Goal: Task Accomplishment & Management: Manage account settings

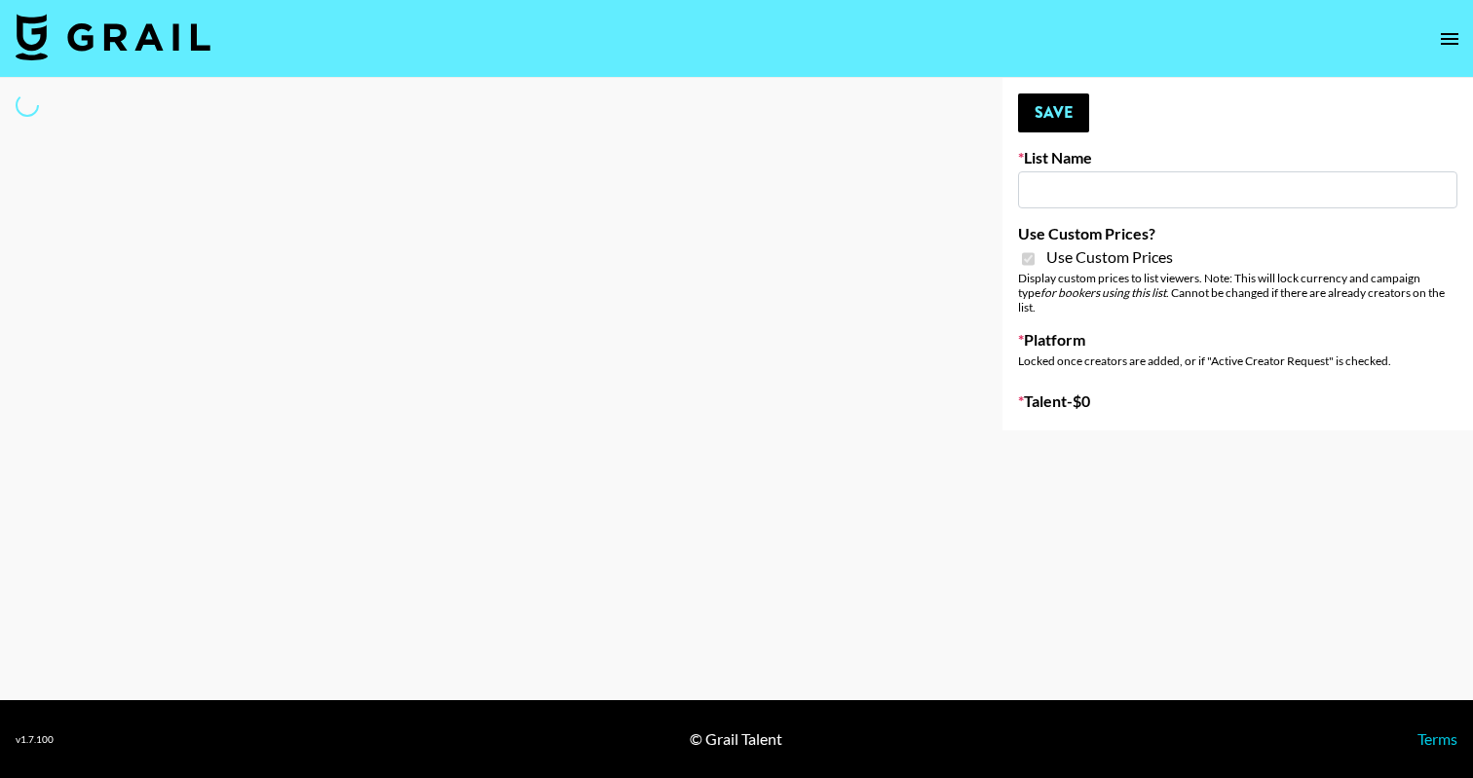
type input "Laifen (TikTok)"
checkbox input "true"
select select "Brand"
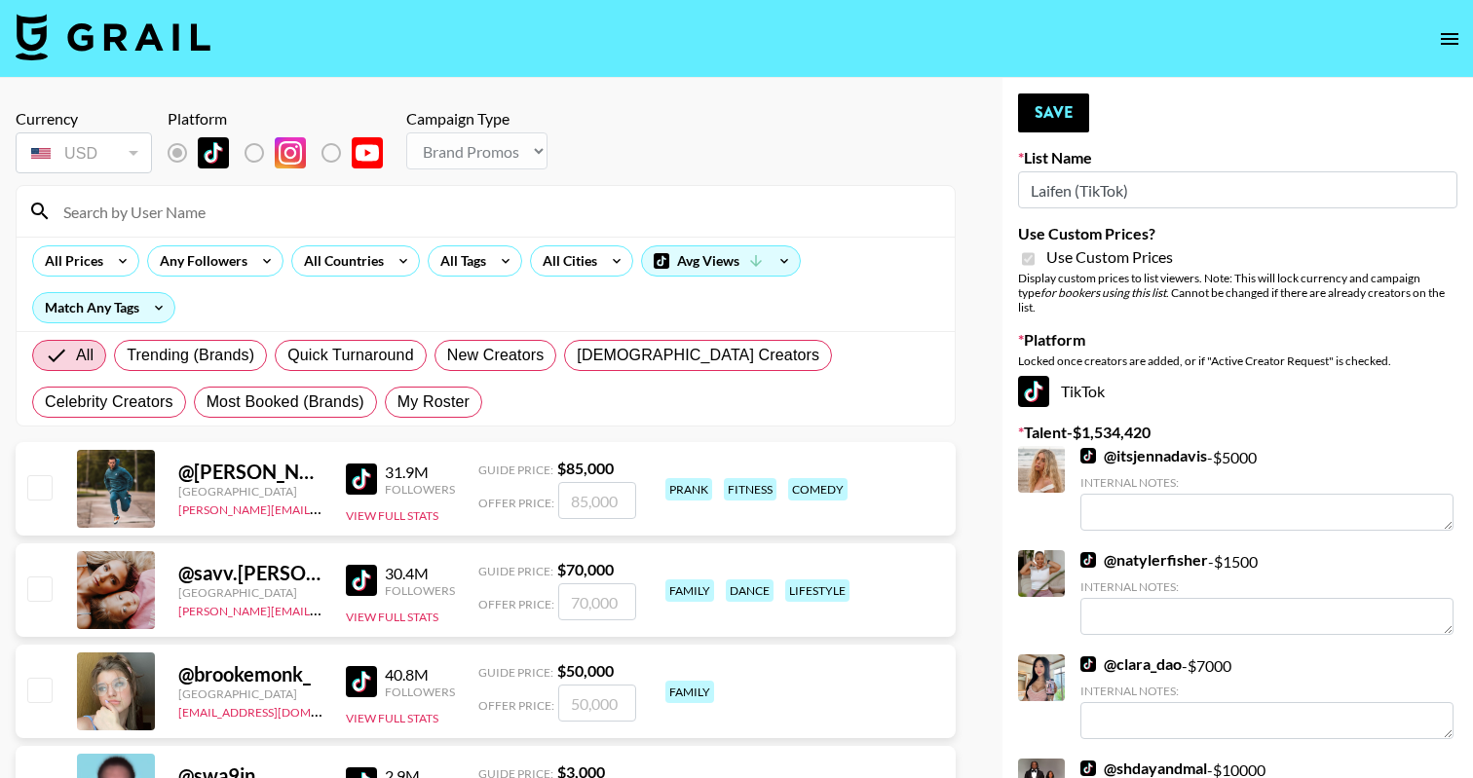
click at [344, 216] on input at bounding box center [497, 211] width 891 height 31
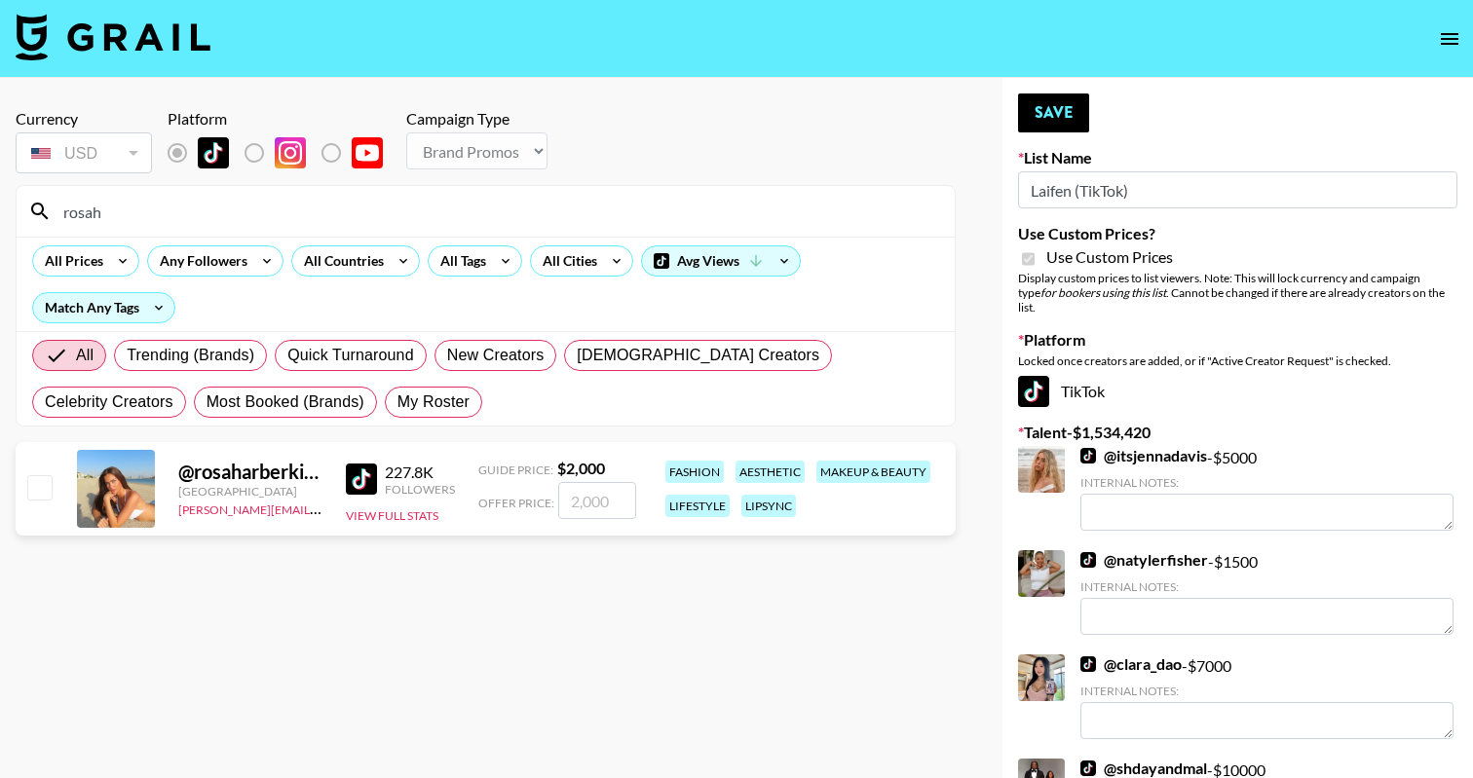
type input "rosah"
click at [24, 494] on div at bounding box center [38, 489] width 30 height 33
click at [38, 490] on input "checkbox" at bounding box center [38, 486] width 23 height 23
checkbox input "true"
type input "2000"
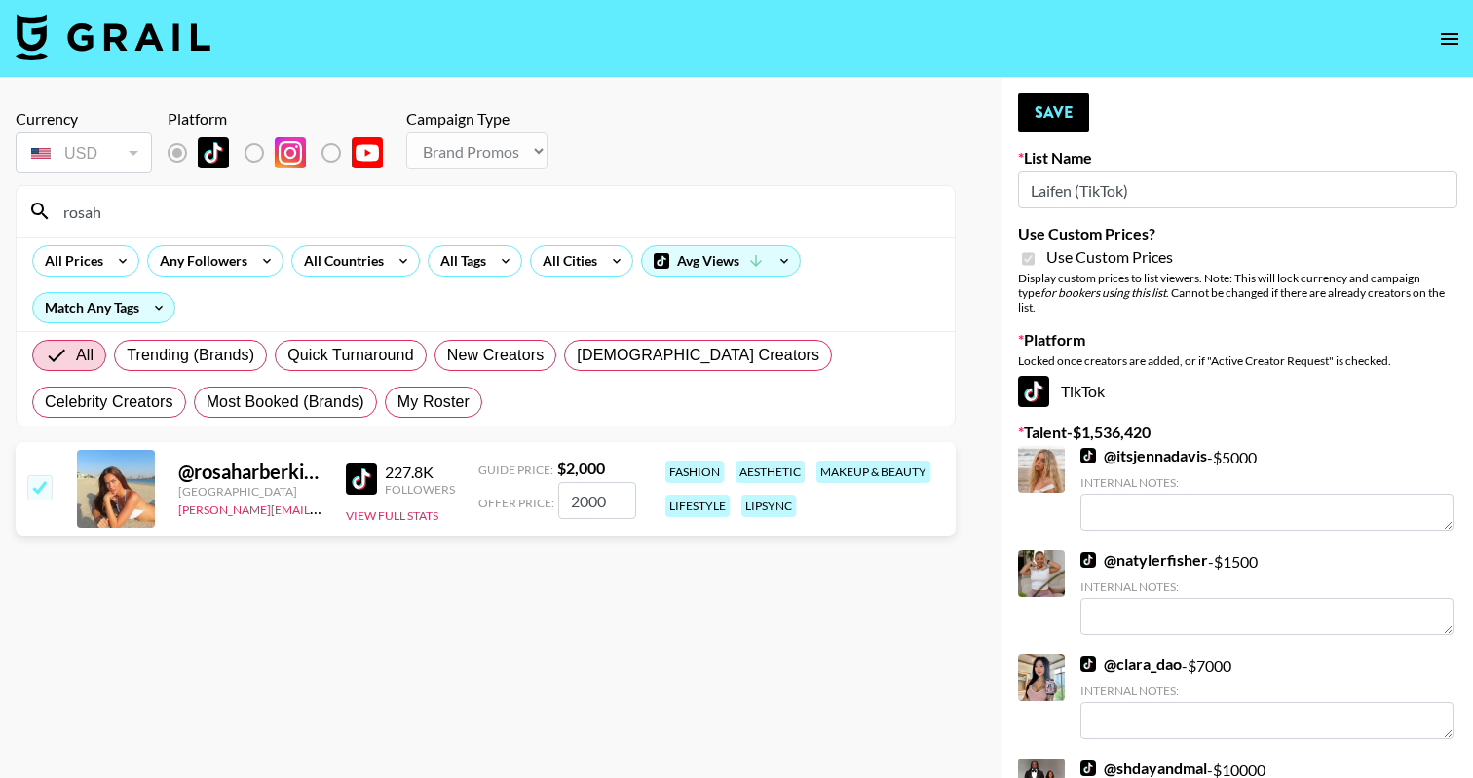
click at [1041, 116] on button "Save" at bounding box center [1053, 113] width 71 height 39
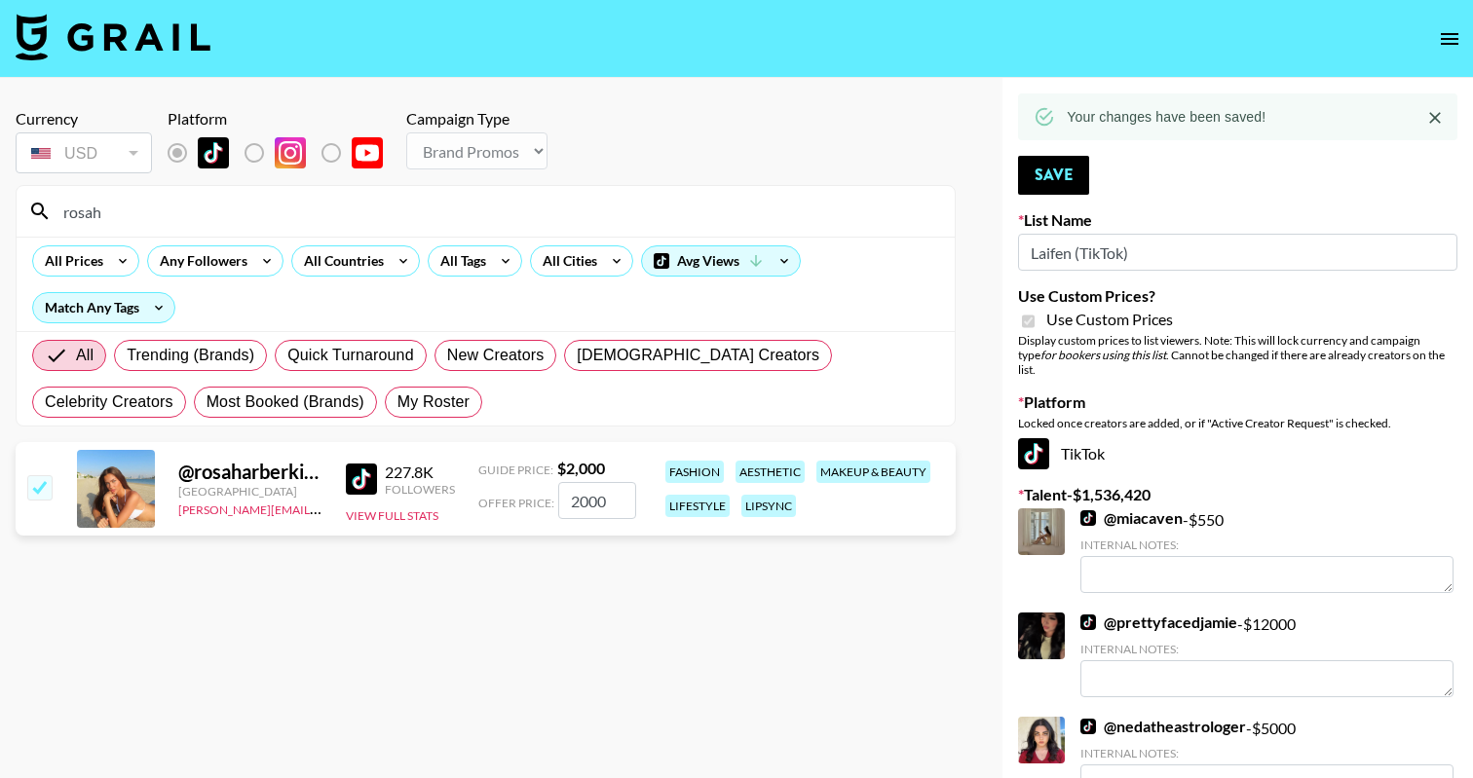
click at [411, 212] on input "rosah" at bounding box center [497, 211] width 891 height 31
type input "lottekl"
click at [35, 496] on input "checkbox" at bounding box center [38, 486] width 23 height 23
checkbox input "true"
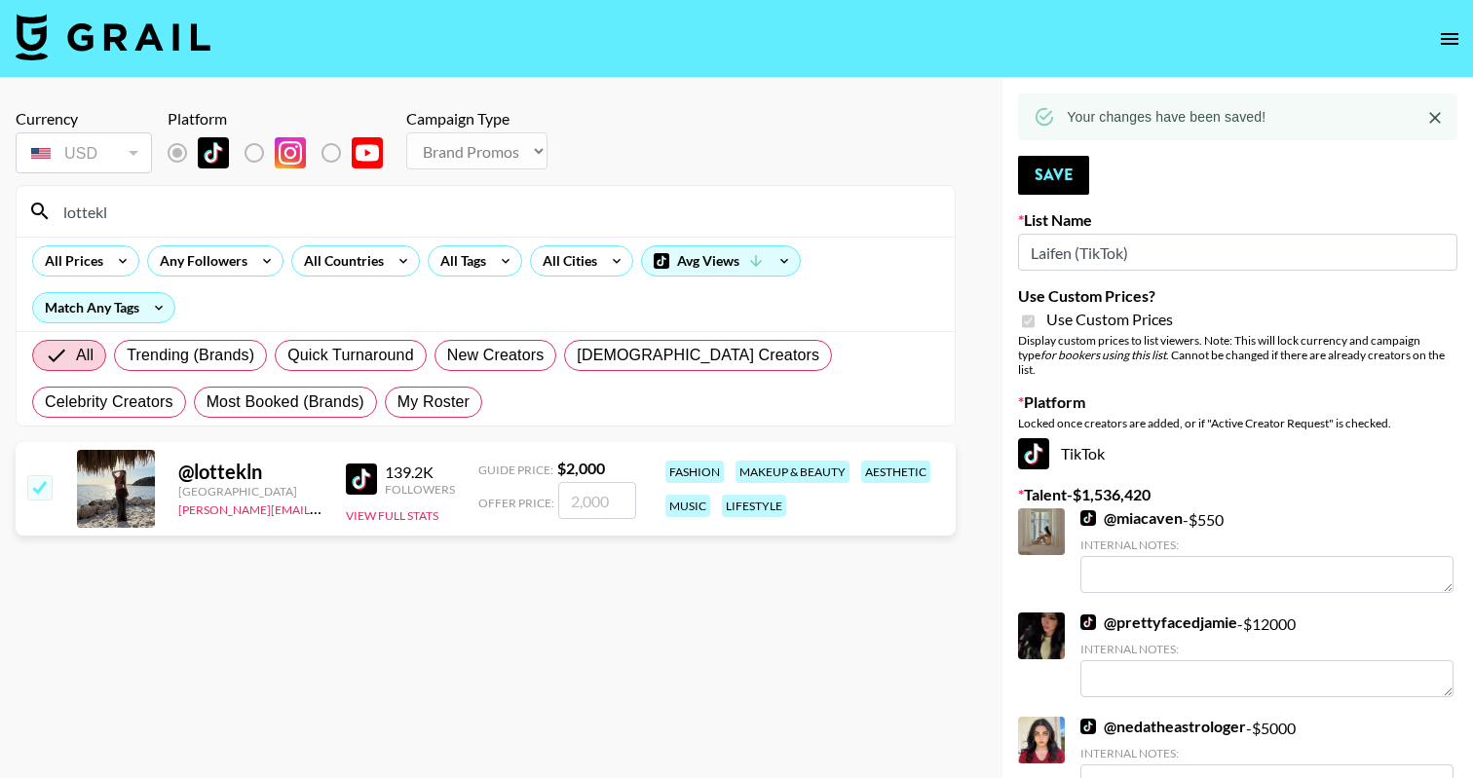
type input "2000"
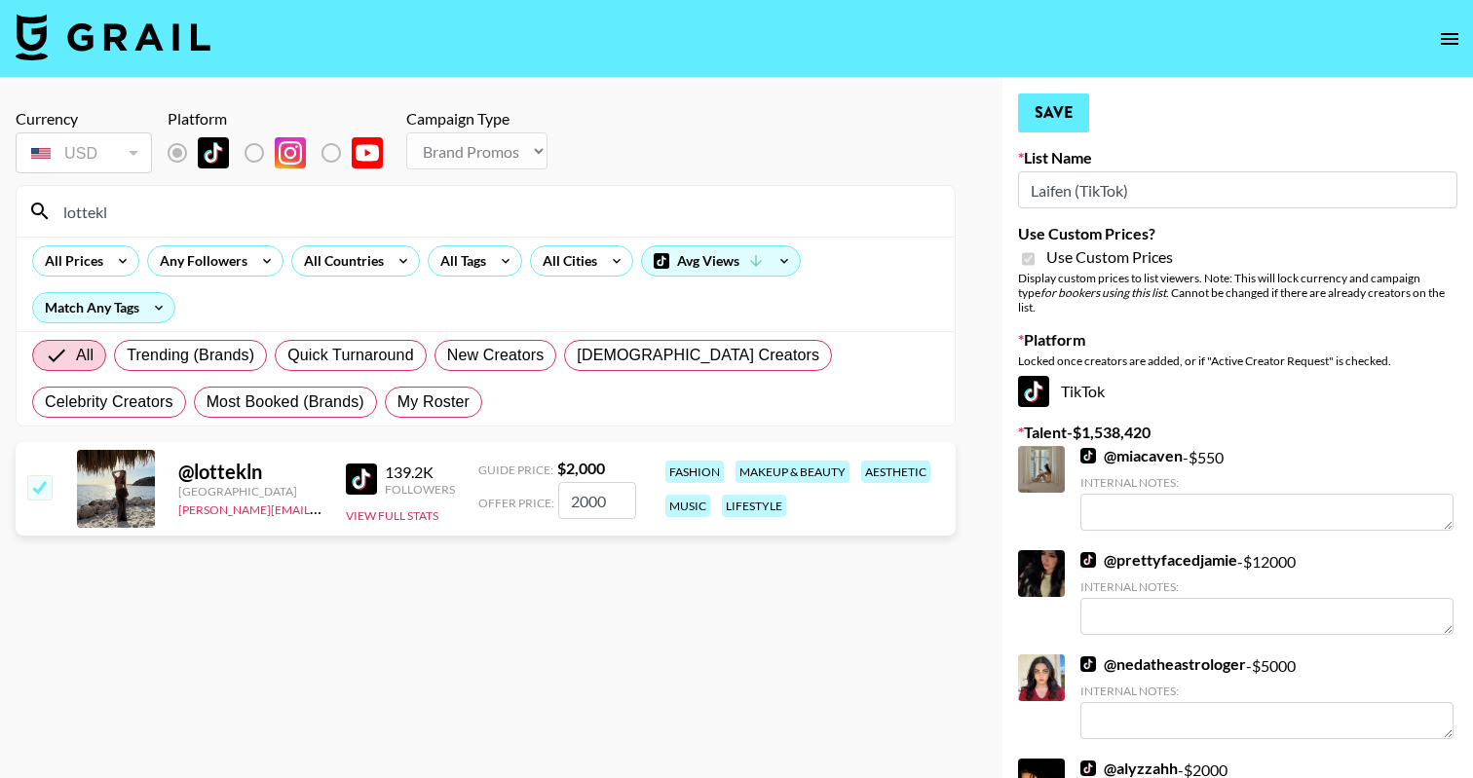
click at [1052, 95] on button "Save" at bounding box center [1053, 113] width 71 height 39
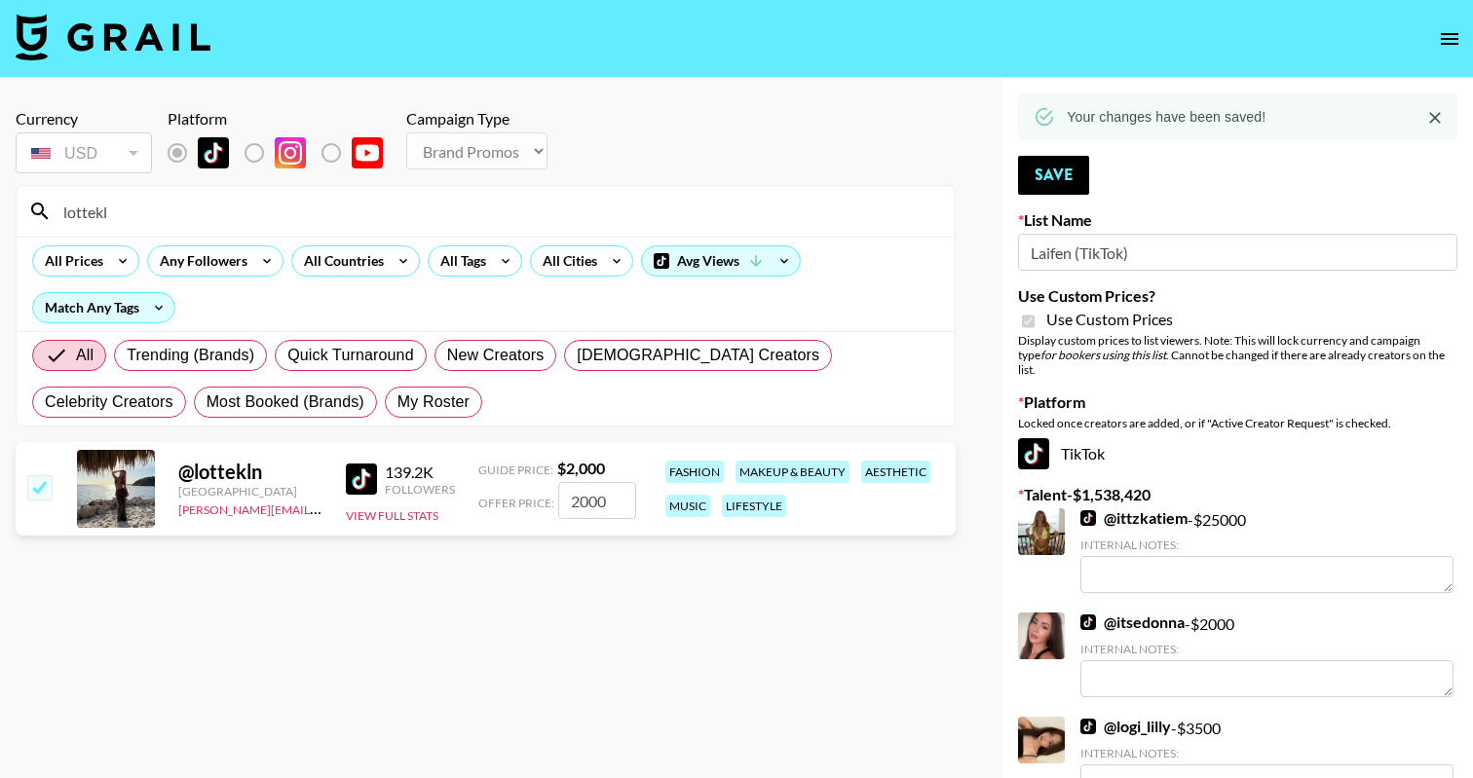
click at [457, 197] on input "lottekl" at bounding box center [497, 211] width 891 height 31
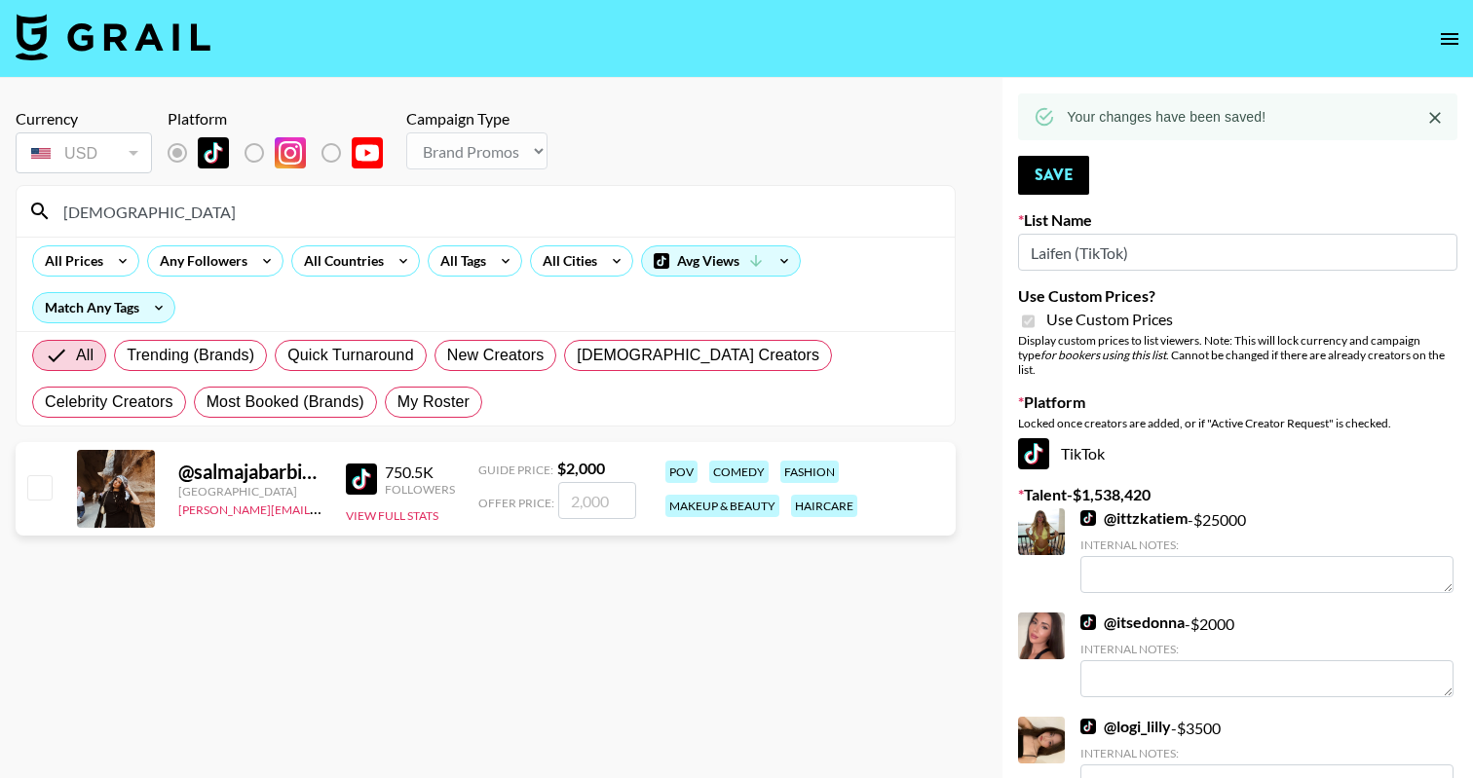
type input "salmaj"
click at [41, 489] on input "checkbox" at bounding box center [38, 486] width 23 height 23
checkbox input "true"
type input "2000"
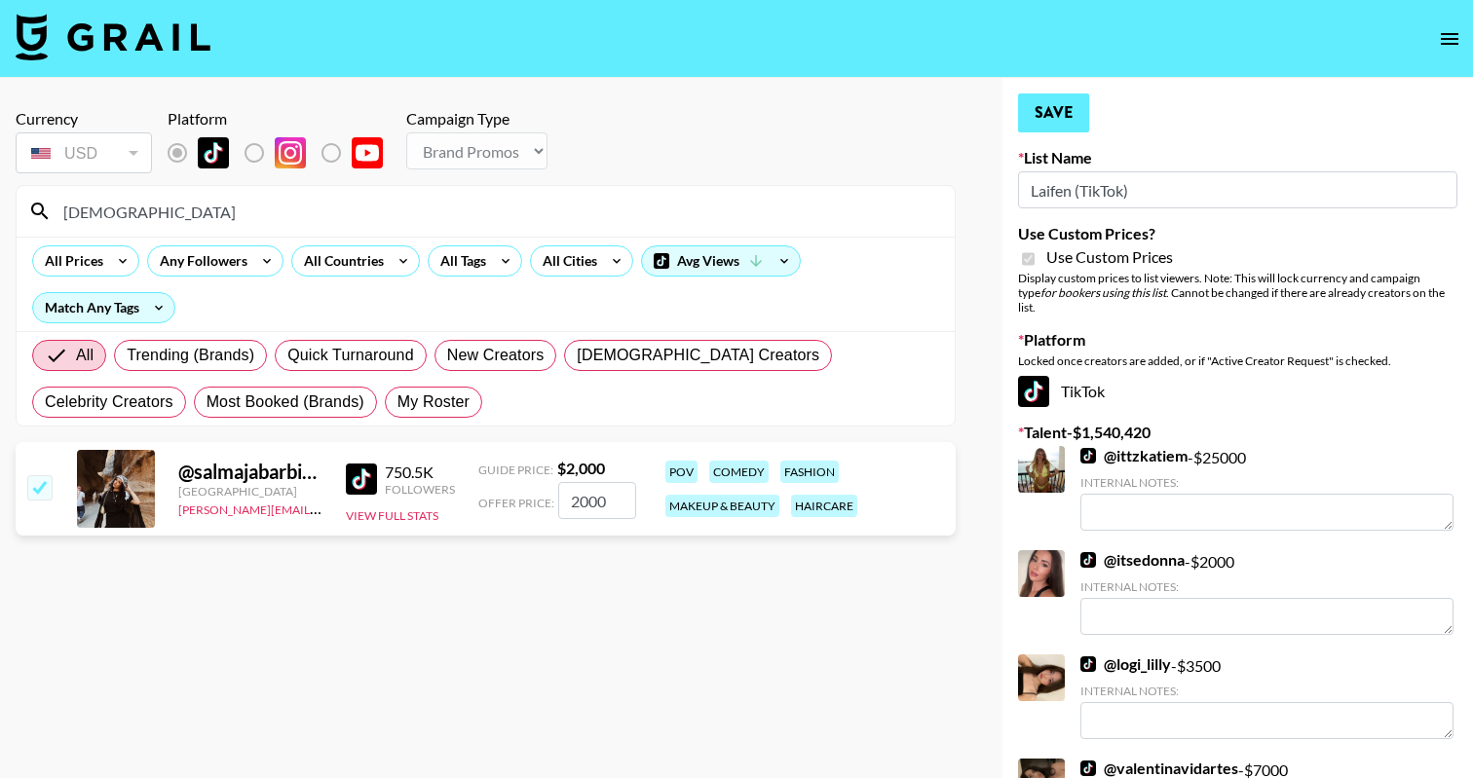
click at [1043, 112] on button "Save" at bounding box center [1053, 113] width 71 height 39
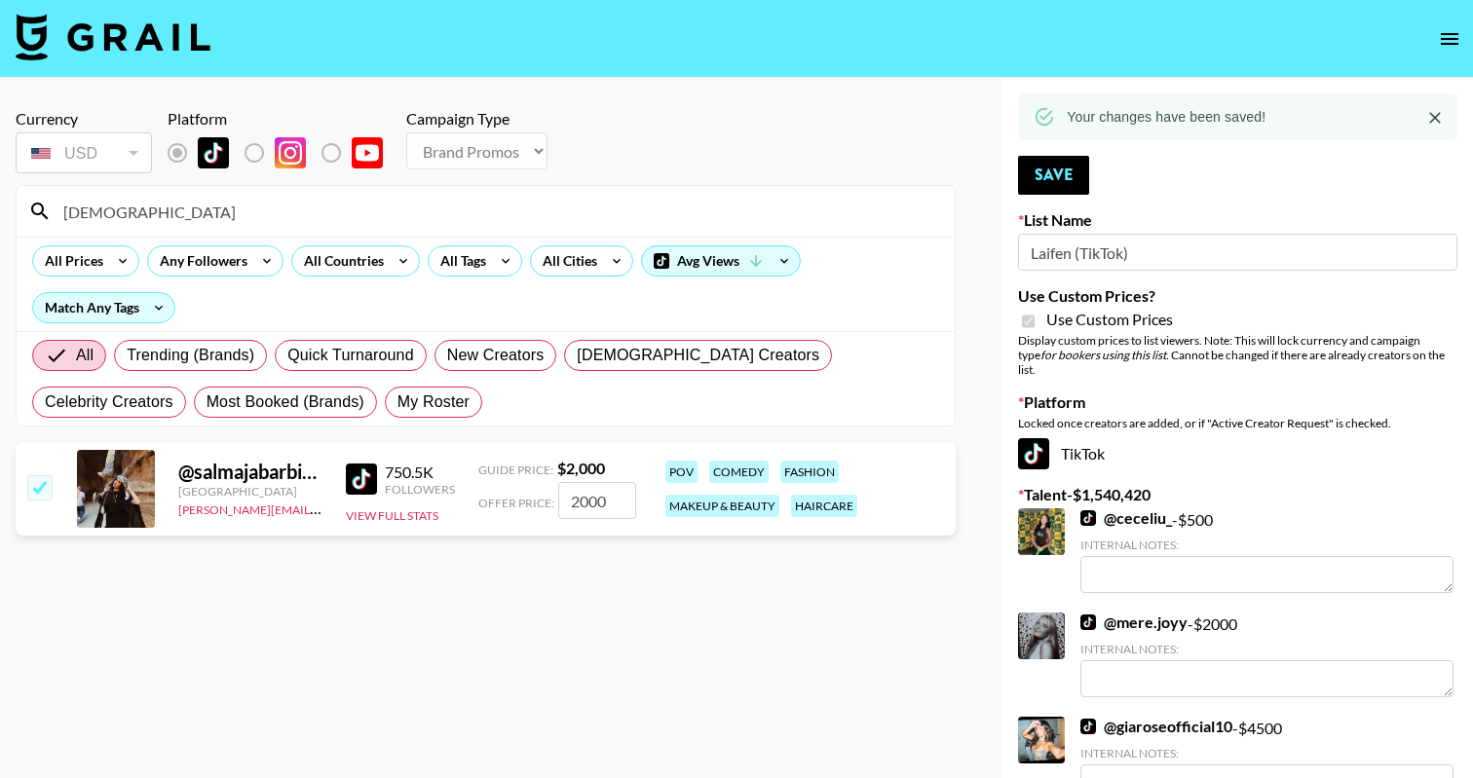
click at [525, 227] on div "salmaj" at bounding box center [486, 211] width 938 height 51
click at [525, 222] on input "salmaj" at bounding box center [497, 211] width 891 height 31
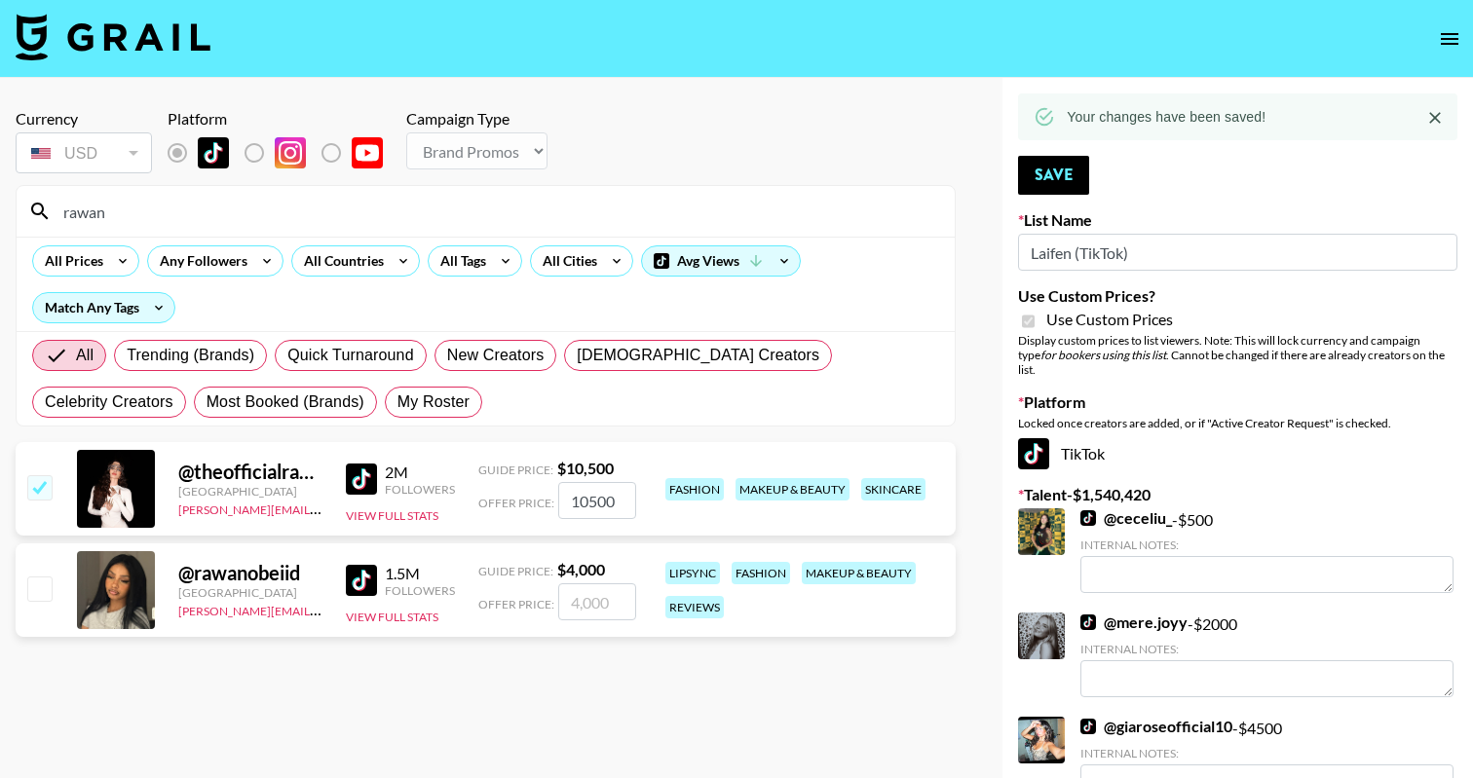
type input "rawan"
click at [43, 589] on input "checkbox" at bounding box center [38, 588] width 23 height 23
checkbox input "true"
type input "4000"
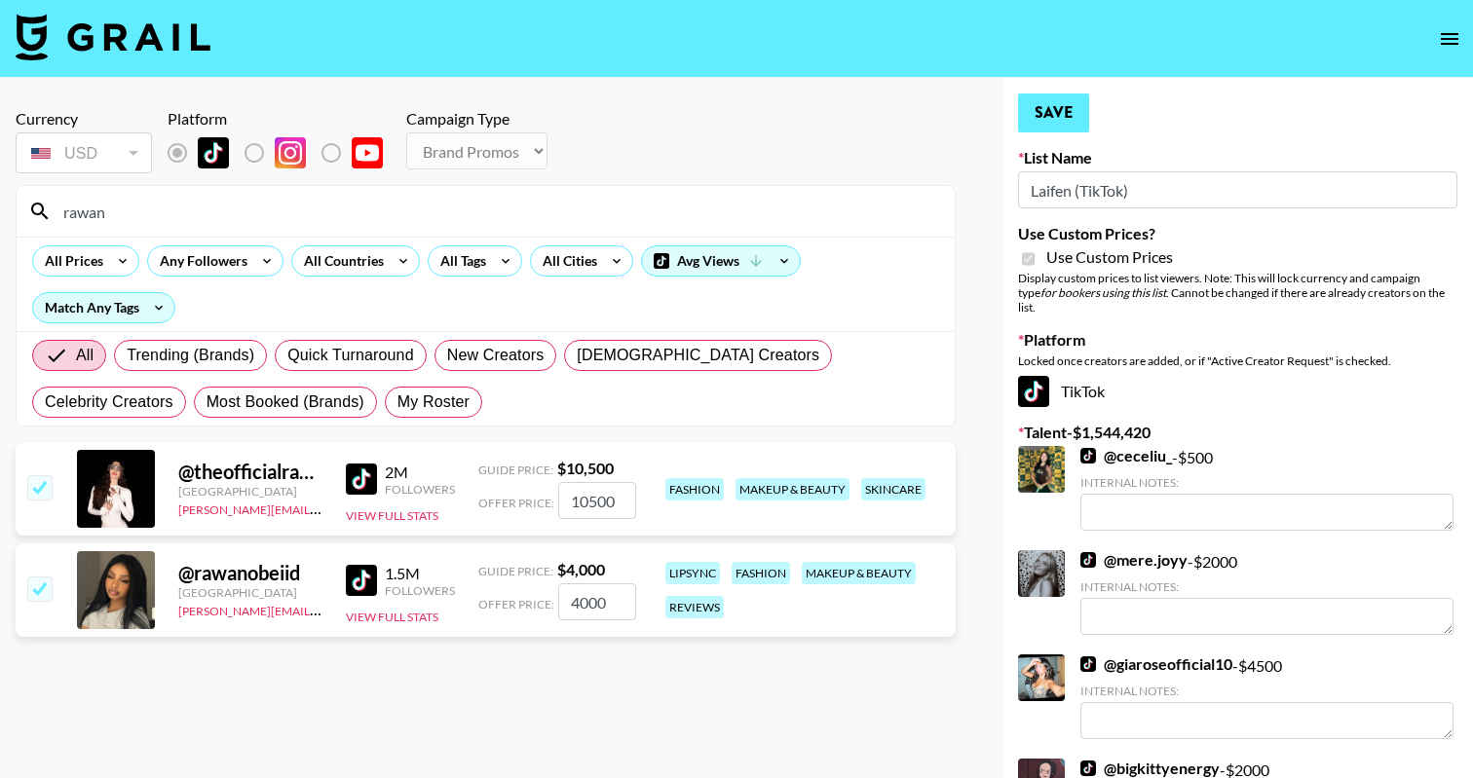
click at [1076, 123] on button "Save" at bounding box center [1053, 113] width 71 height 39
click at [126, 223] on input "rawan" at bounding box center [497, 211] width 891 height 31
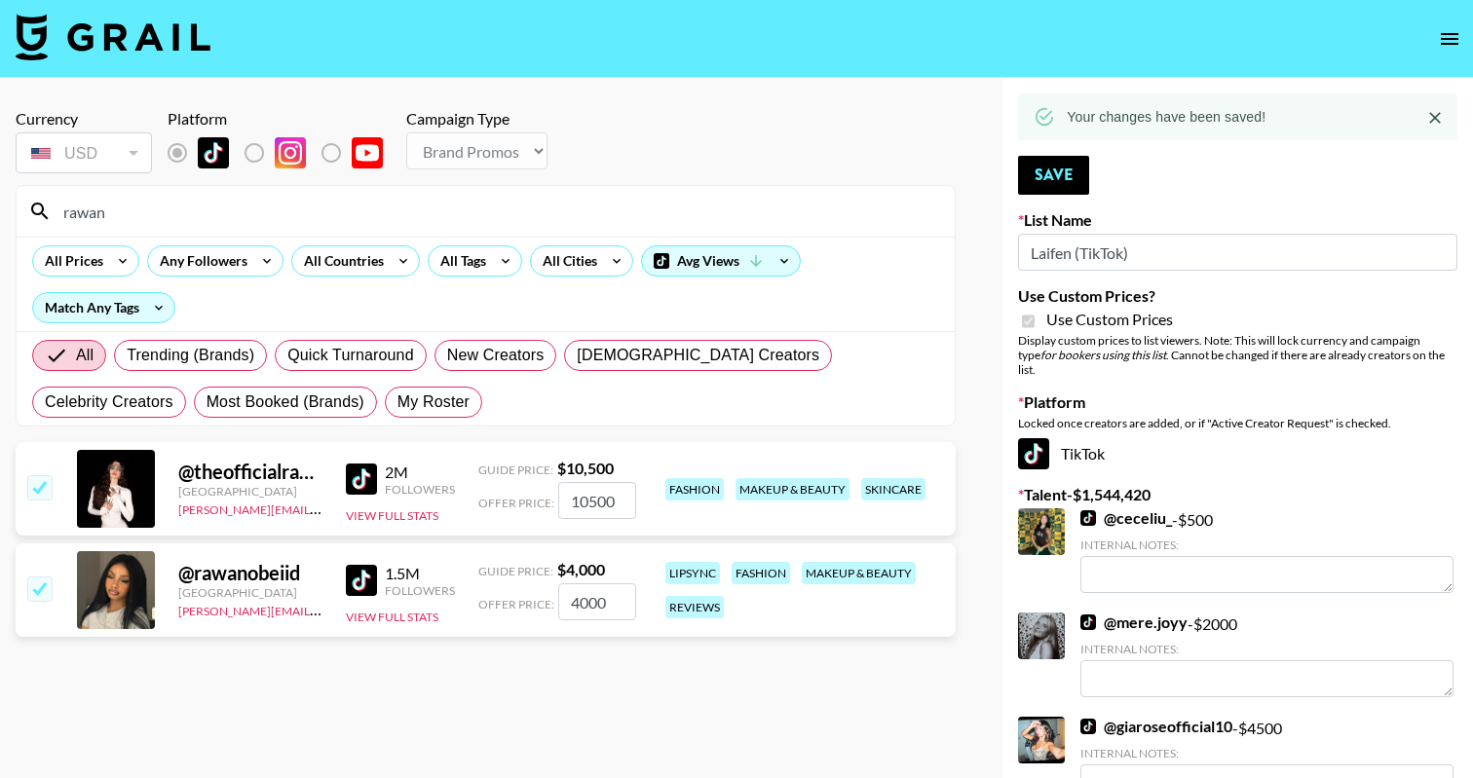
click at [126, 223] on input "rawan" at bounding box center [497, 211] width 891 height 31
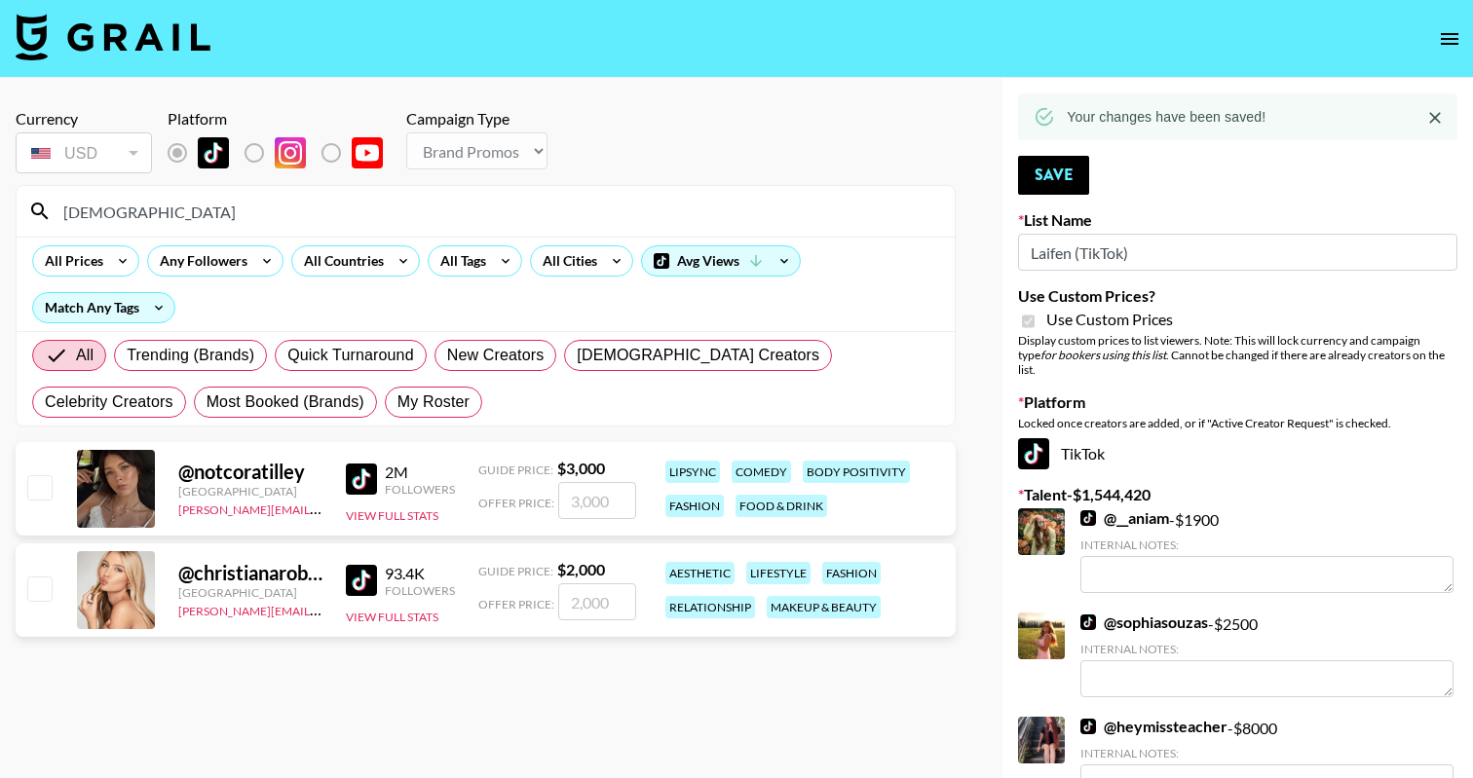
type input "christiana"
click at [39, 590] on input "checkbox" at bounding box center [38, 588] width 23 height 23
checkbox input "true"
type input "2000"
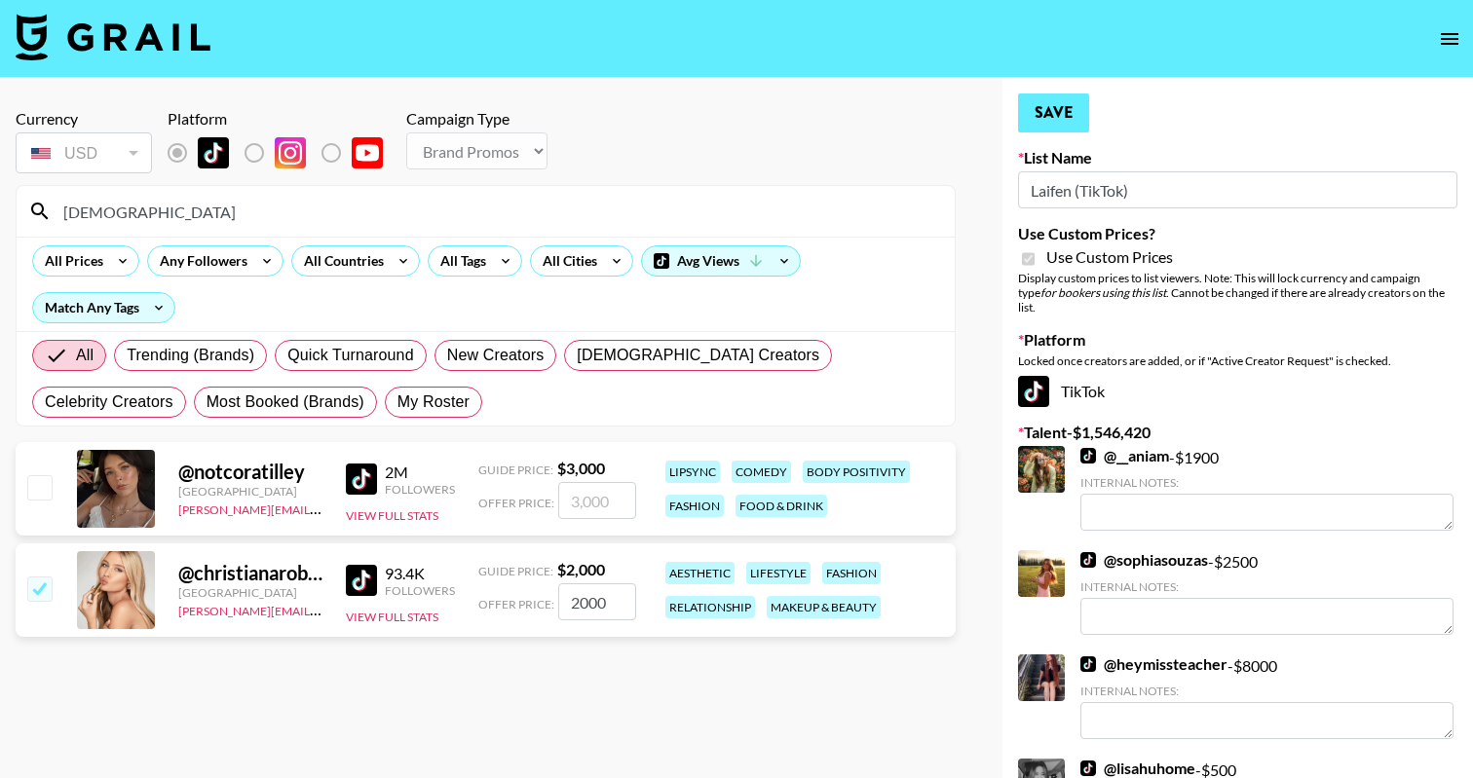
click at [1044, 119] on button "Save" at bounding box center [1053, 113] width 71 height 39
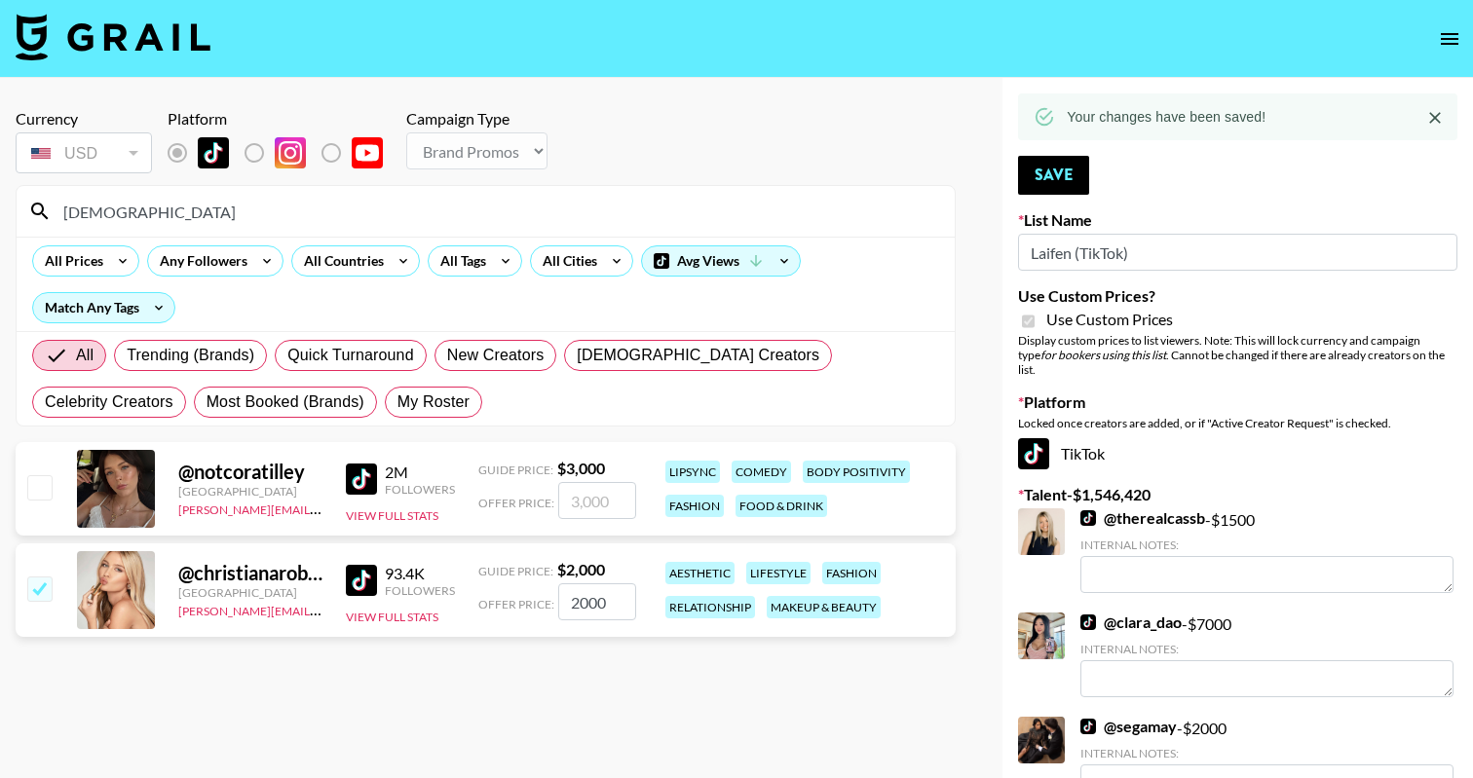
click at [665, 195] on div "christiana" at bounding box center [486, 211] width 938 height 51
click at [642, 216] on input "christiana" at bounding box center [497, 211] width 891 height 31
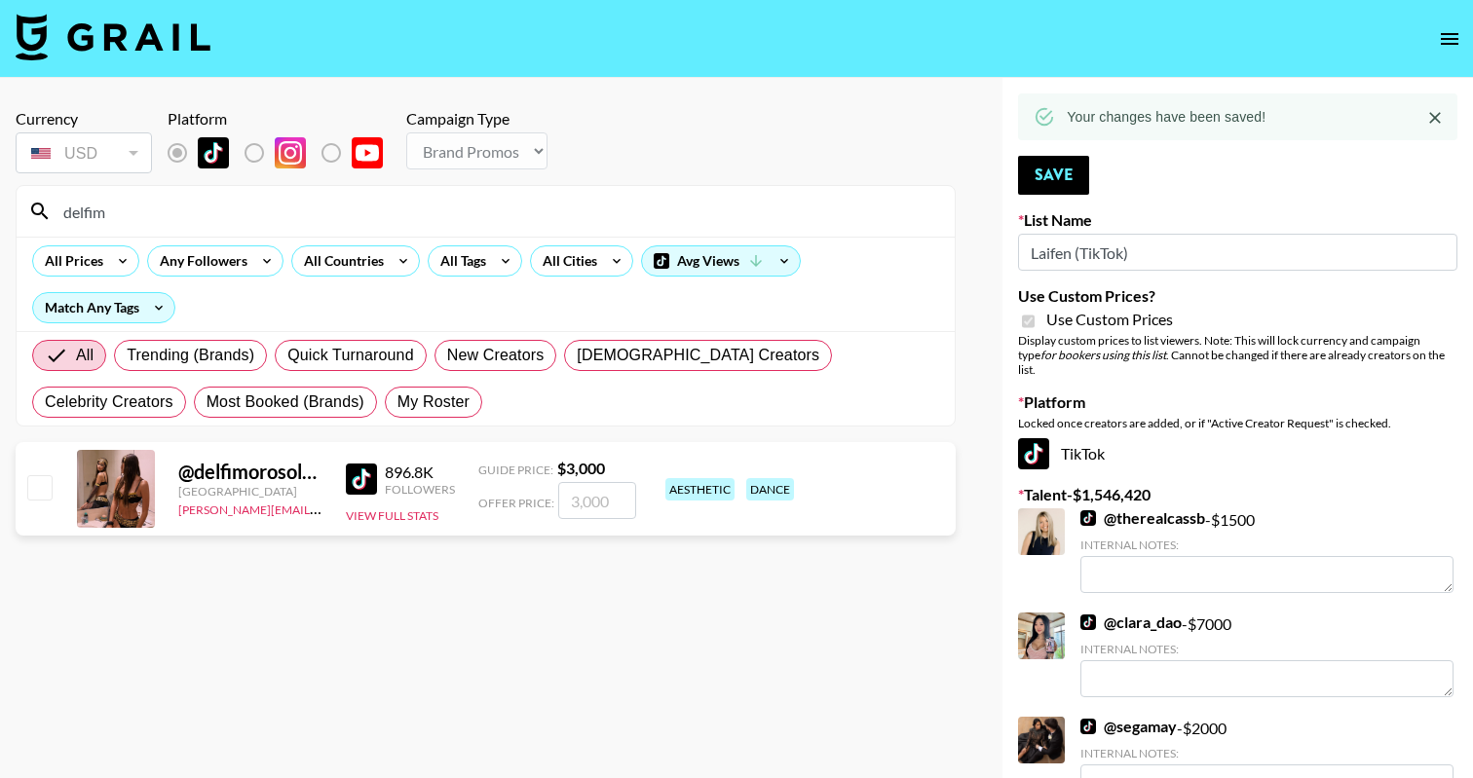
type input "delfim"
click at [36, 499] on input "checkbox" at bounding box center [38, 486] width 23 height 23
checkbox input "true"
type input "3000"
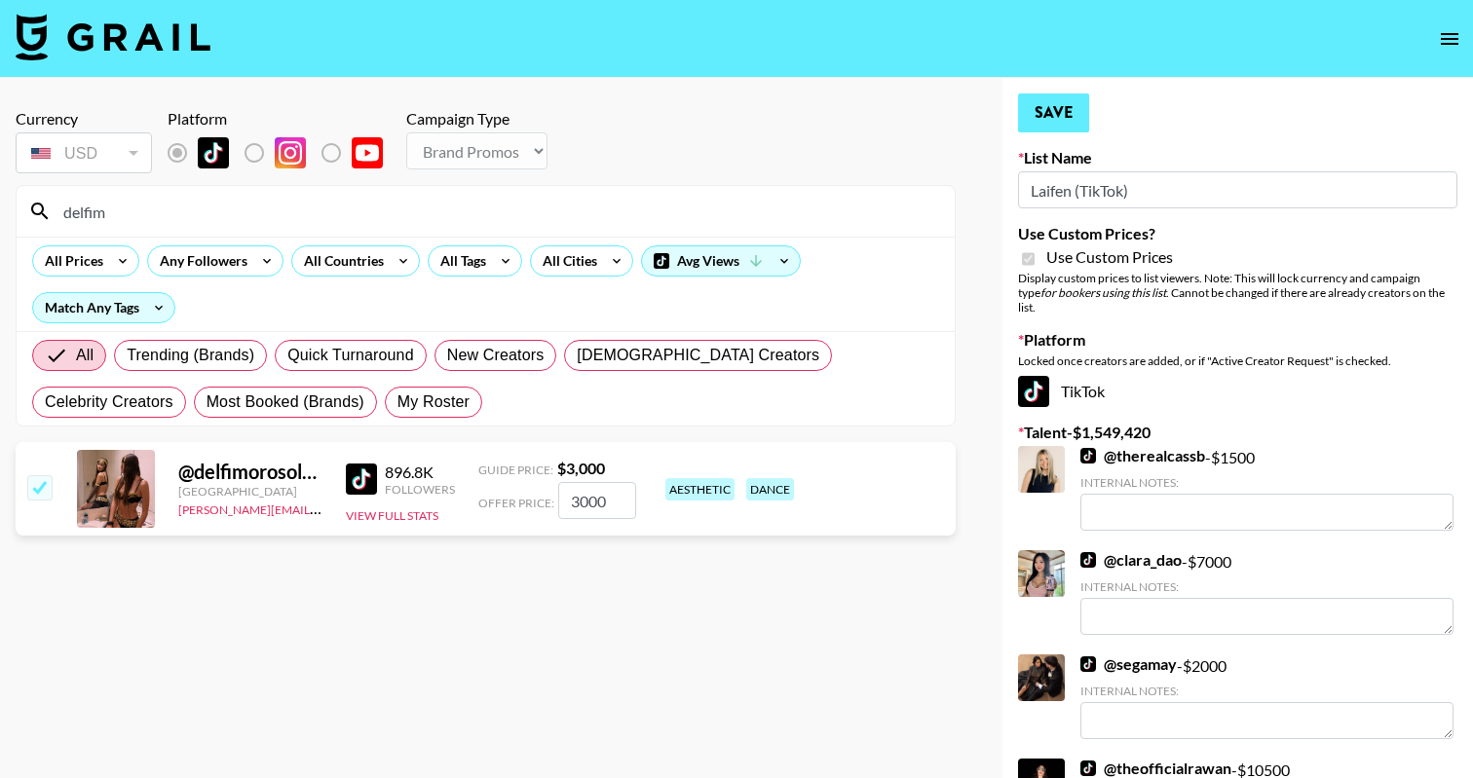
click at [1040, 117] on button "Save" at bounding box center [1053, 113] width 71 height 39
click at [349, 215] on input "delfim" at bounding box center [497, 211] width 891 height 31
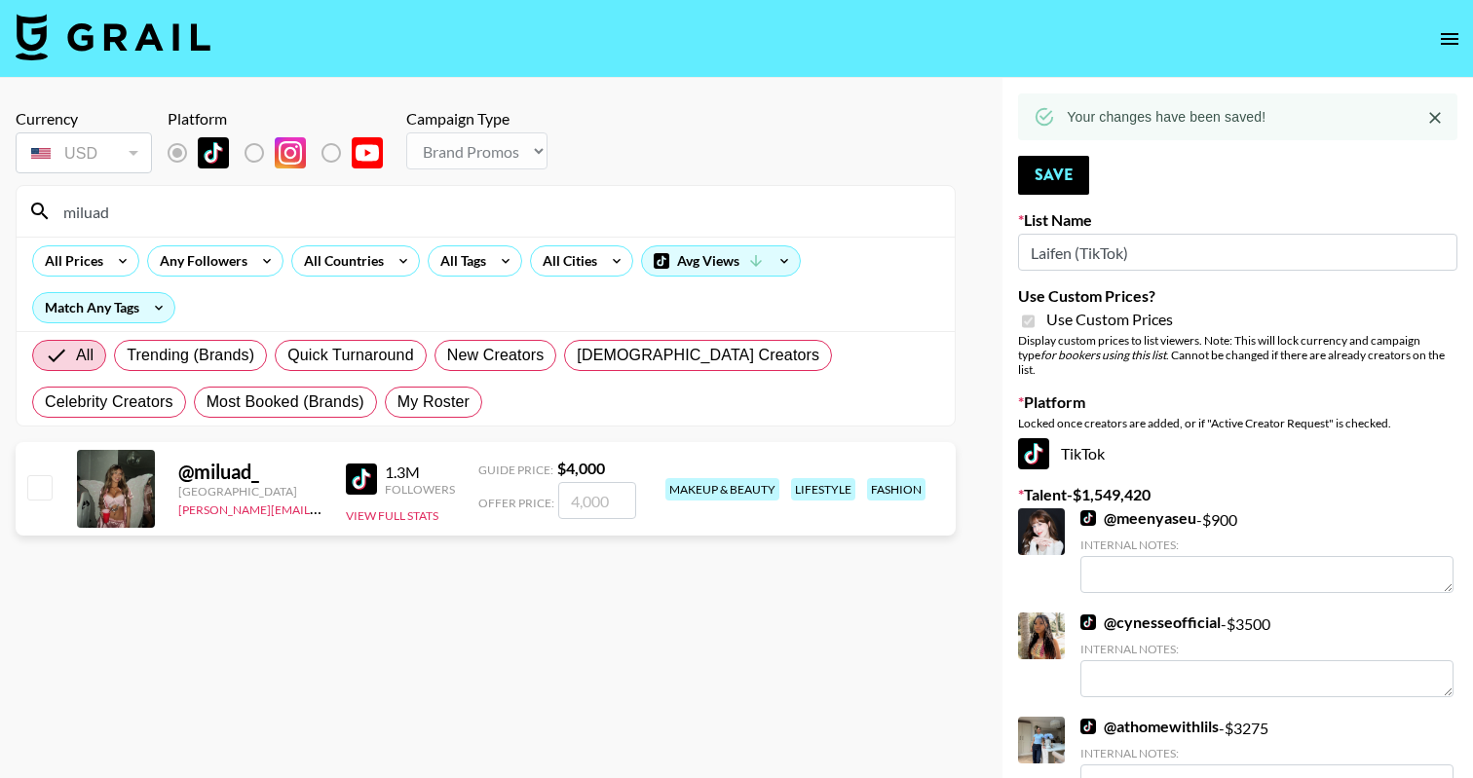
type input "miluad"
click at [40, 488] on input "checkbox" at bounding box center [38, 486] width 23 height 23
checkbox input "true"
type input "4000"
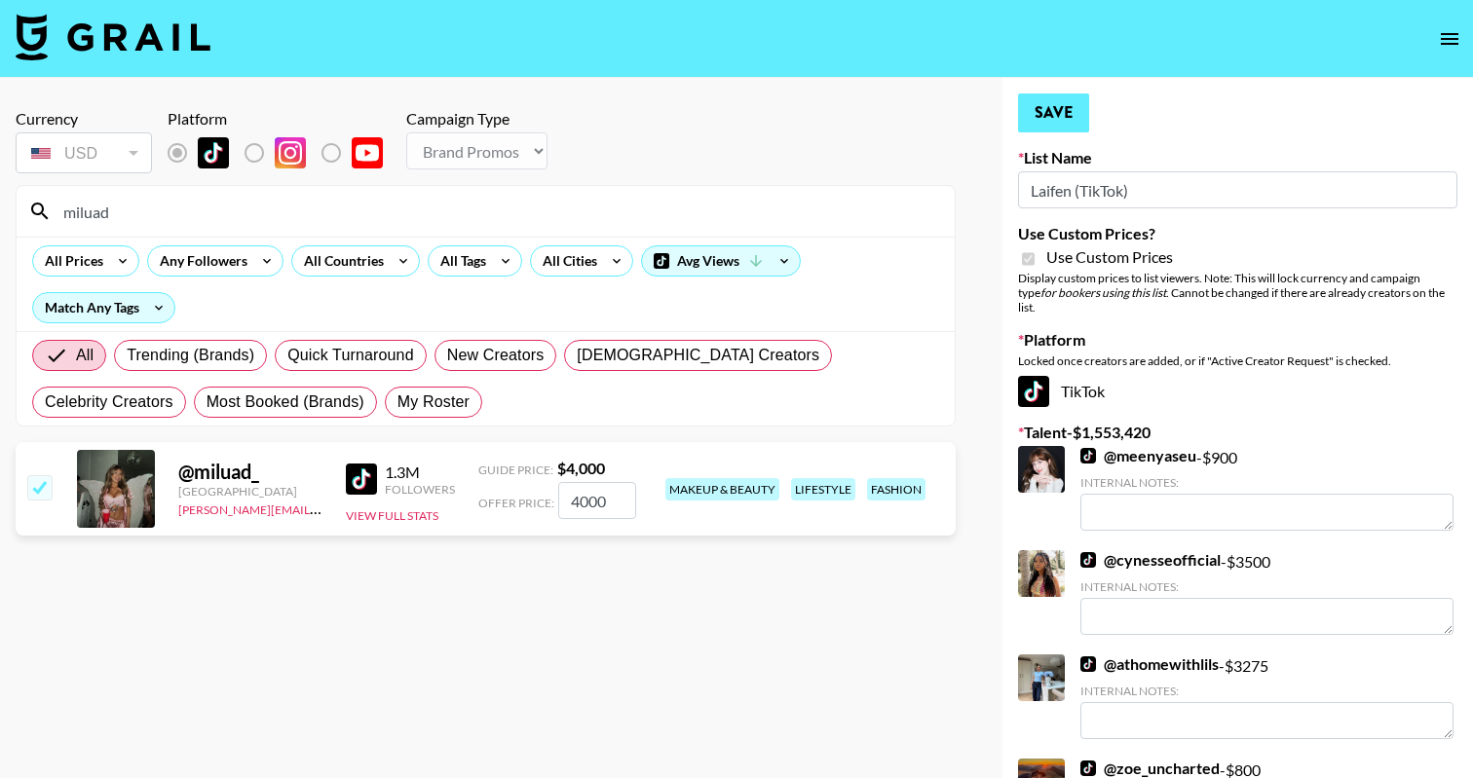
click at [1047, 126] on button "Save" at bounding box center [1053, 113] width 71 height 39
click at [314, 220] on input "miluad" at bounding box center [497, 211] width 891 height 31
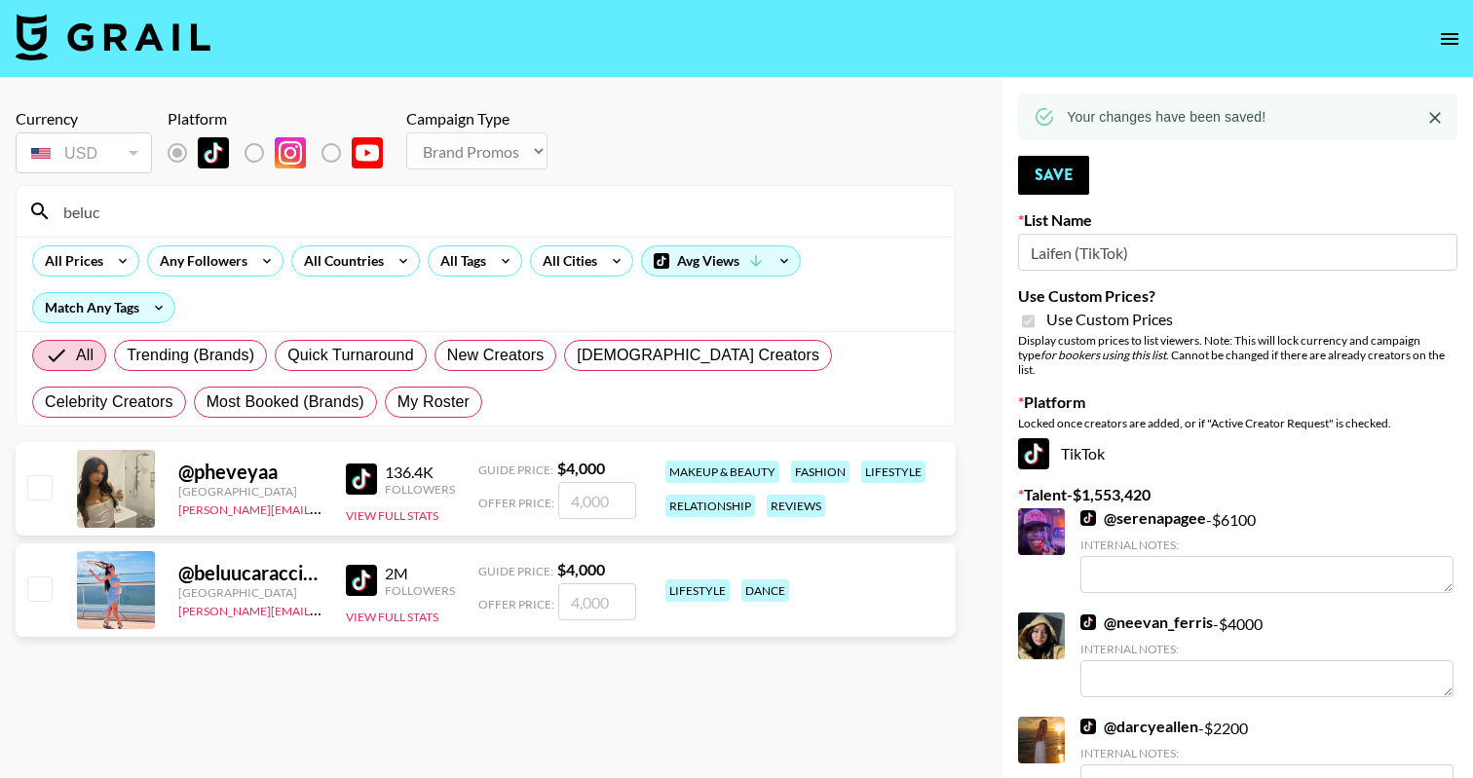
type input "beluc"
click at [39, 585] on input "checkbox" at bounding box center [38, 588] width 23 height 23
checkbox input "true"
type input "4000"
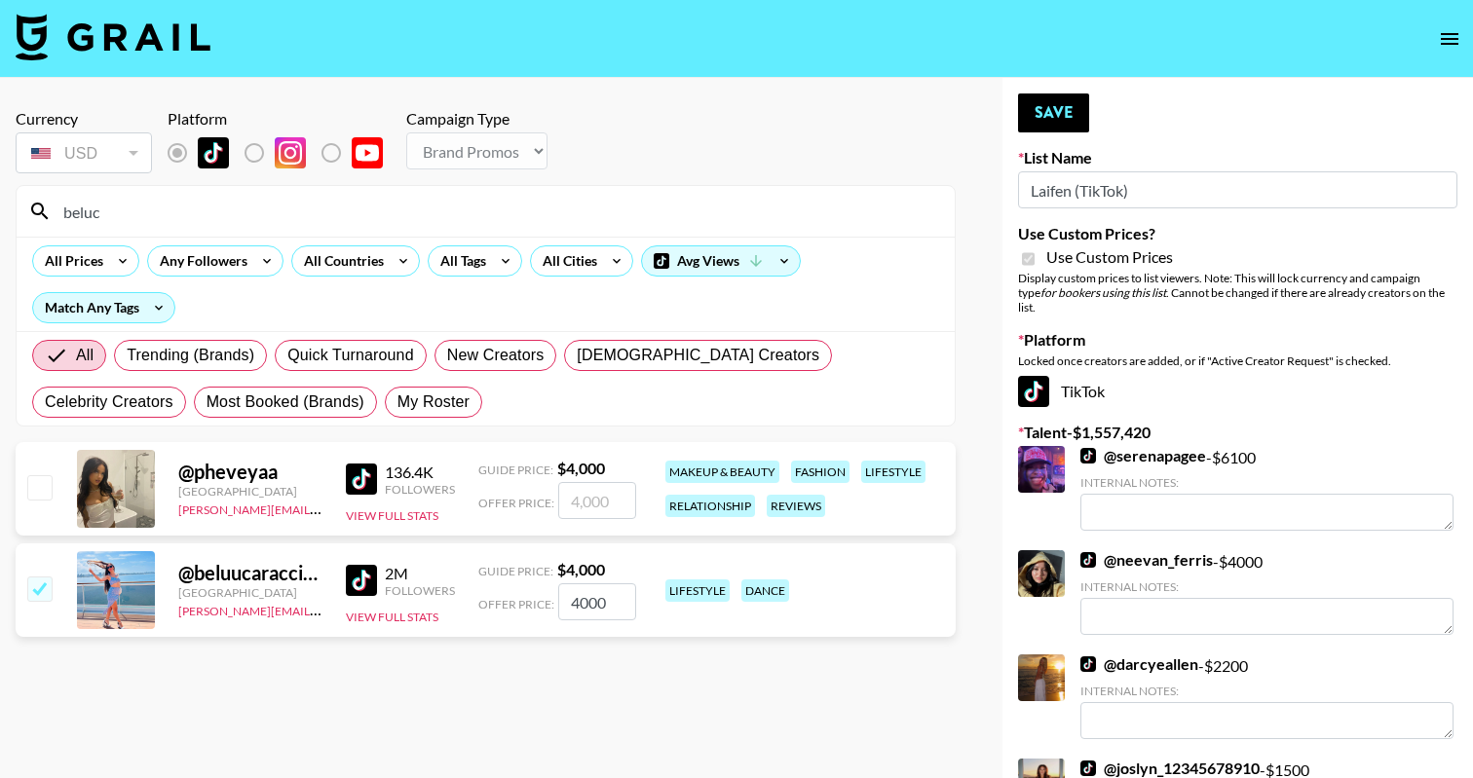
click at [1047, 121] on button "Save" at bounding box center [1053, 113] width 71 height 39
click at [458, 176] on div "Campaign Type Choose Type... Song Promos Brand Promos" at bounding box center [476, 143] width 141 height 68
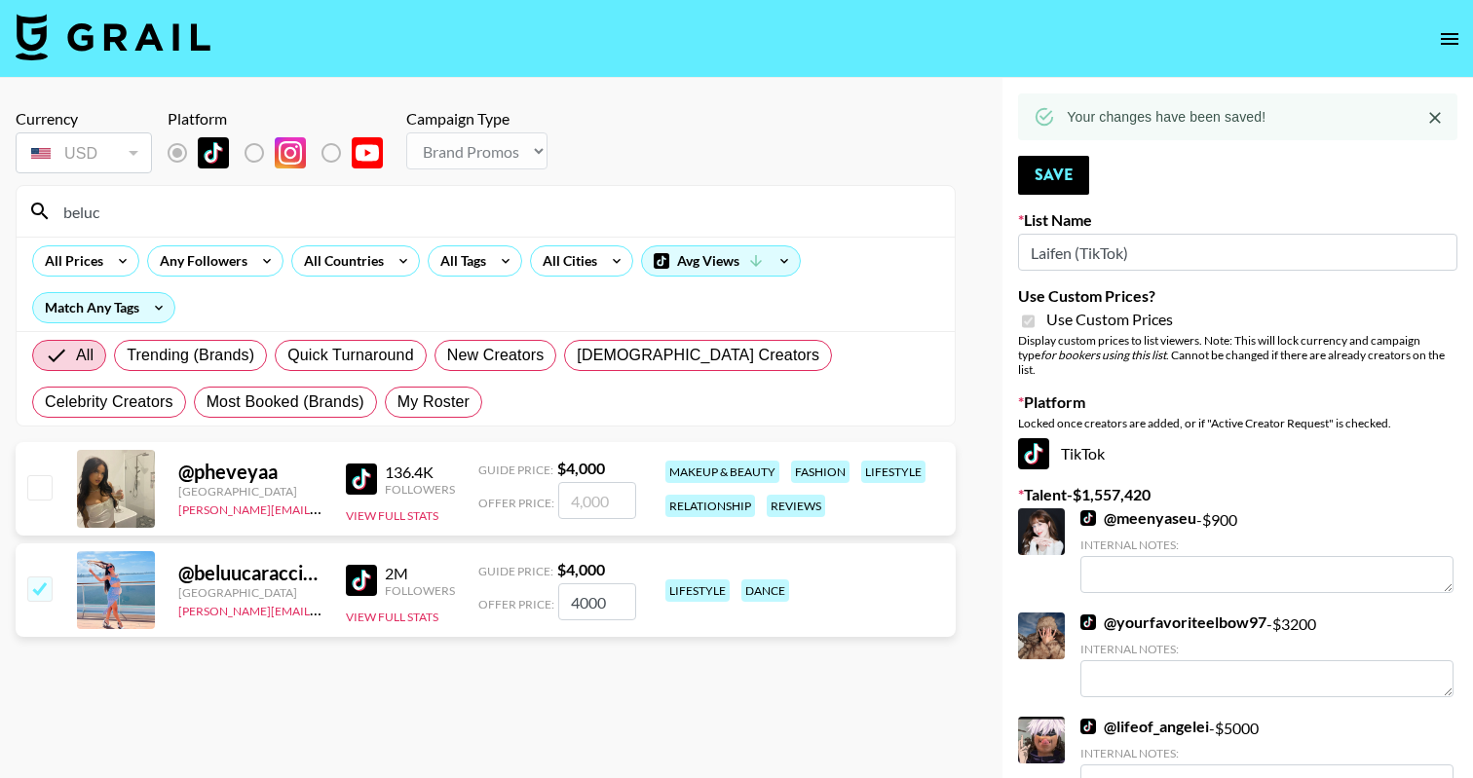
click at [458, 200] on input "beluc" at bounding box center [497, 211] width 891 height 31
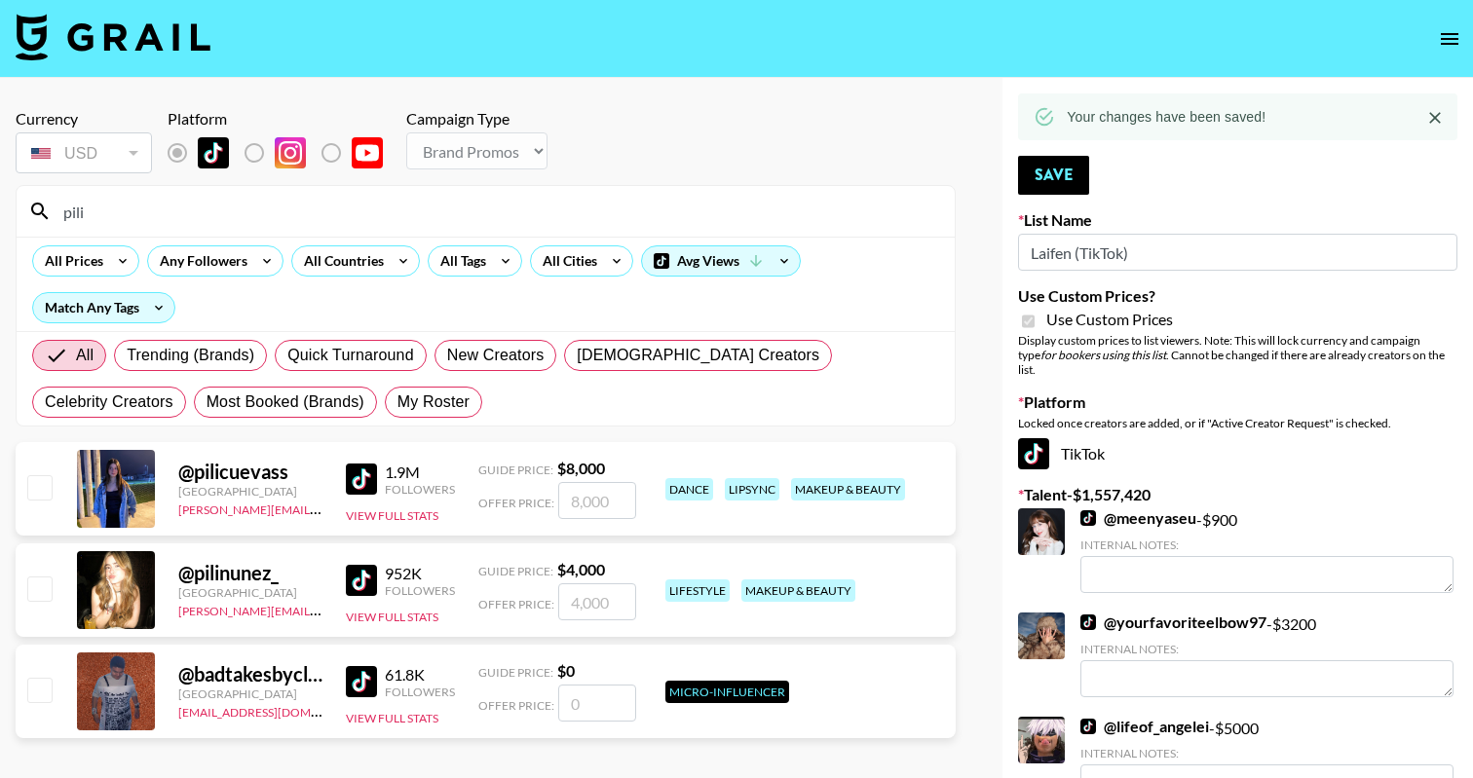
type input "pili"
click at [37, 593] on input "checkbox" at bounding box center [38, 588] width 23 height 23
checkbox input "true"
type input "4000"
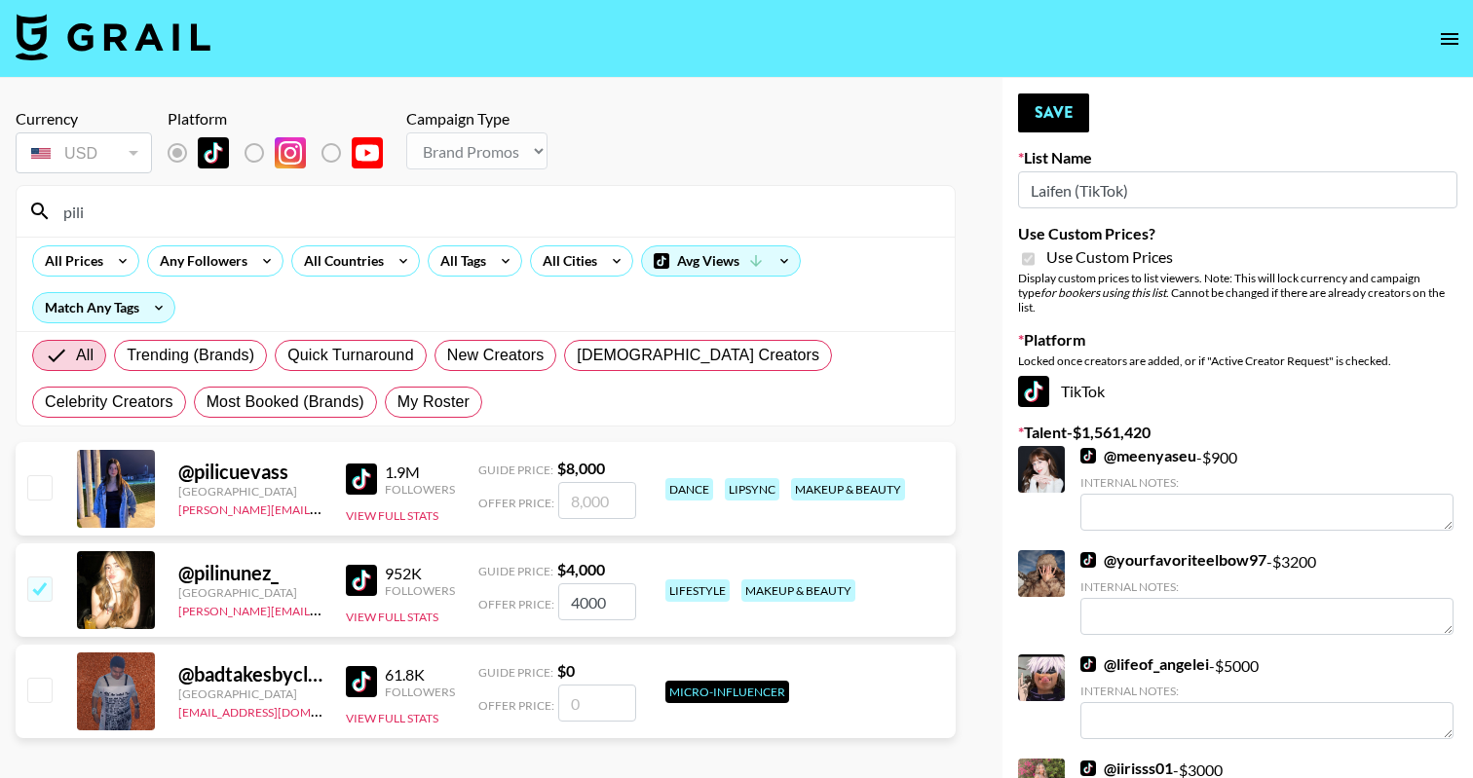
click at [46, 488] on input "checkbox" at bounding box center [38, 486] width 23 height 23
checkbox input "true"
type input "8000"
click at [1063, 118] on button "Save" at bounding box center [1053, 113] width 71 height 39
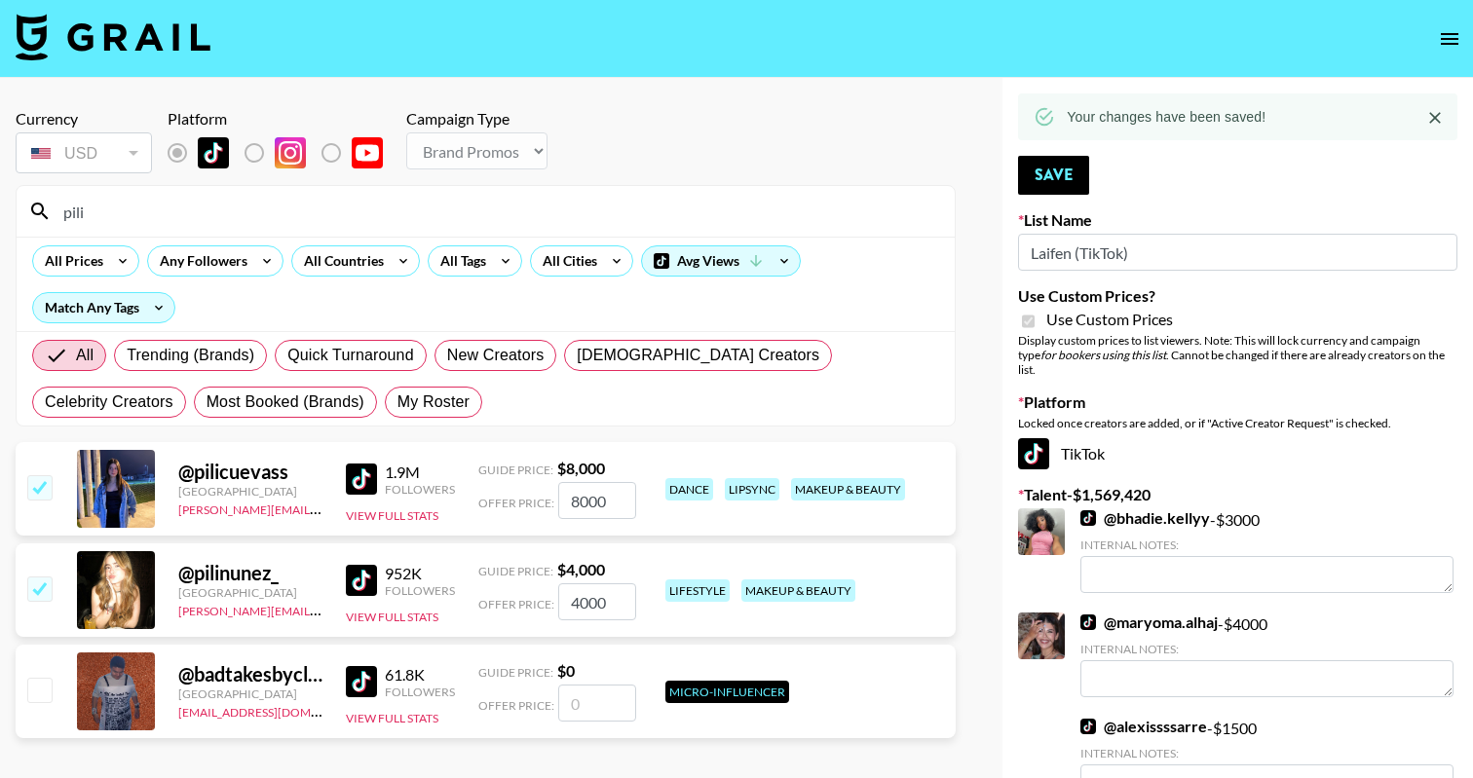
click at [228, 206] on input "pili" at bounding box center [497, 211] width 891 height 31
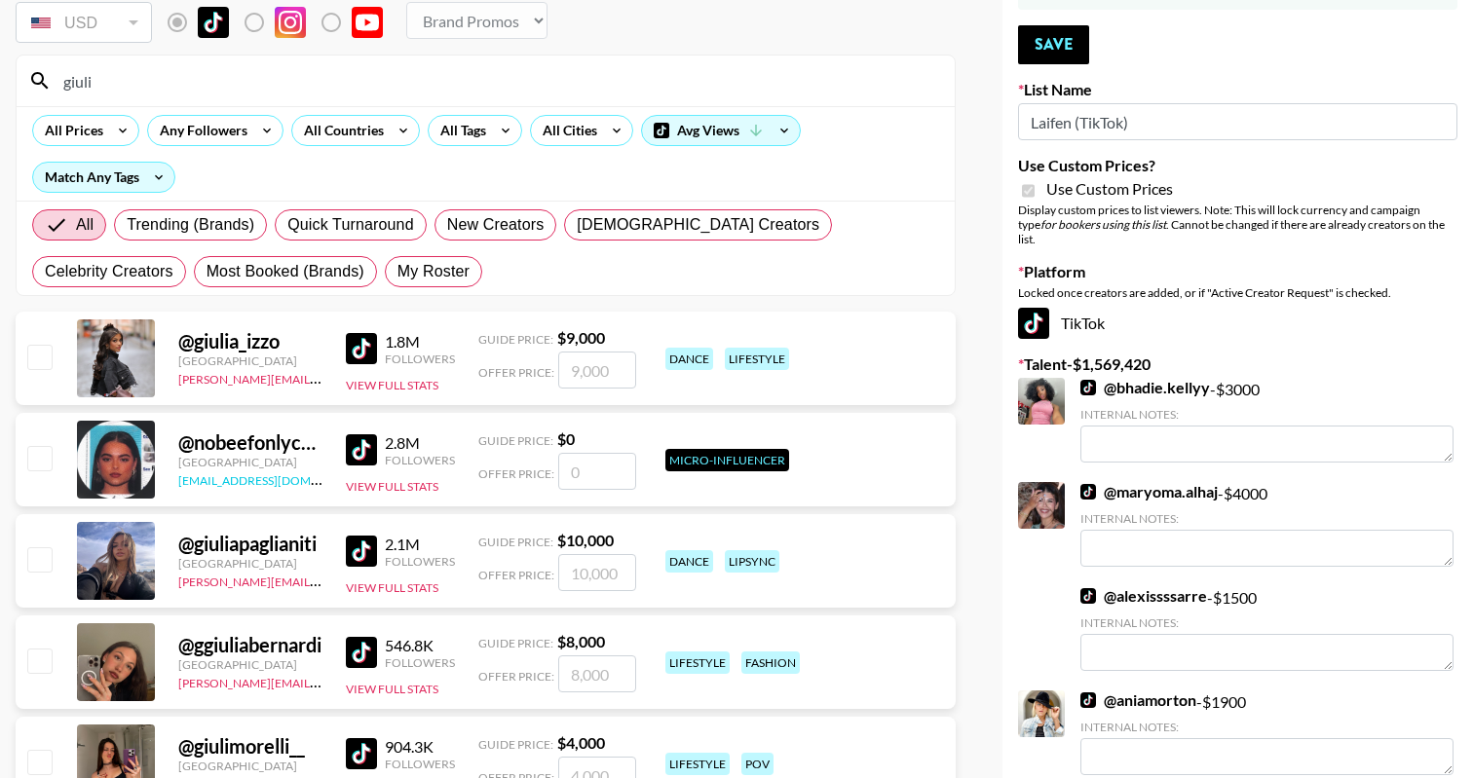
scroll to position [224, 0]
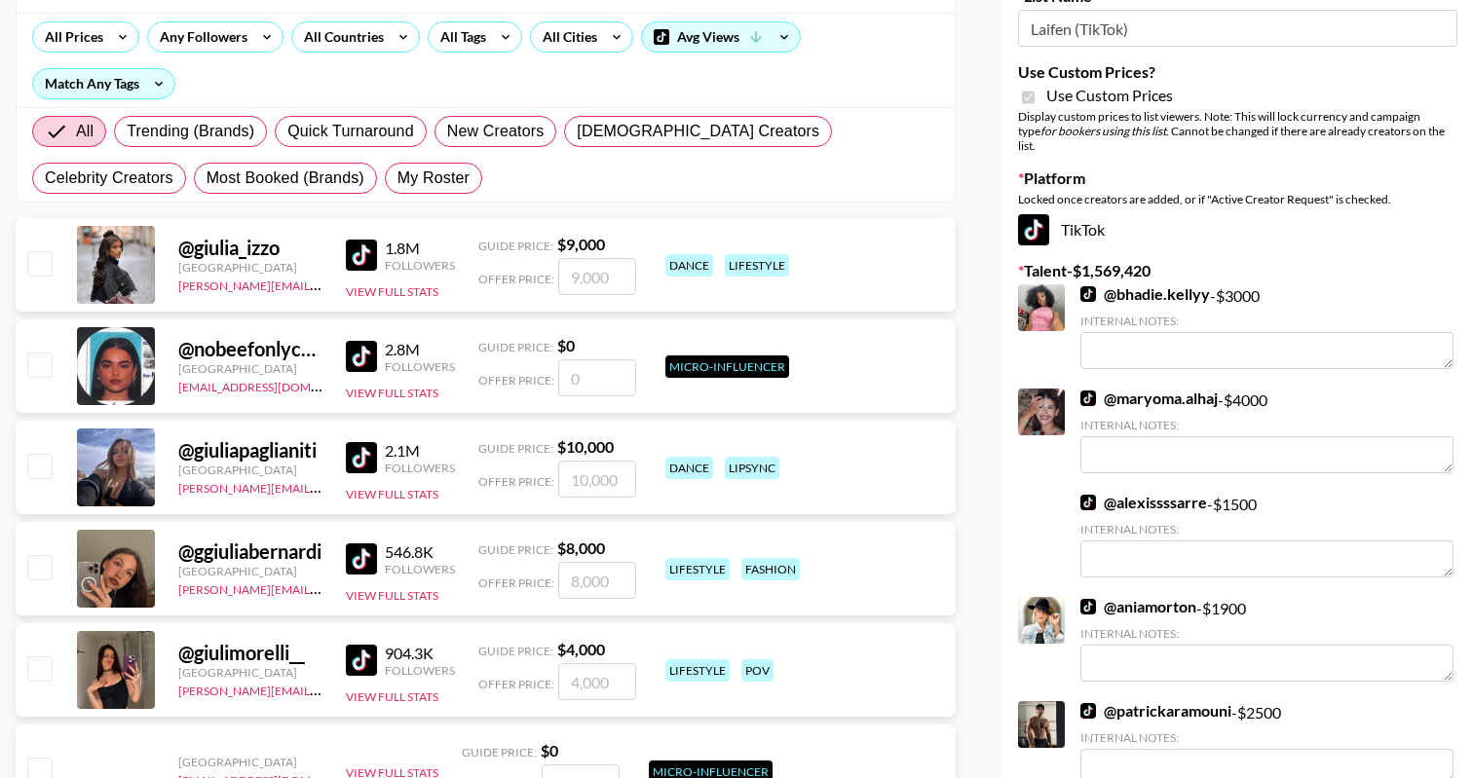
type input "giuli"
click at [41, 670] on input "checkbox" at bounding box center [38, 668] width 23 height 23
checkbox input "true"
type input "4000"
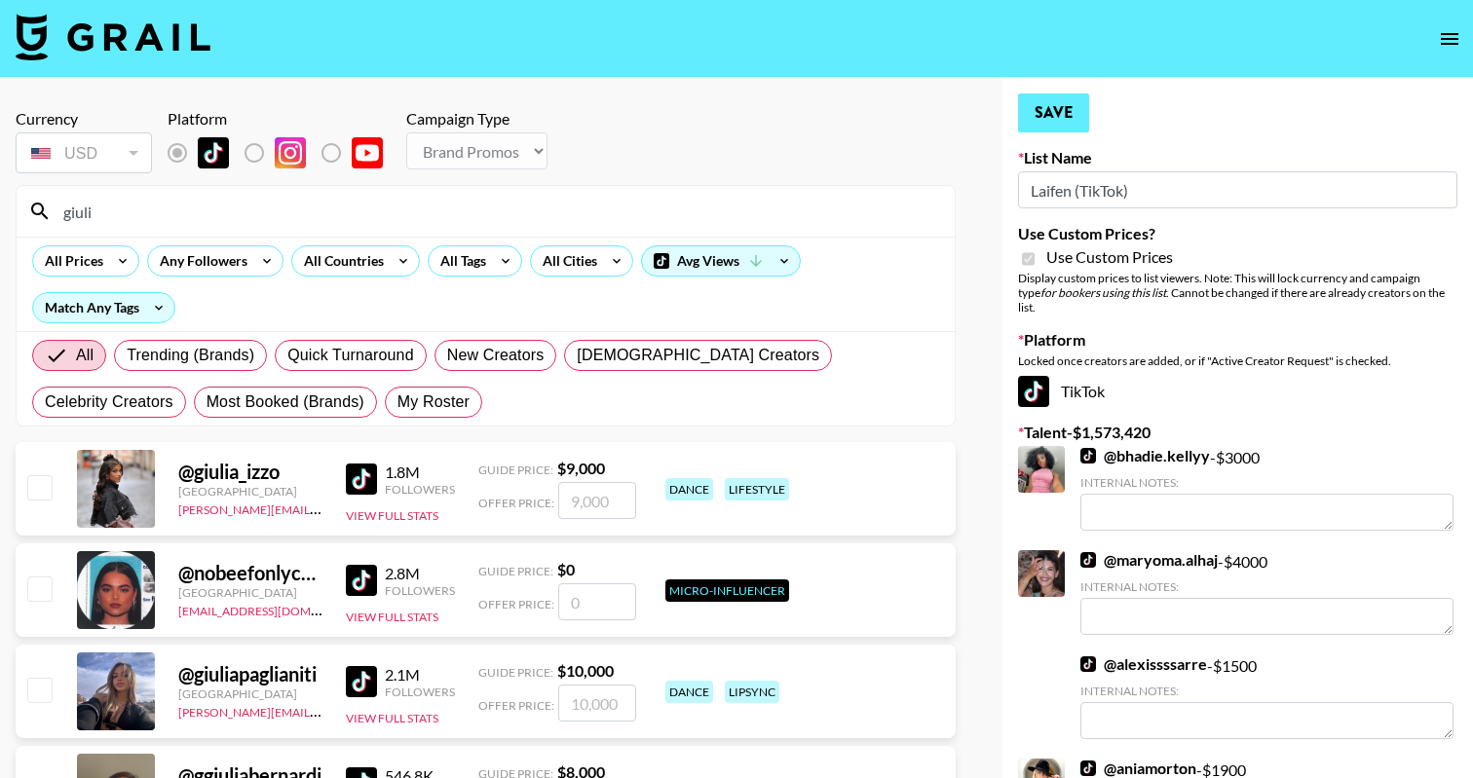
scroll to position [0, 0]
click at [1078, 96] on button "Save" at bounding box center [1053, 113] width 71 height 39
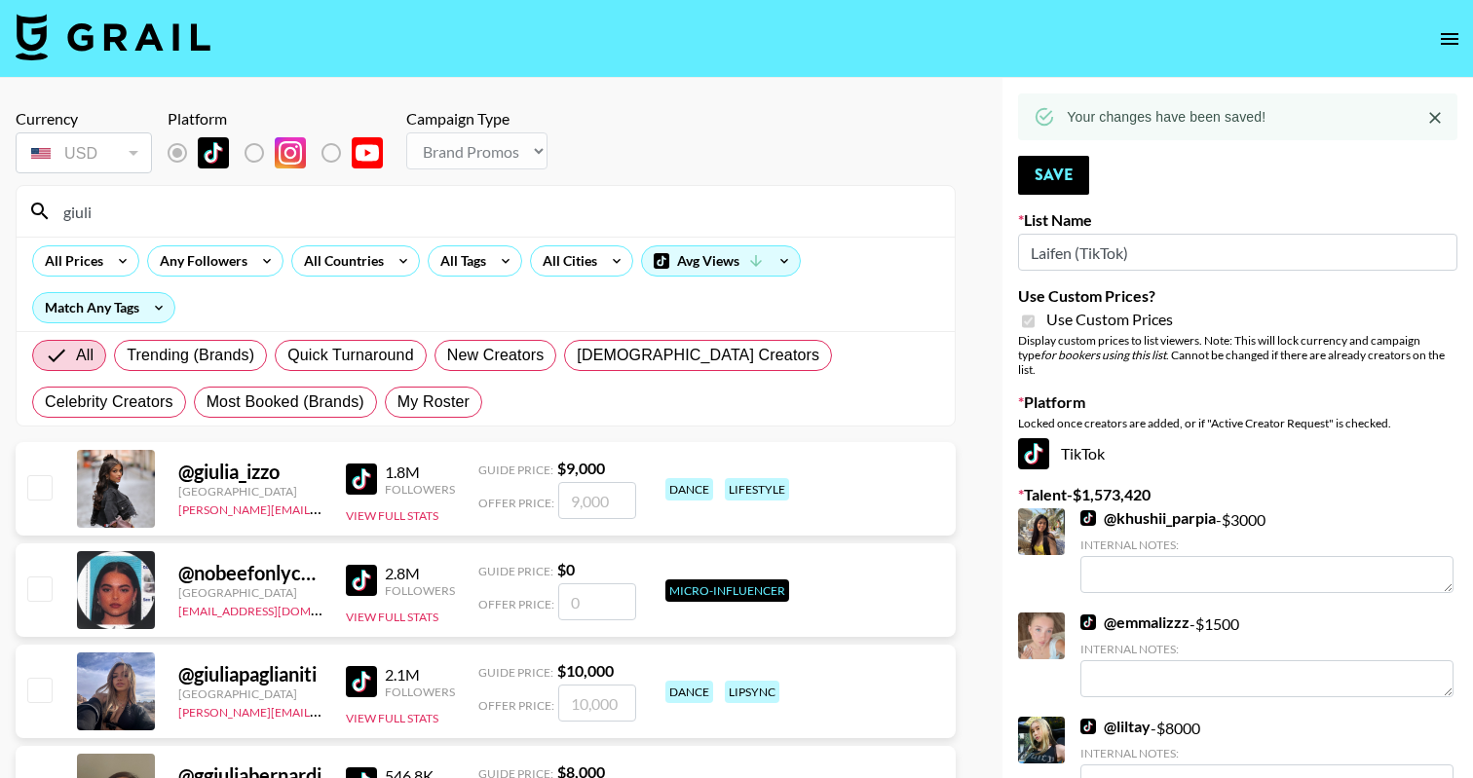
click at [601, 194] on div "giuli" at bounding box center [486, 211] width 938 height 51
click at [582, 212] on input "giuli" at bounding box center [497, 211] width 891 height 31
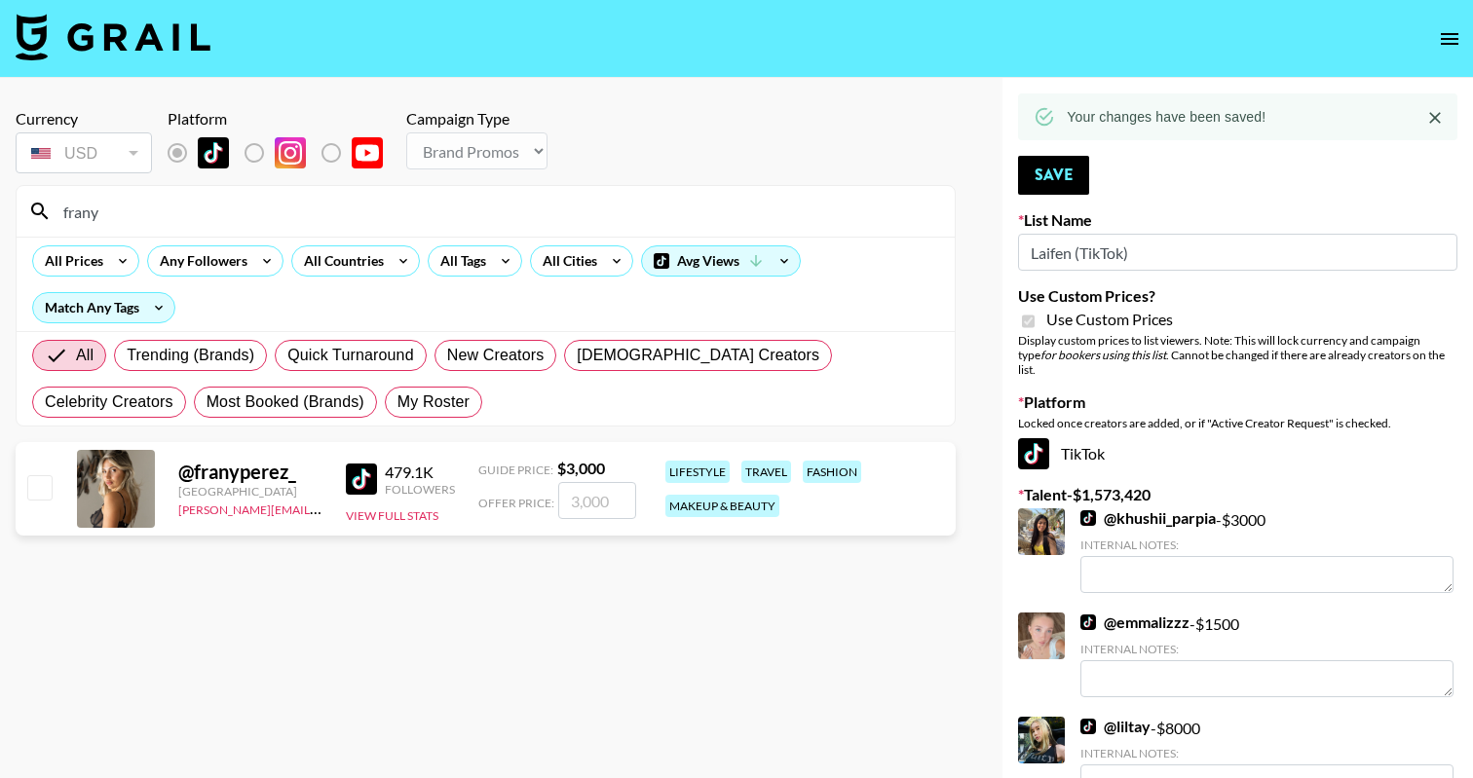
type input "frany"
click at [42, 481] on input "checkbox" at bounding box center [38, 486] width 23 height 23
checkbox input "true"
type input "3000"
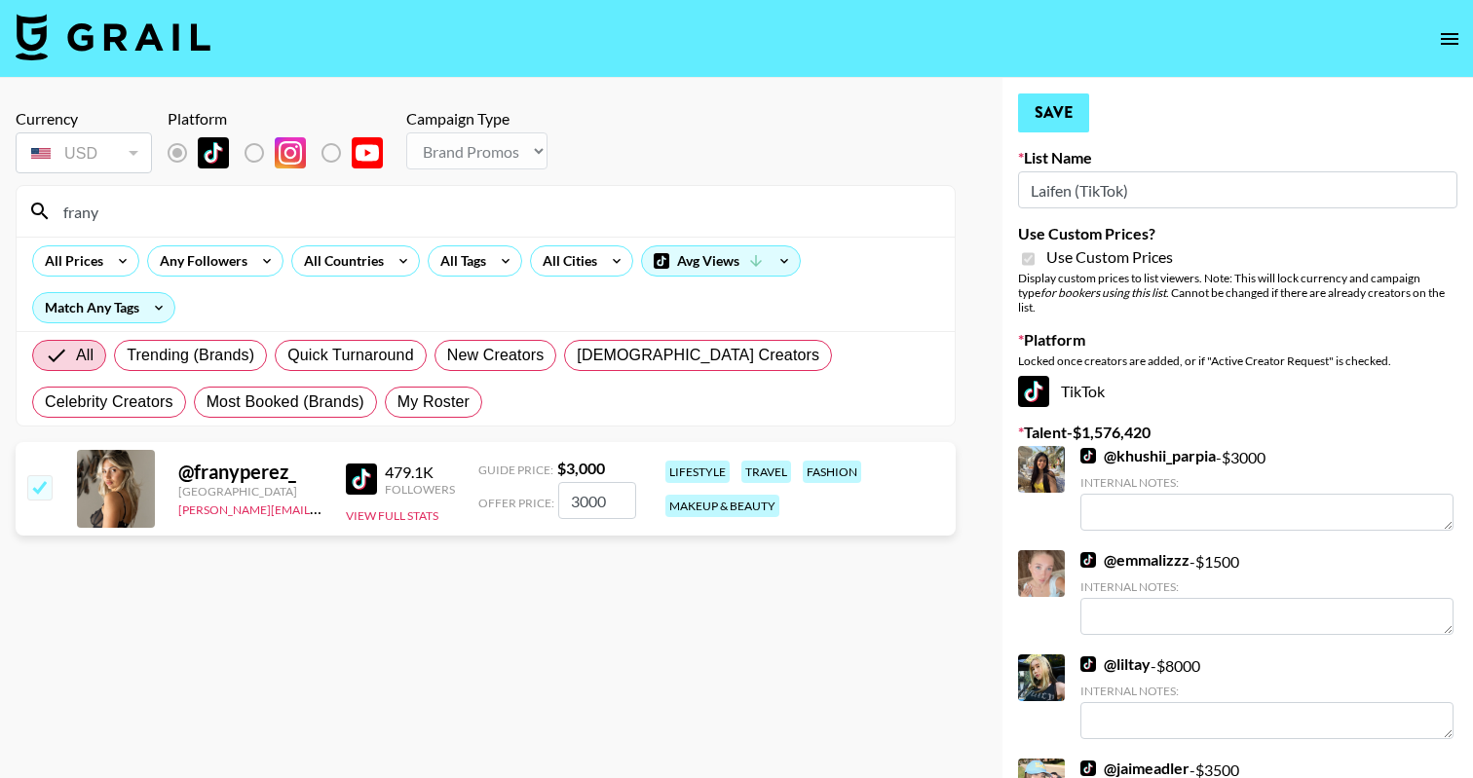
click at [1043, 95] on button "Save" at bounding box center [1053, 113] width 71 height 39
click at [474, 198] on input "frany" at bounding box center [497, 211] width 891 height 31
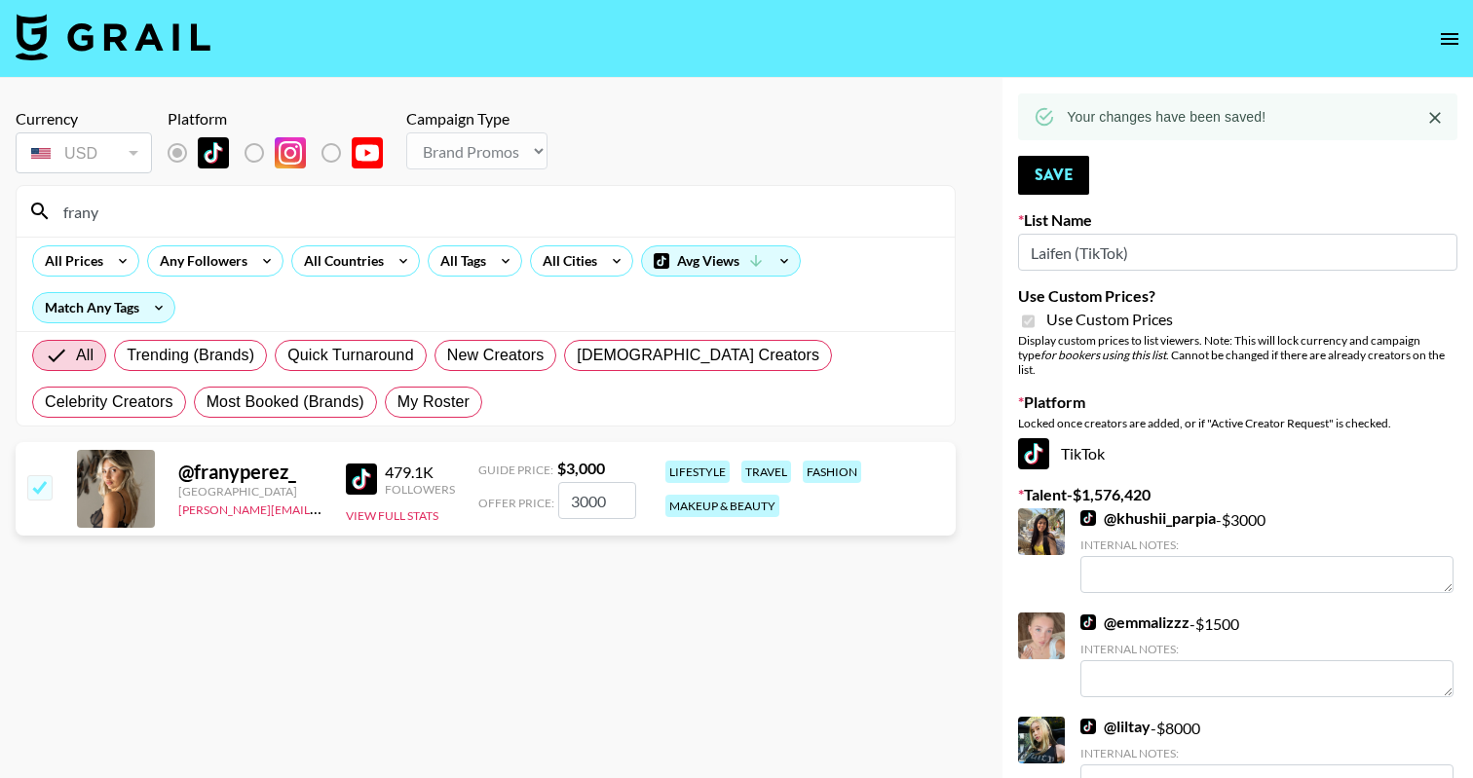
click at [474, 198] on input "frany" at bounding box center [497, 211] width 891 height 31
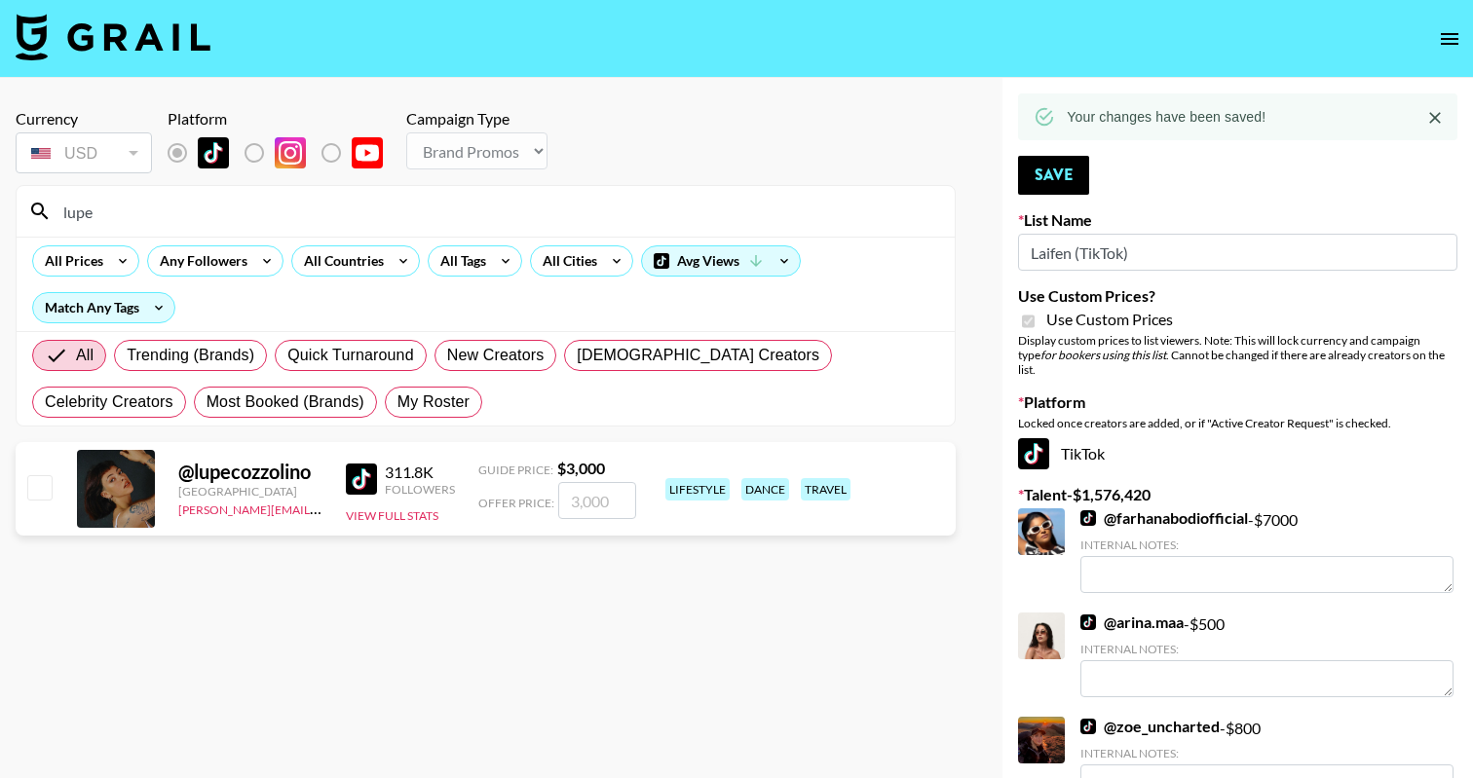
type input "lupe"
click at [40, 483] on input "checkbox" at bounding box center [38, 486] width 23 height 23
checkbox input "true"
type input "3000"
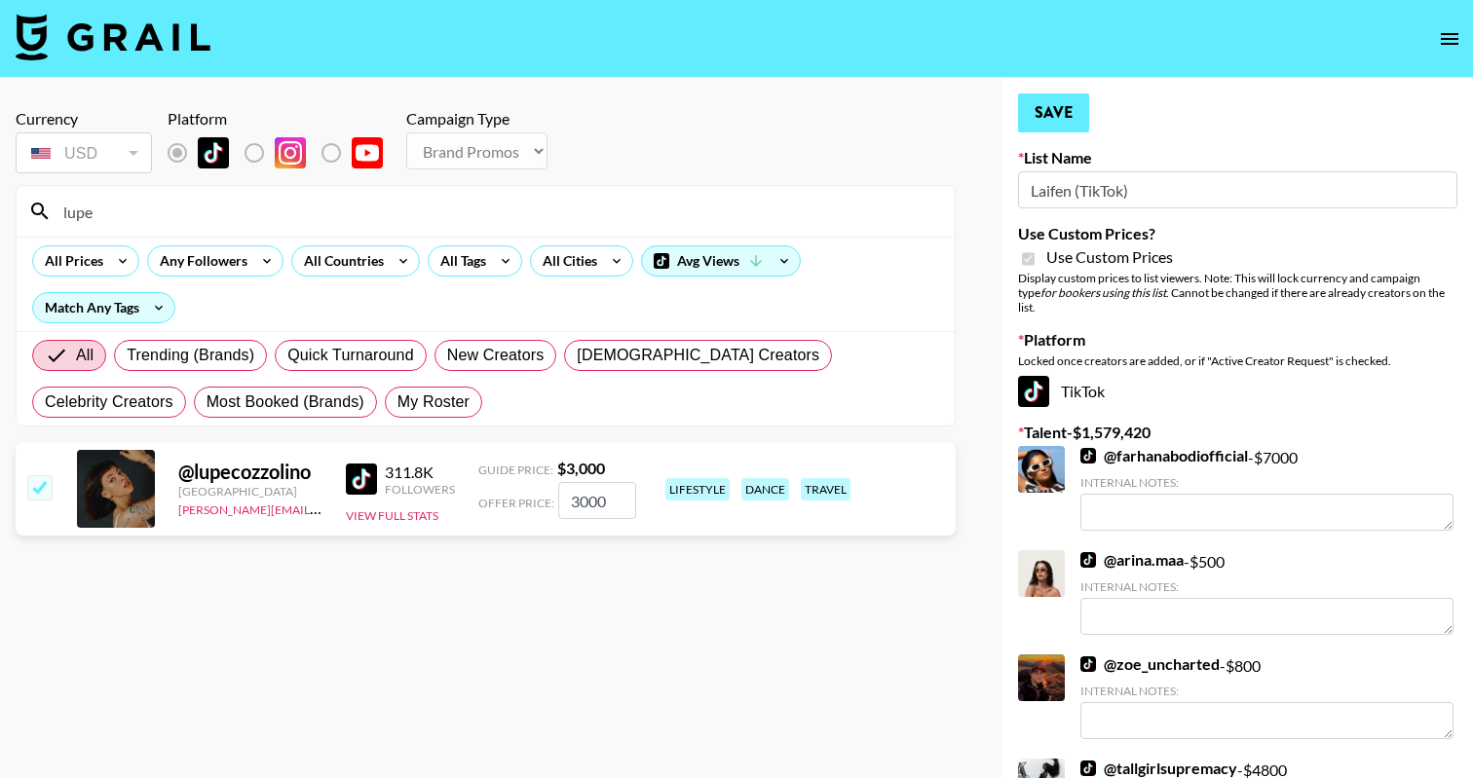
click at [1064, 116] on button "Save" at bounding box center [1053, 113] width 71 height 39
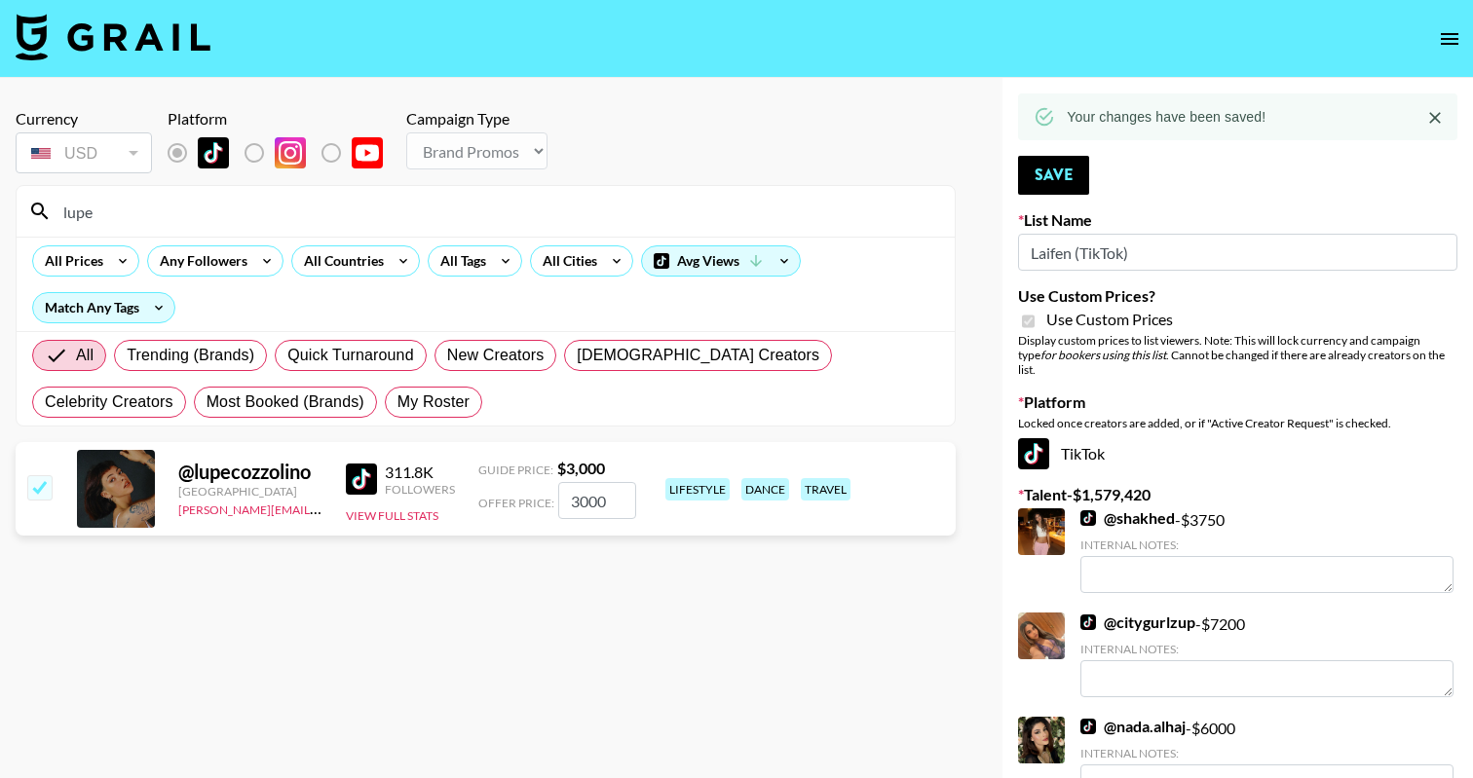
click at [810, 210] on input "lupe" at bounding box center [497, 211] width 891 height 31
type input "lucj"
click at [20, 494] on div "@ lucjawang Italy amanda.johnsson@grail-talent.com 357.4K Followers View Full S…" at bounding box center [486, 489] width 940 height 94
click at [41, 489] on input "checkbox" at bounding box center [38, 486] width 23 height 23
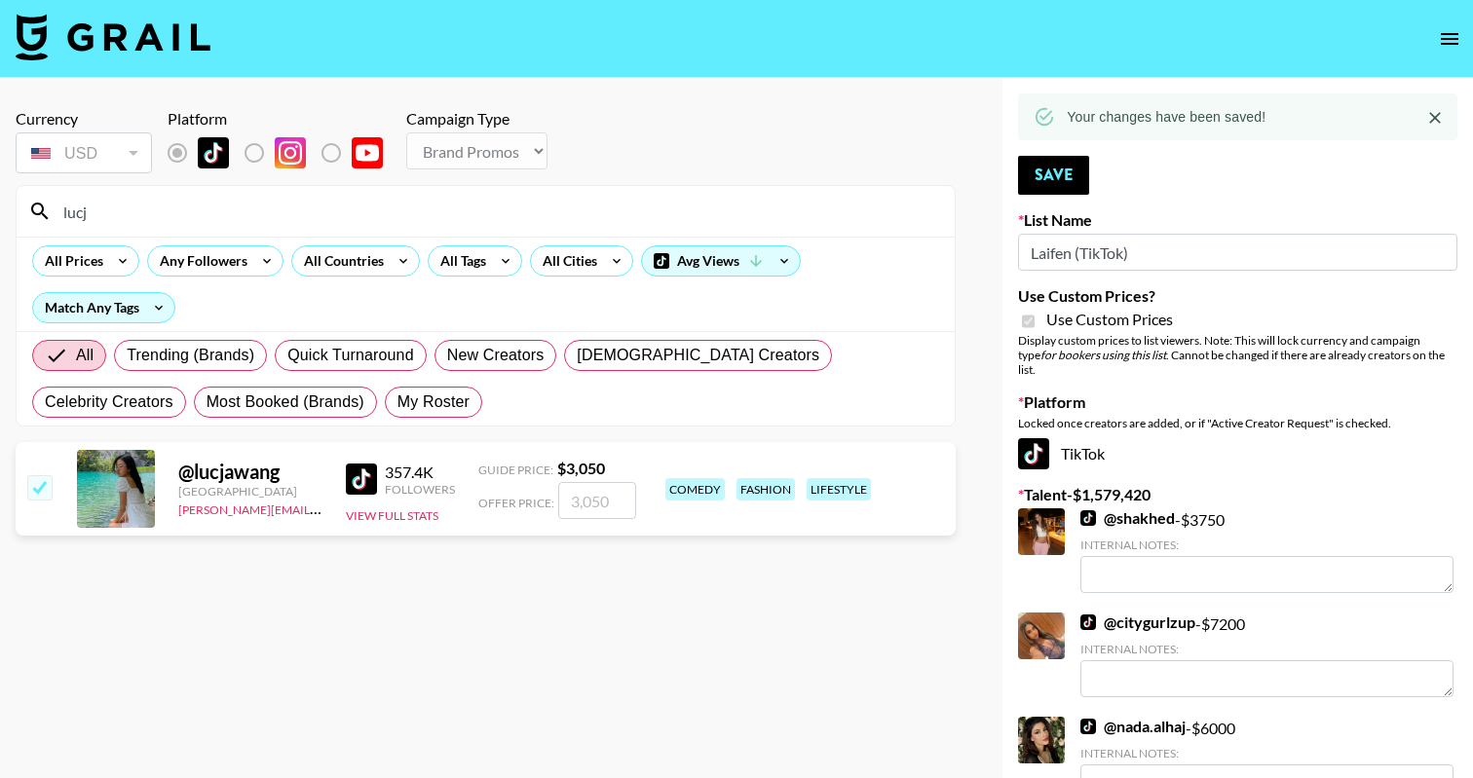
checkbox input "true"
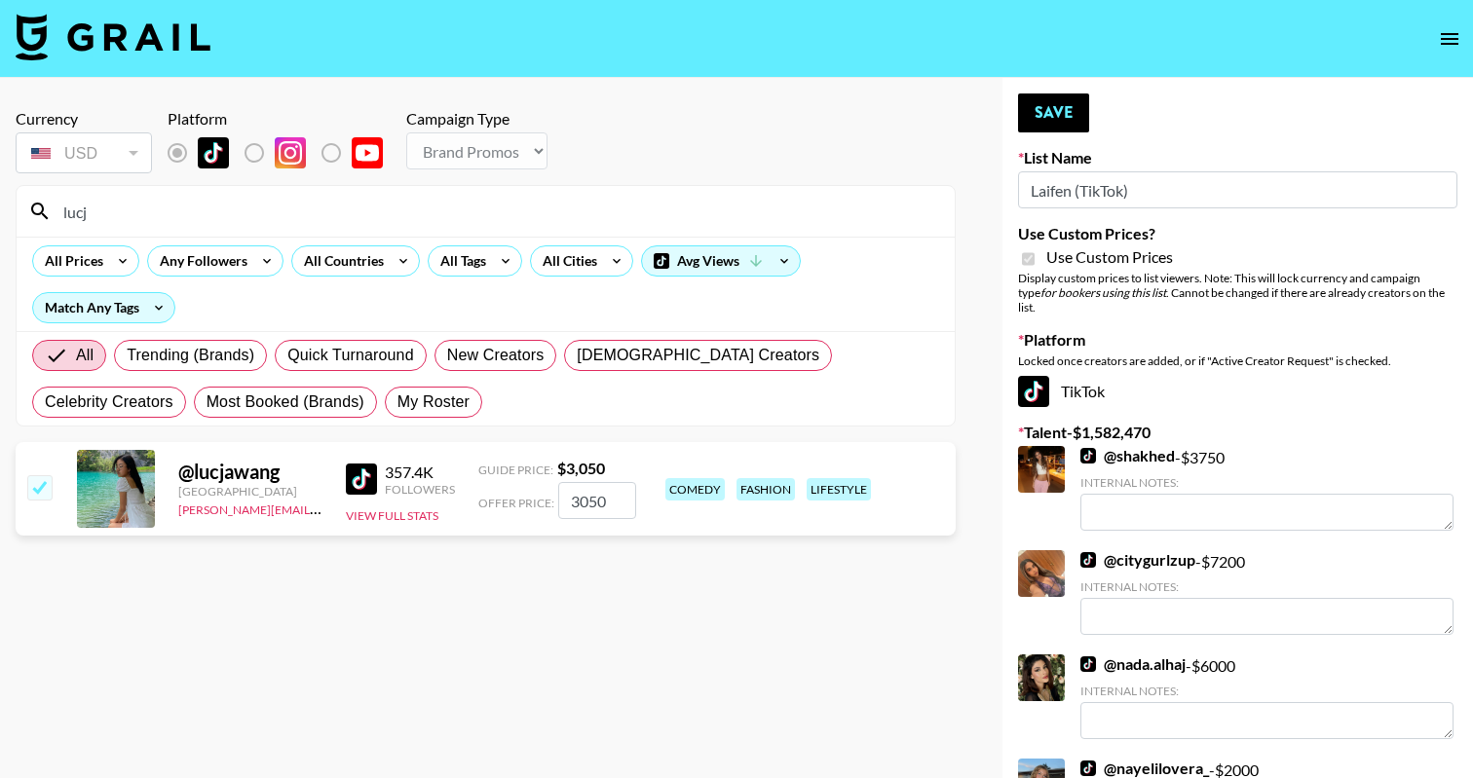
type input "3050"
click at [1054, 106] on button "Save" at bounding box center [1053, 113] width 71 height 39
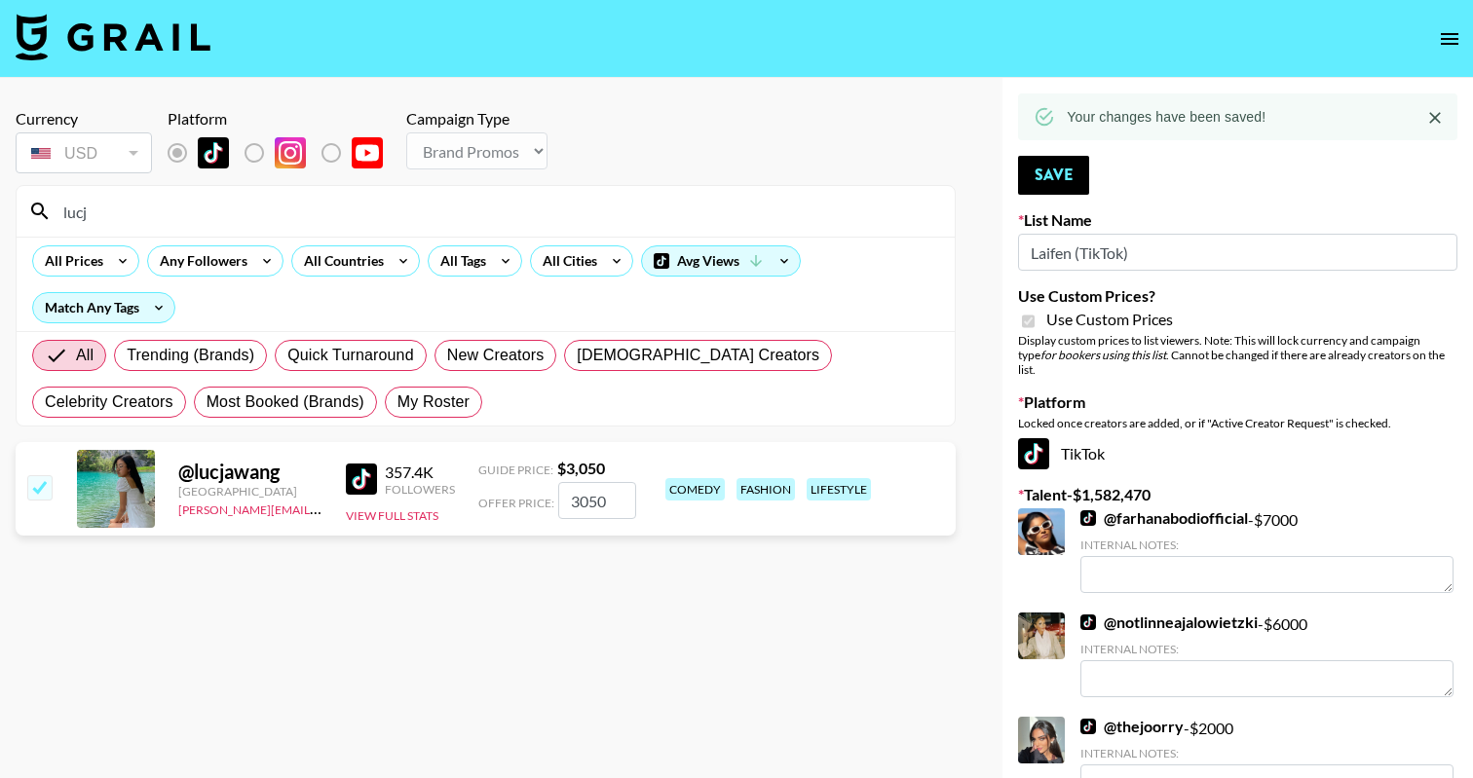
click at [373, 226] on input "lucj" at bounding box center [497, 211] width 891 height 31
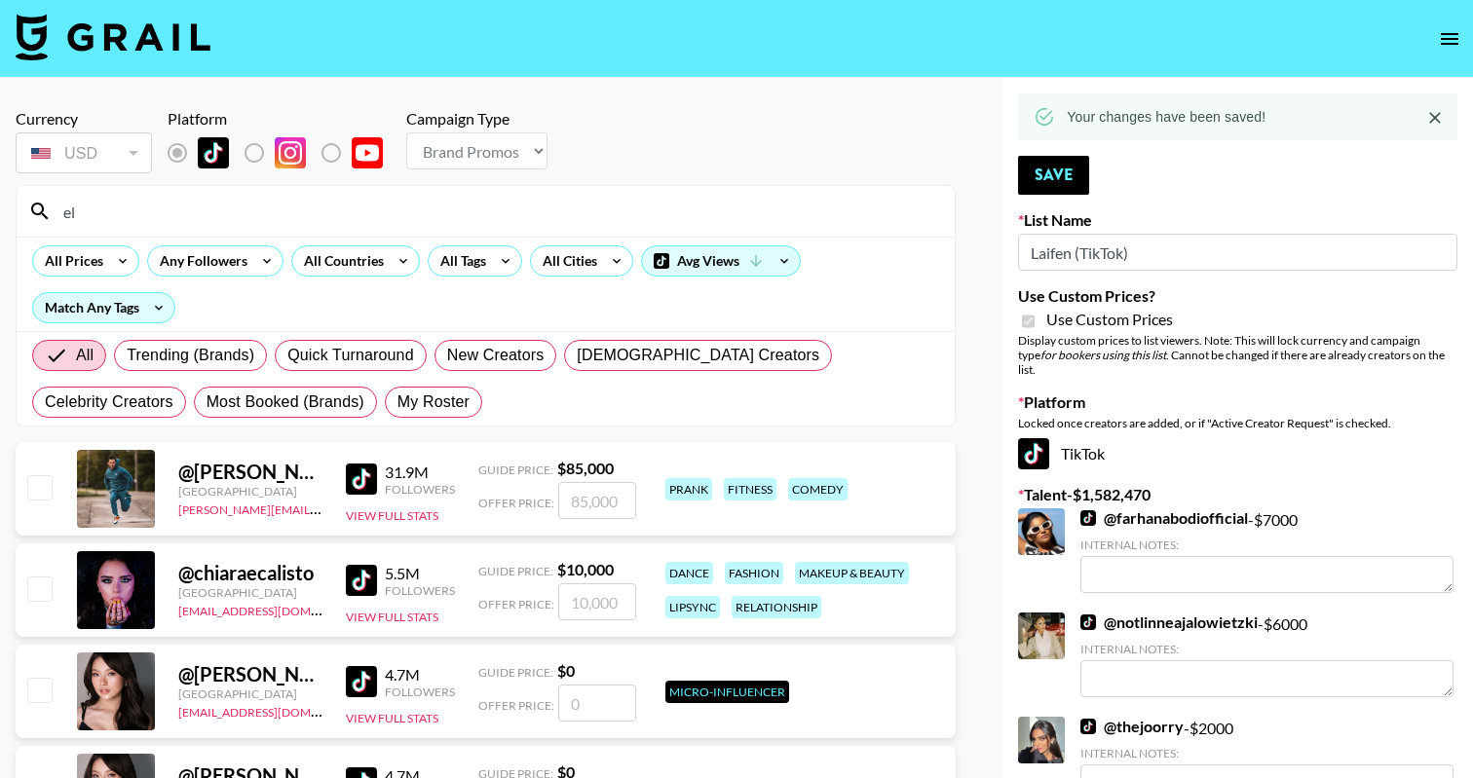
type input "e"
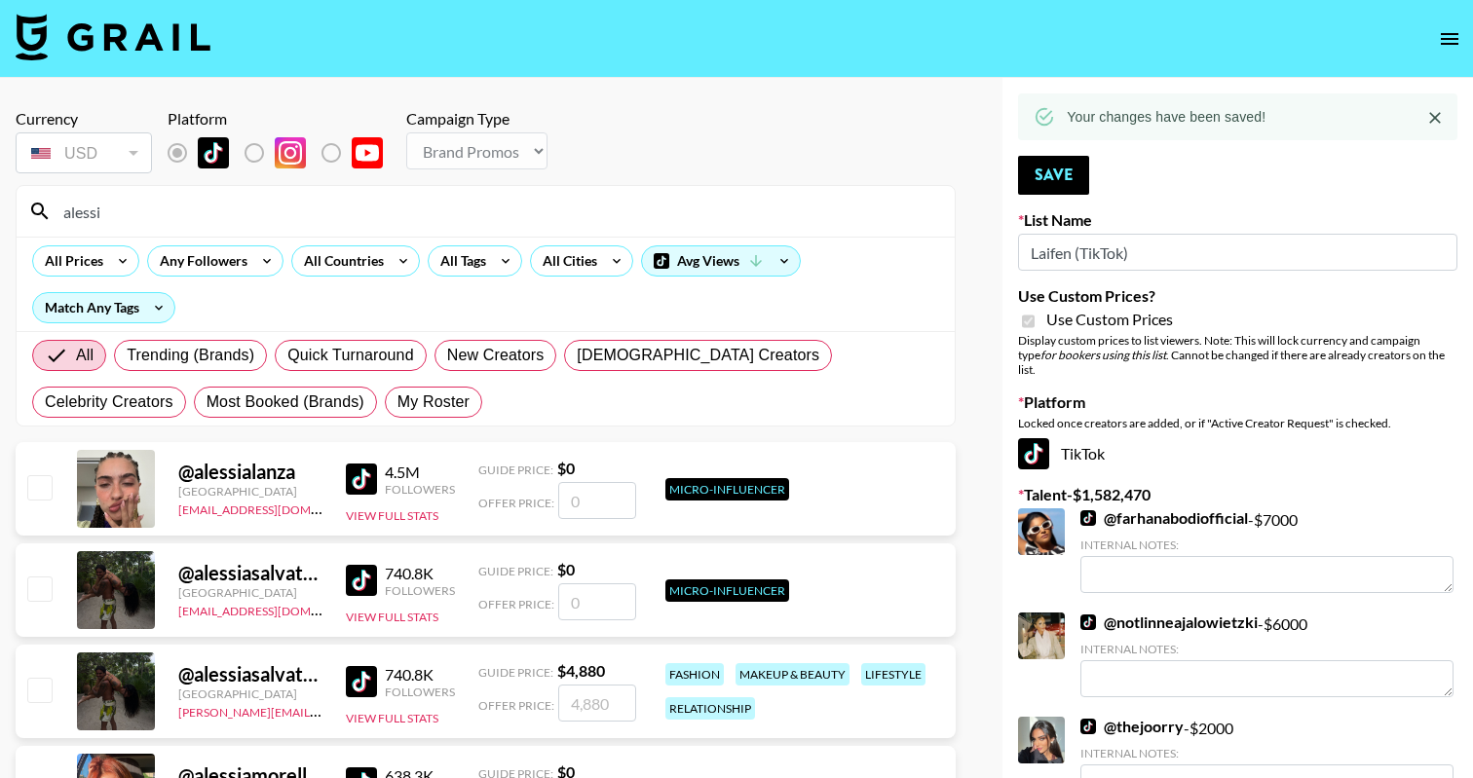
type input "alessi"
click at [20, 586] on div "@ alessiasalvatore9 Italy agreements@grail-talent.com 740.8K Followers View Ful…" at bounding box center [486, 591] width 940 height 94
click at [32, 593] on input "checkbox" at bounding box center [38, 588] width 23 height 23
checkbox input "false"
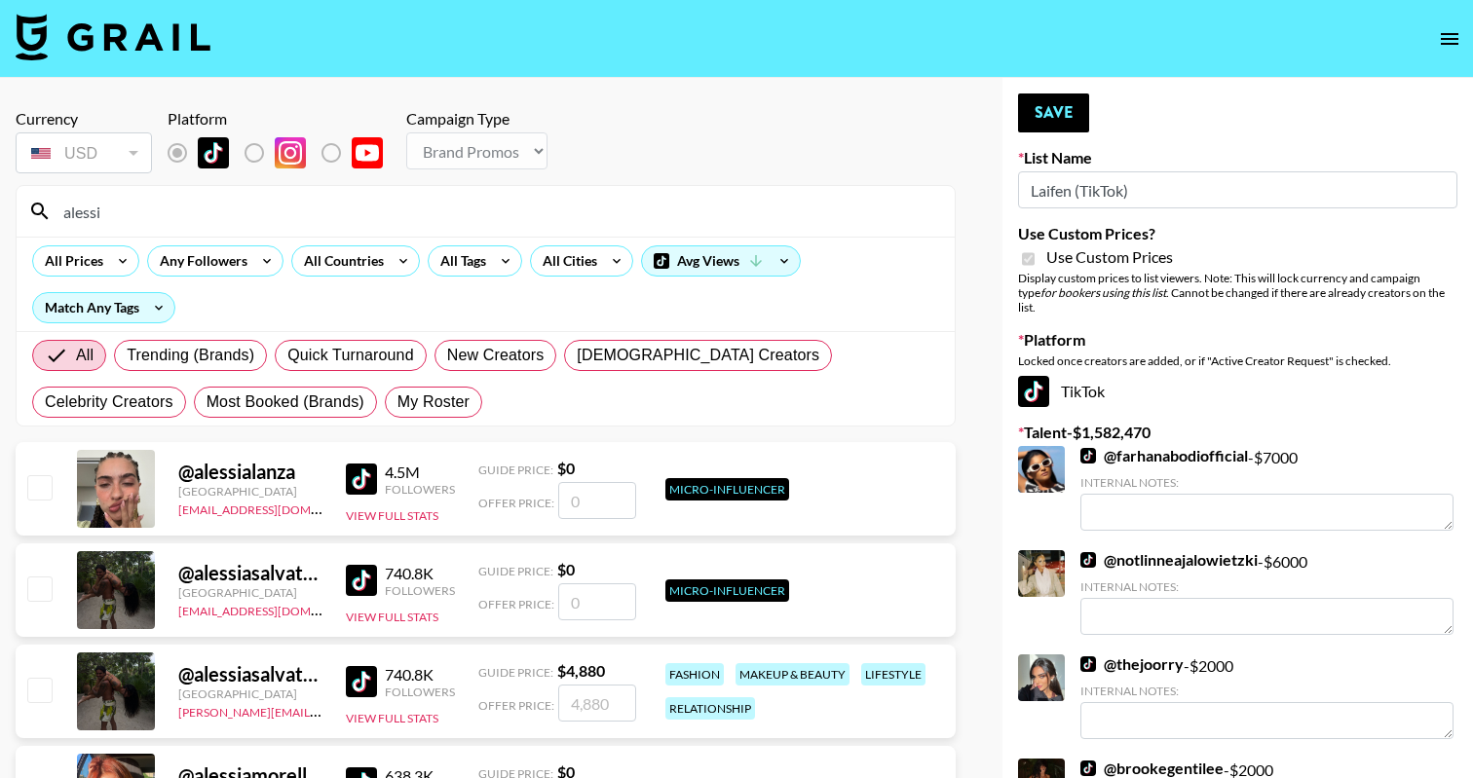
click at [565, 594] on input "number" at bounding box center [597, 602] width 78 height 37
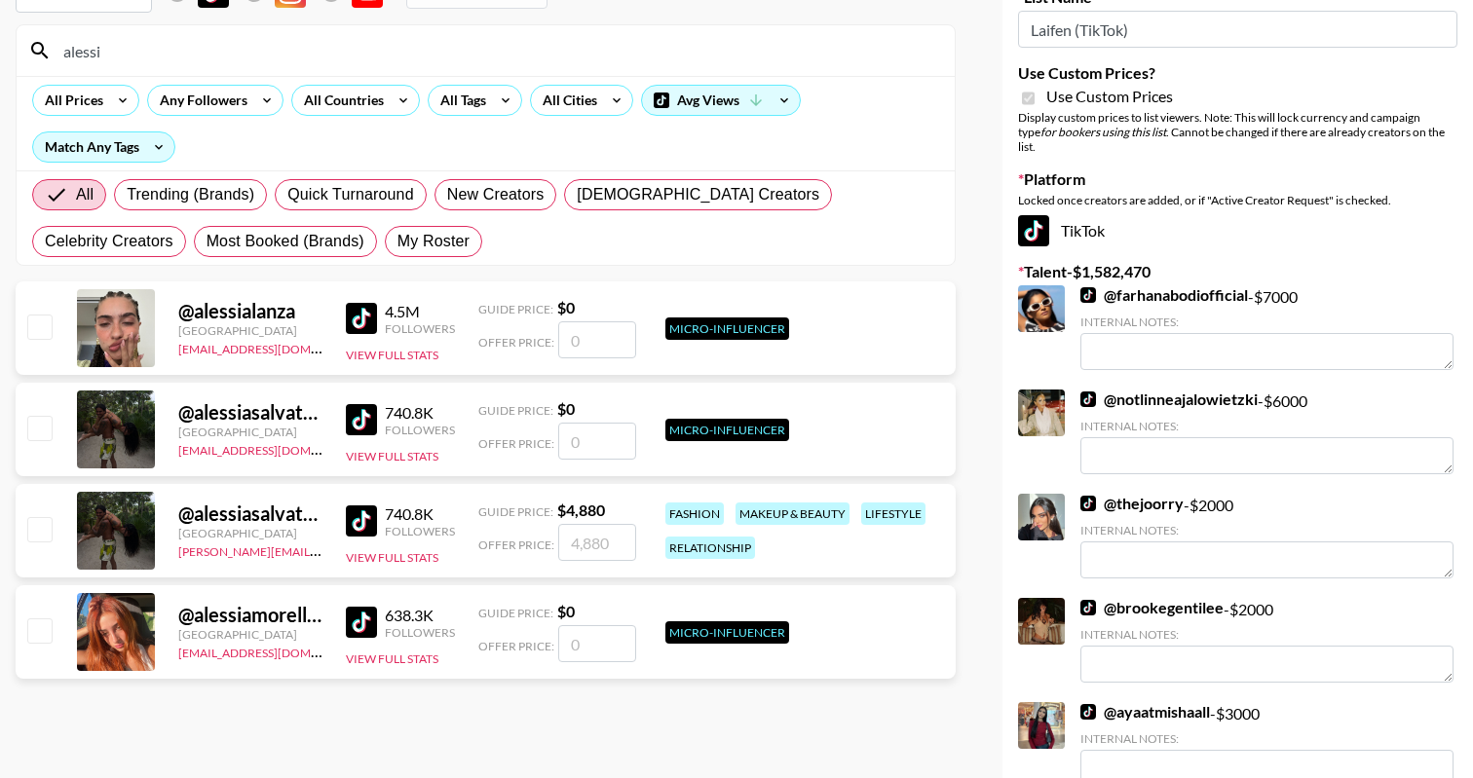
scroll to position [187, 0]
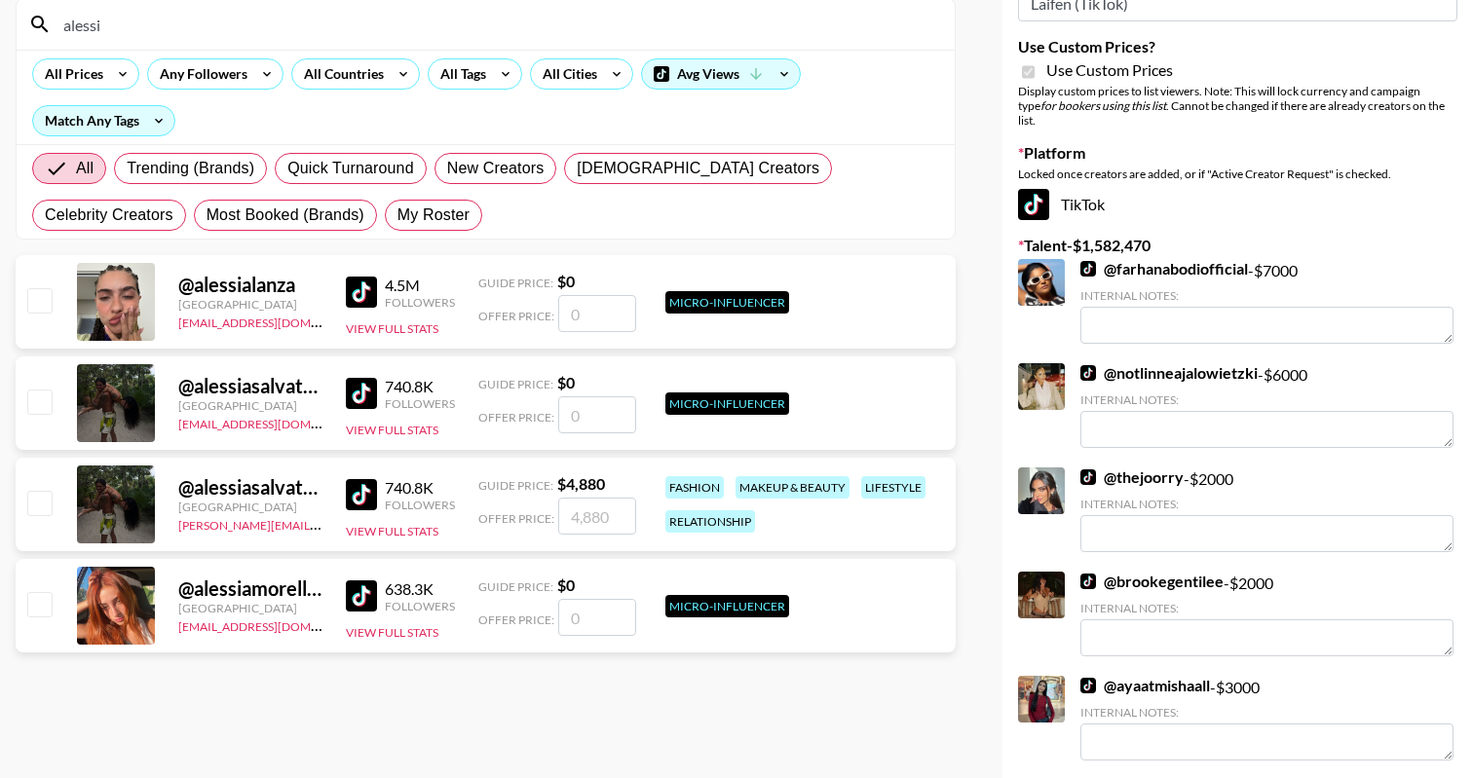
click at [27, 485] on div "@ alessiasalvatore9 Italy amanda.johnsson@grail-talent.com 740.8K Followers Vie…" at bounding box center [486, 505] width 940 height 94
click at [36, 504] on input "checkbox" at bounding box center [38, 502] width 23 height 23
checkbox input "true"
type input "4880"
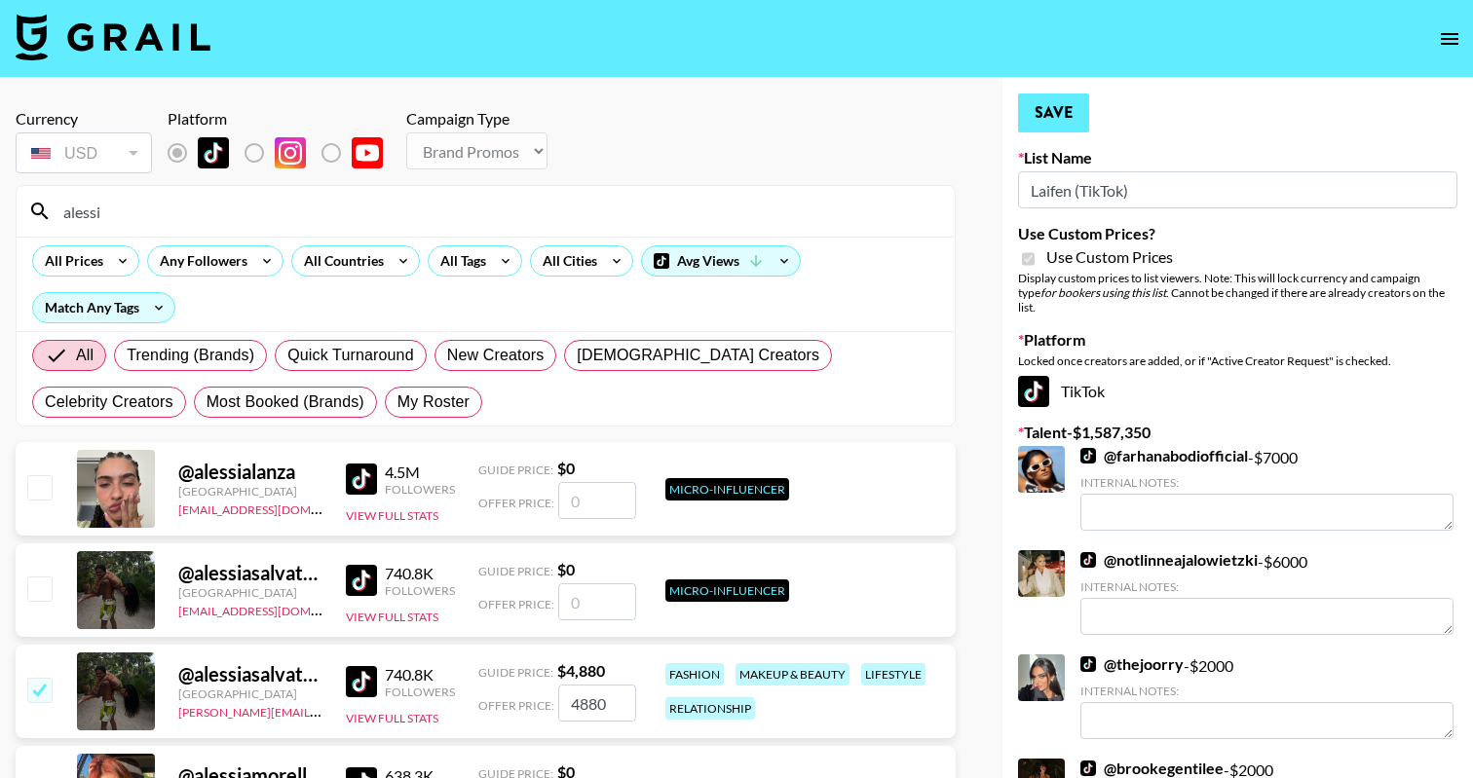
scroll to position [0, 0]
click at [1060, 108] on button "Save" at bounding box center [1053, 113] width 71 height 39
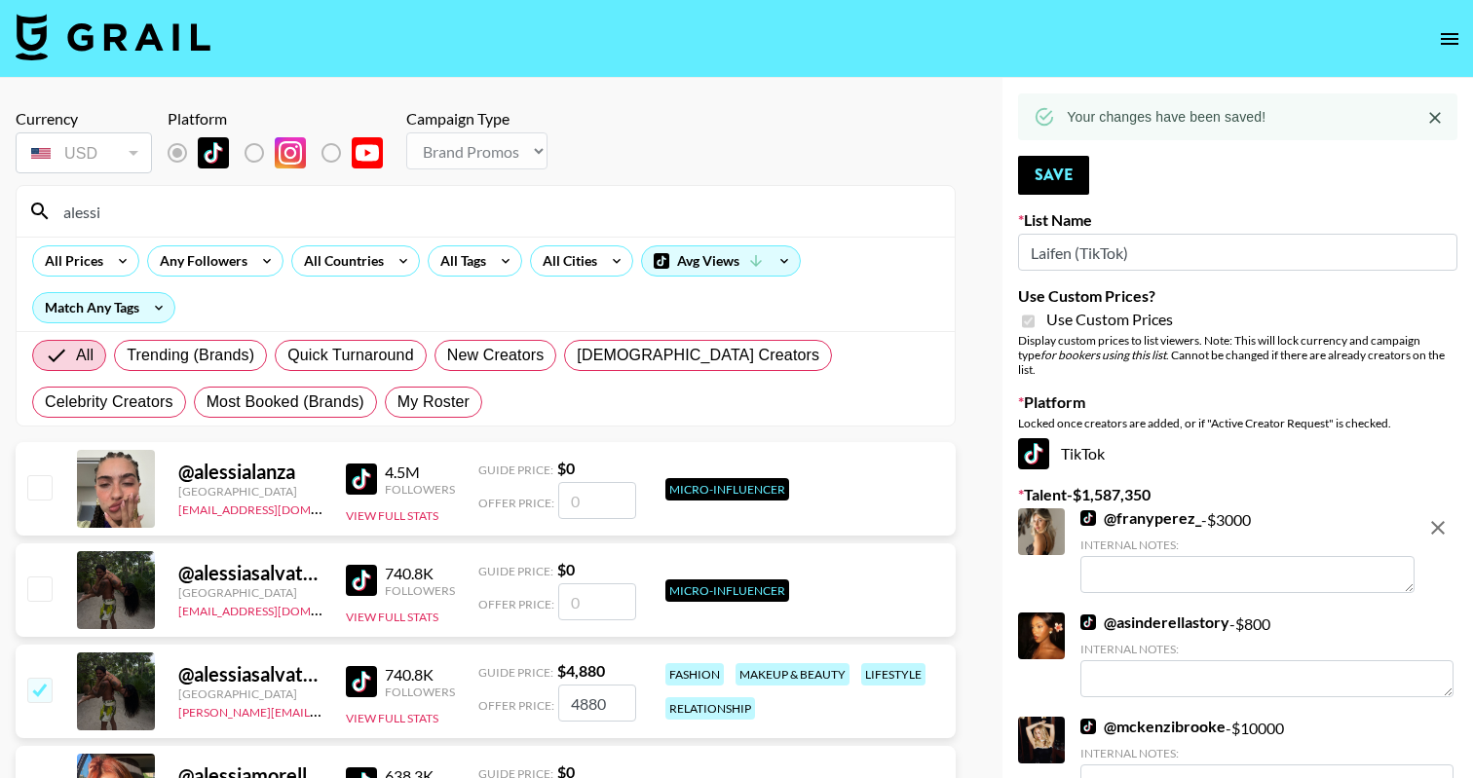
click at [439, 222] on input "alessi" at bounding box center [497, 211] width 891 height 31
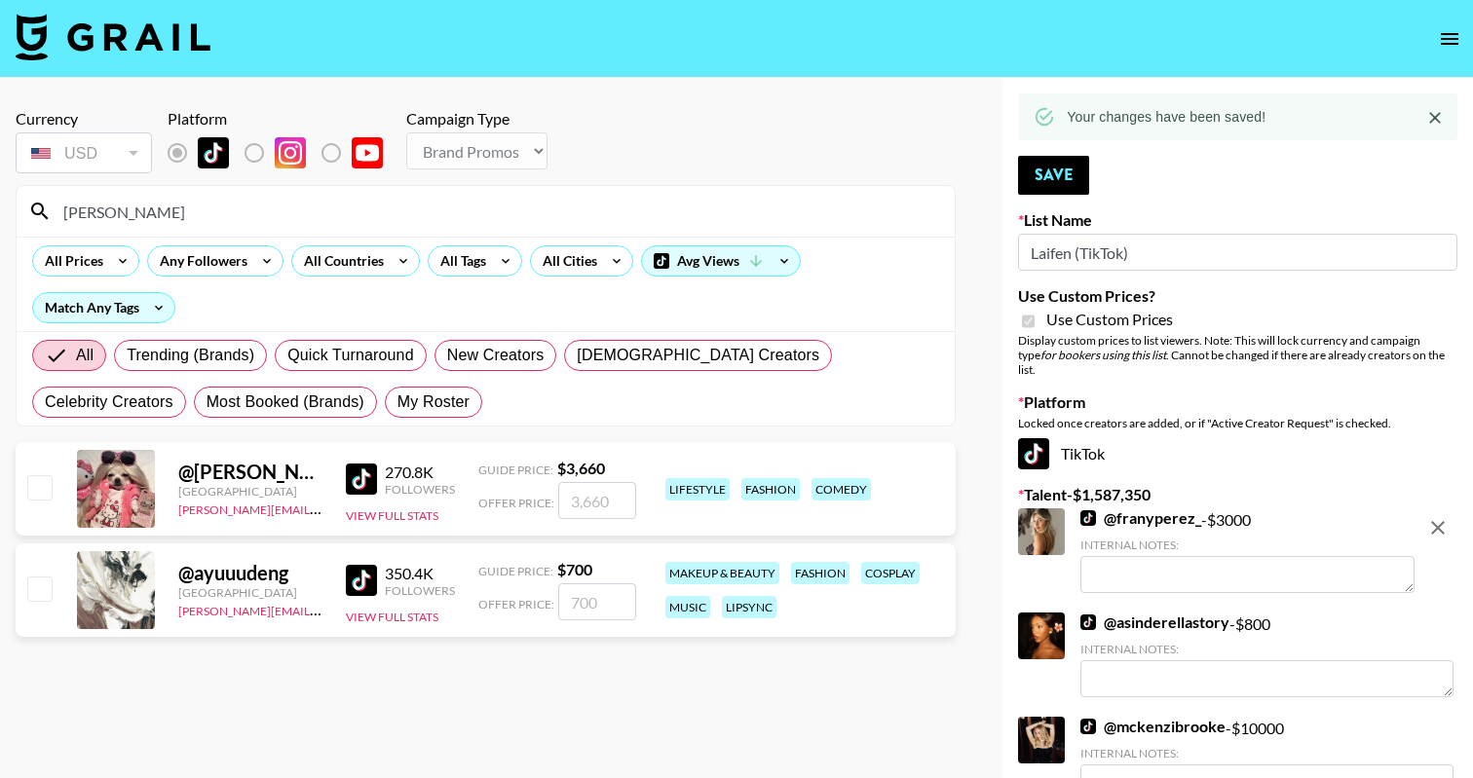
type input "camilla"
click at [32, 483] on input "checkbox" at bounding box center [38, 486] width 23 height 23
checkbox input "true"
type input "3660"
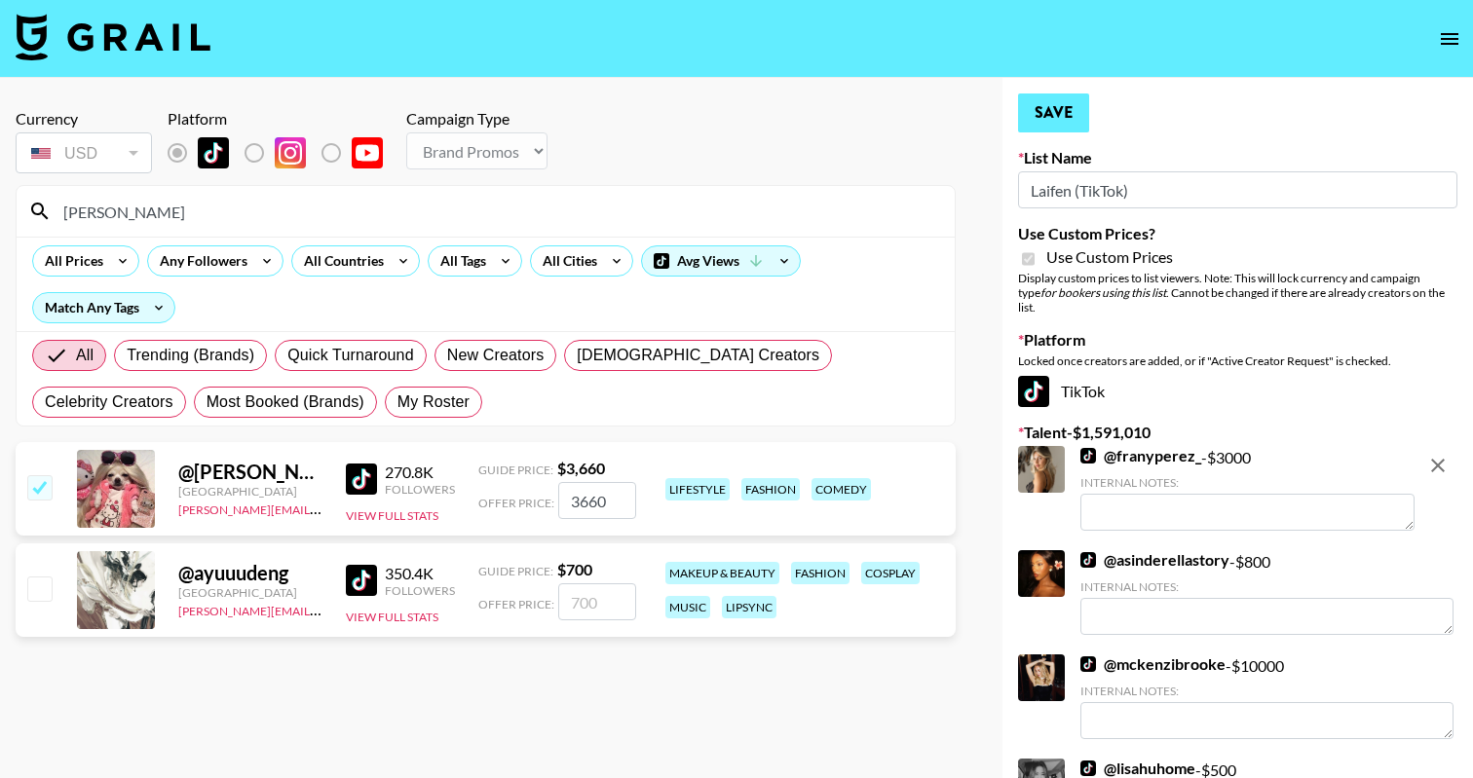
click at [1043, 107] on button "Save" at bounding box center [1053, 113] width 71 height 39
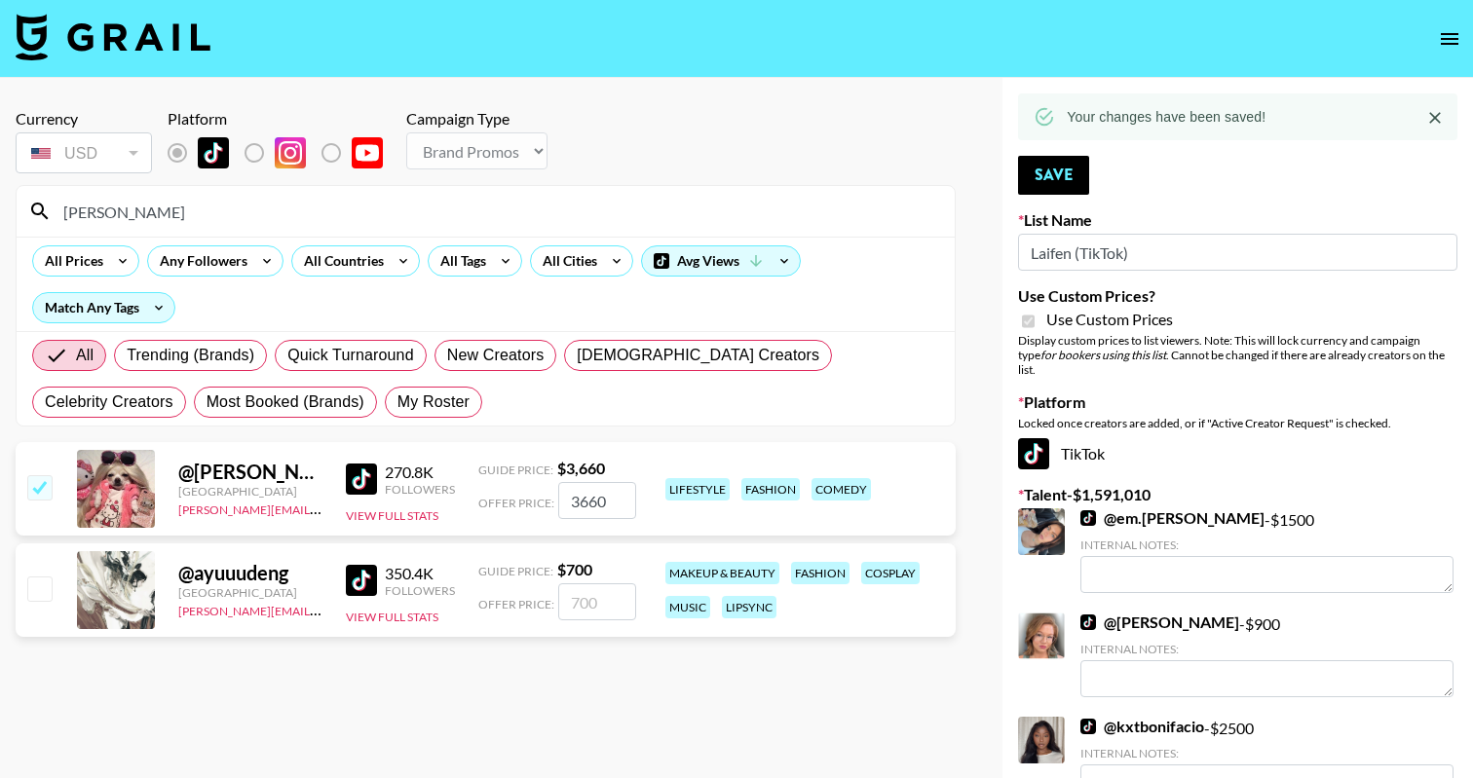
click at [253, 214] on input "camilla" at bounding box center [497, 211] width 891 height 31
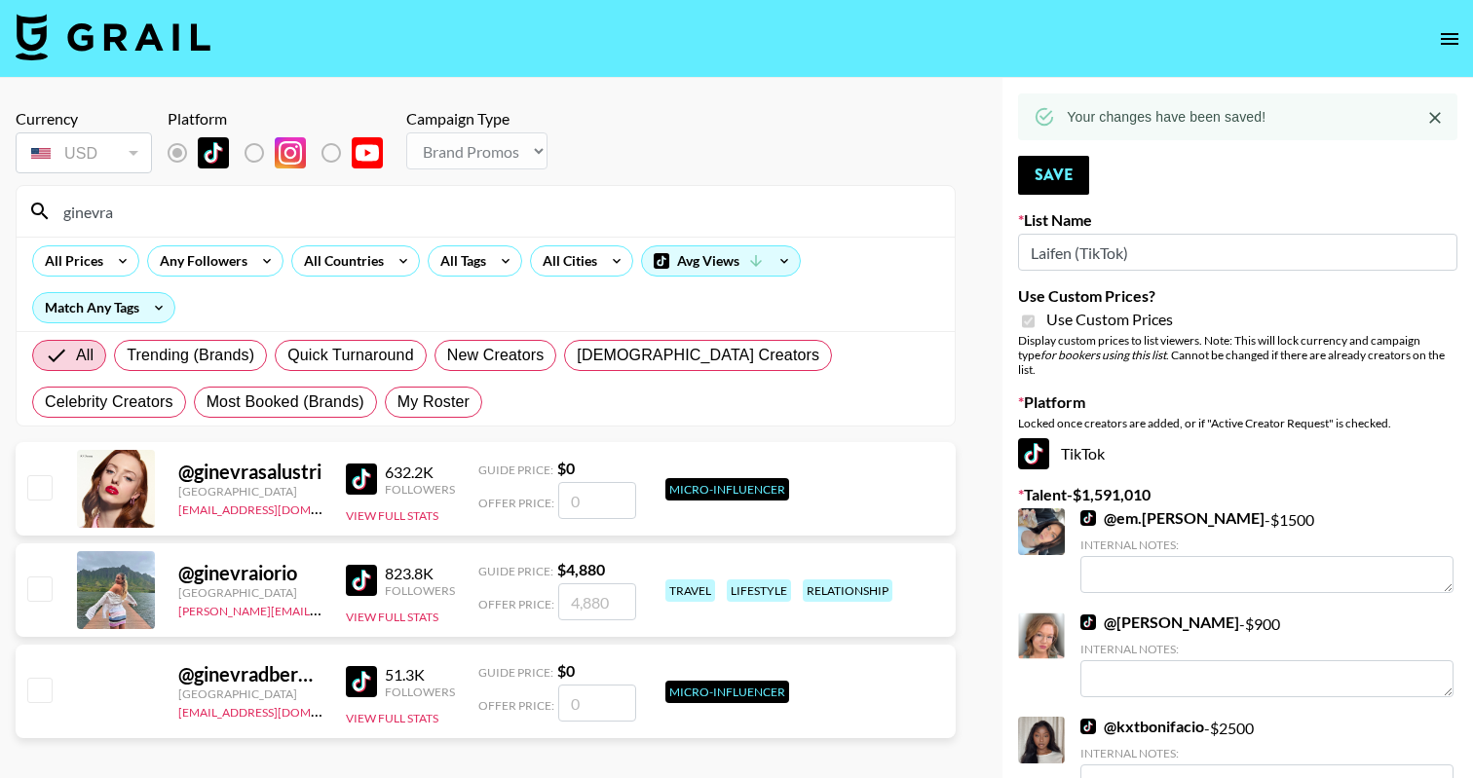
type input "ginevra"
click at [43, 581] on input "checkbox" at bounding box center [38, 588] width 23 height 23
checkbox input "true"
type input "4880"
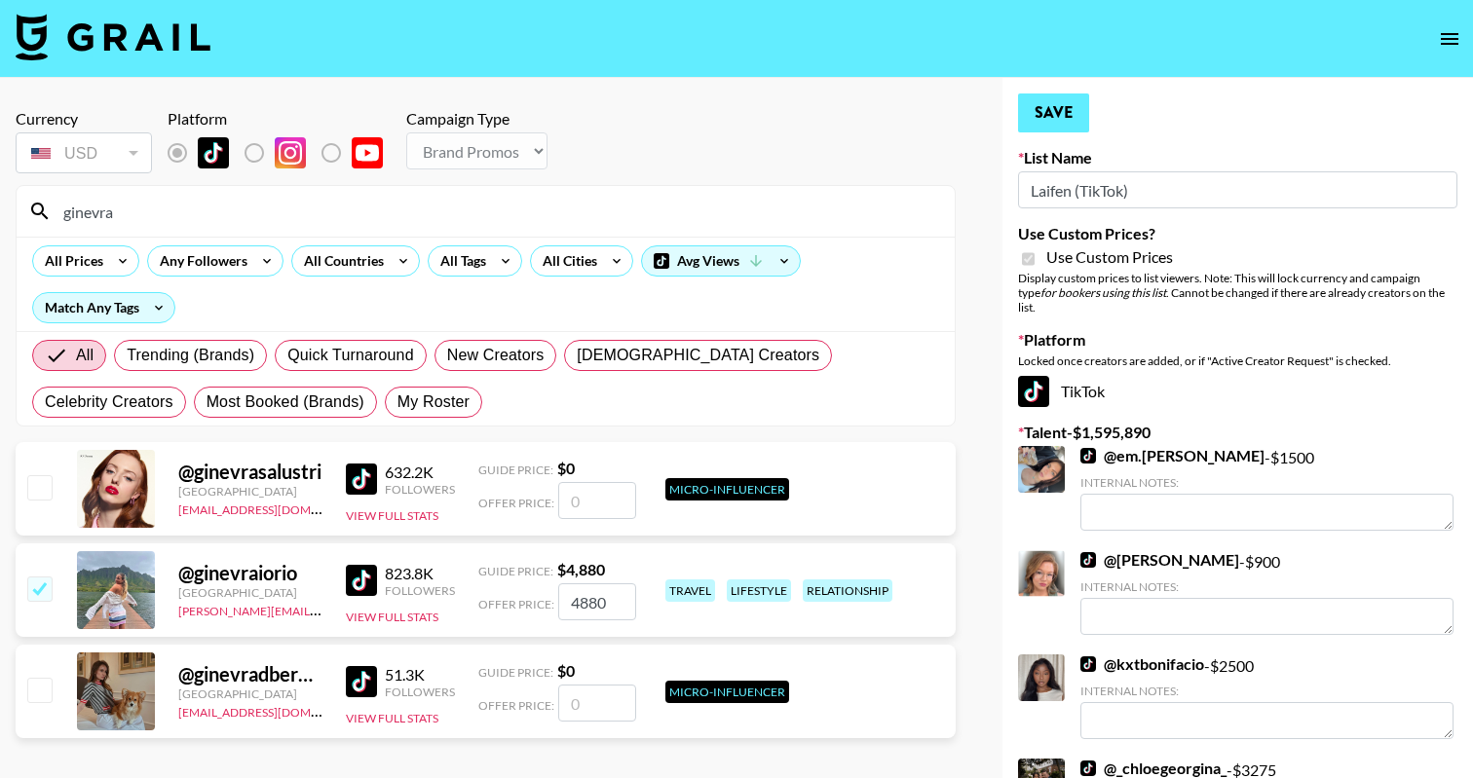
click at [1041, 116] on button "Save" at bounding box center [1053, 113] width 71 height 39
click at [522, 225] on input "ginevra" at bounding box center [497, 211] width 891 height 31
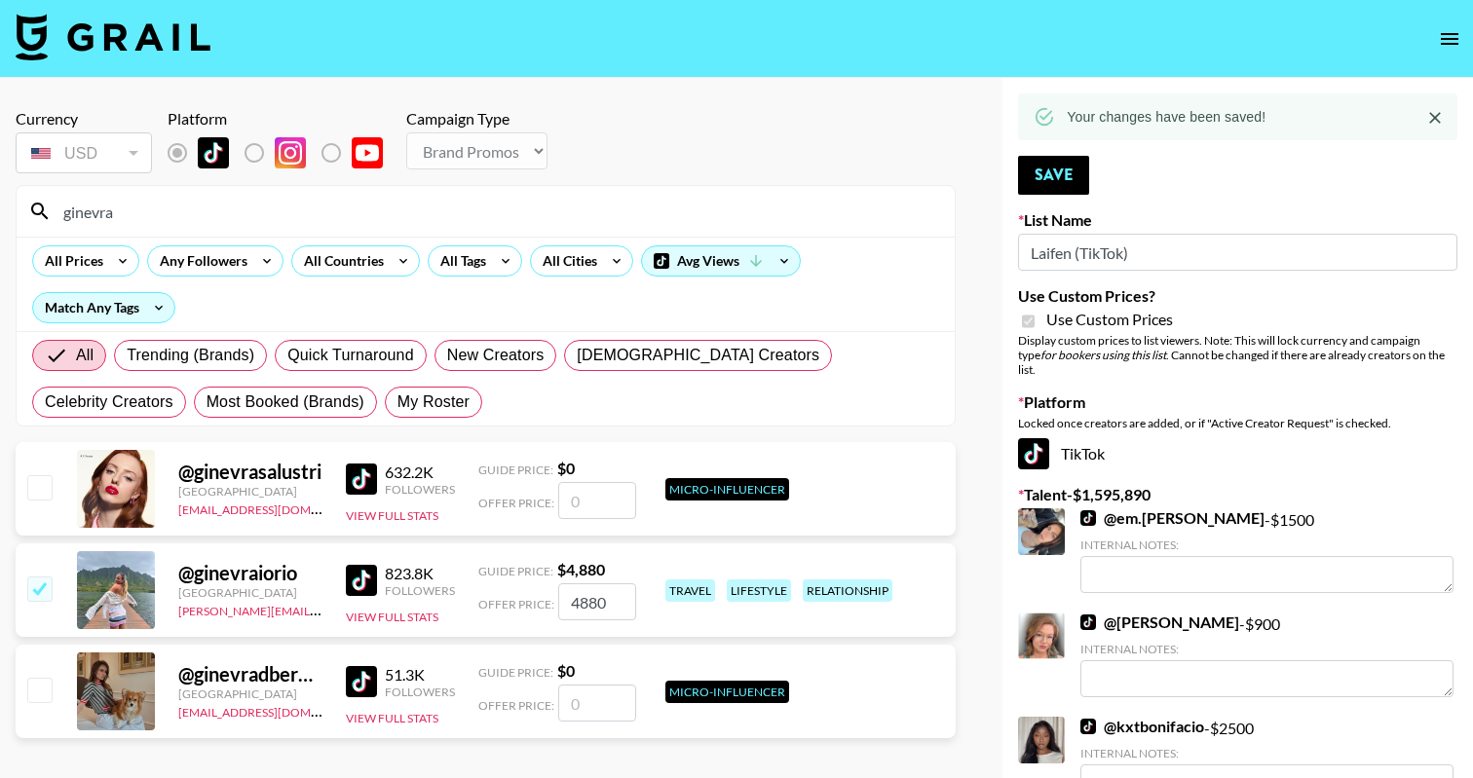
click at [522, 225] on input "ginevra" at bounding box center [497, 211] width 891 height 31
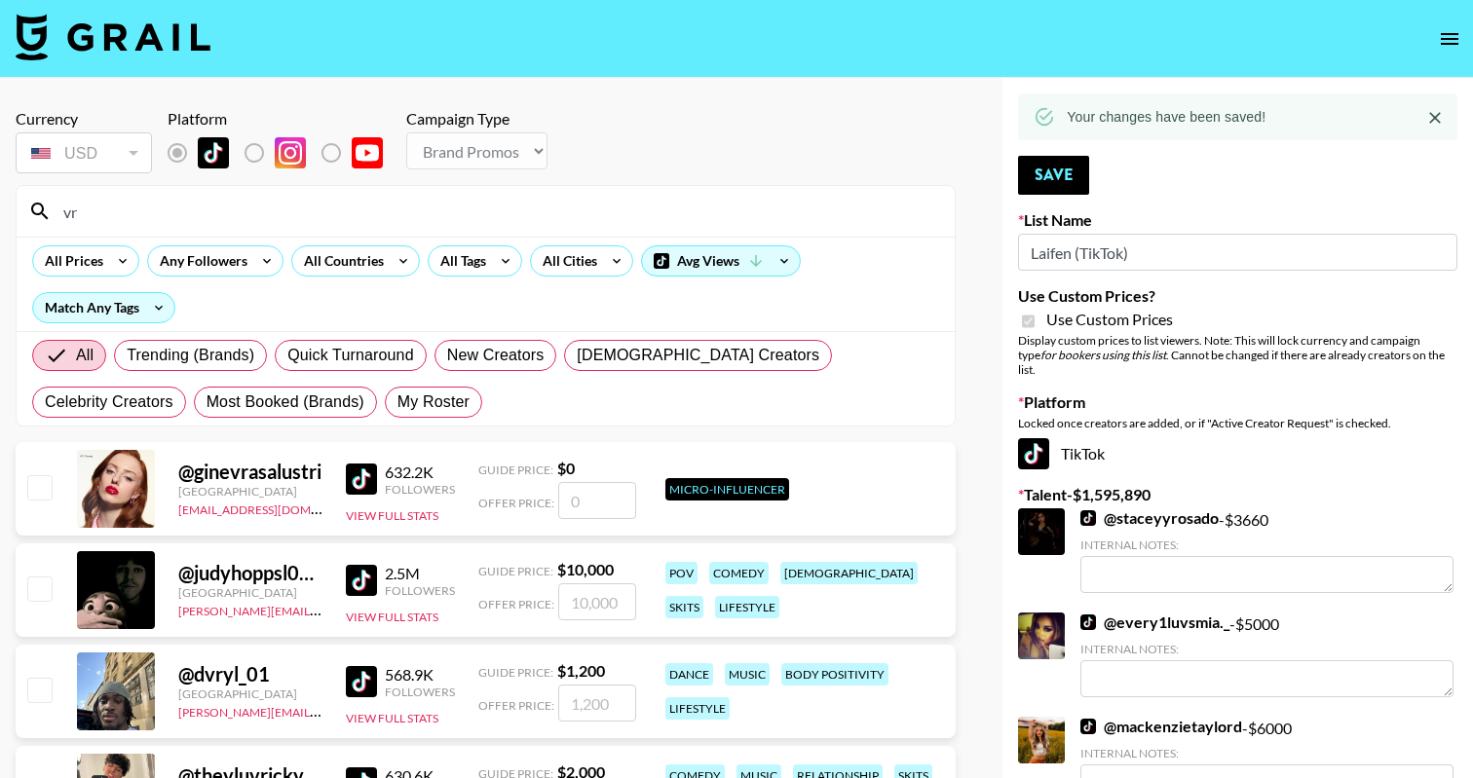
type input "v"
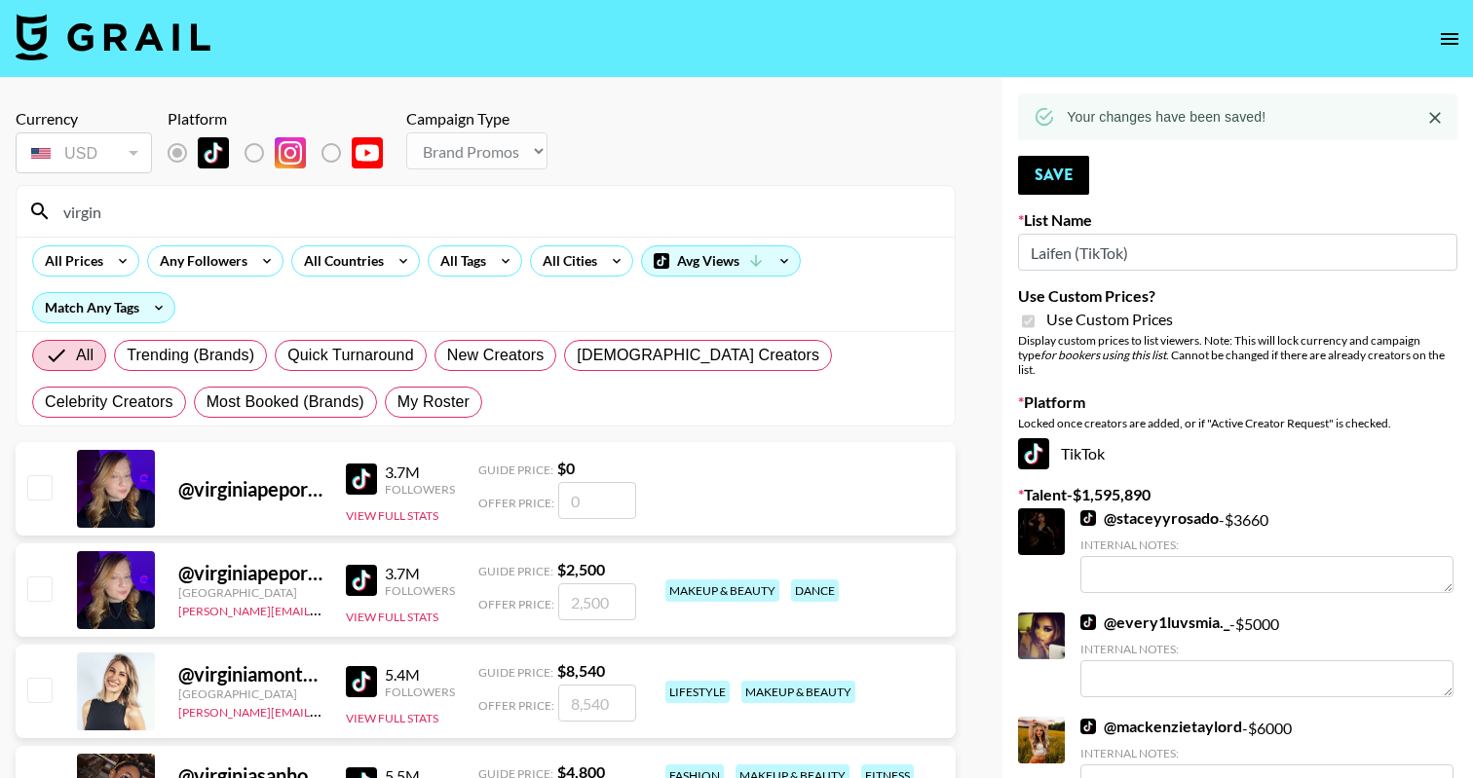
type input "virgin"
click at [56, 685] on div "@ virginiamontemaggi Italy amanda.johnsson@grail-talent.com 5.4M Followers View…" at bounding box center [486, 692] width 940 height 94
click at [34, 688] on input "checkbox" at bounding box center [38, 689] width 23 height 23
checkbox input "true"
type input "8540"
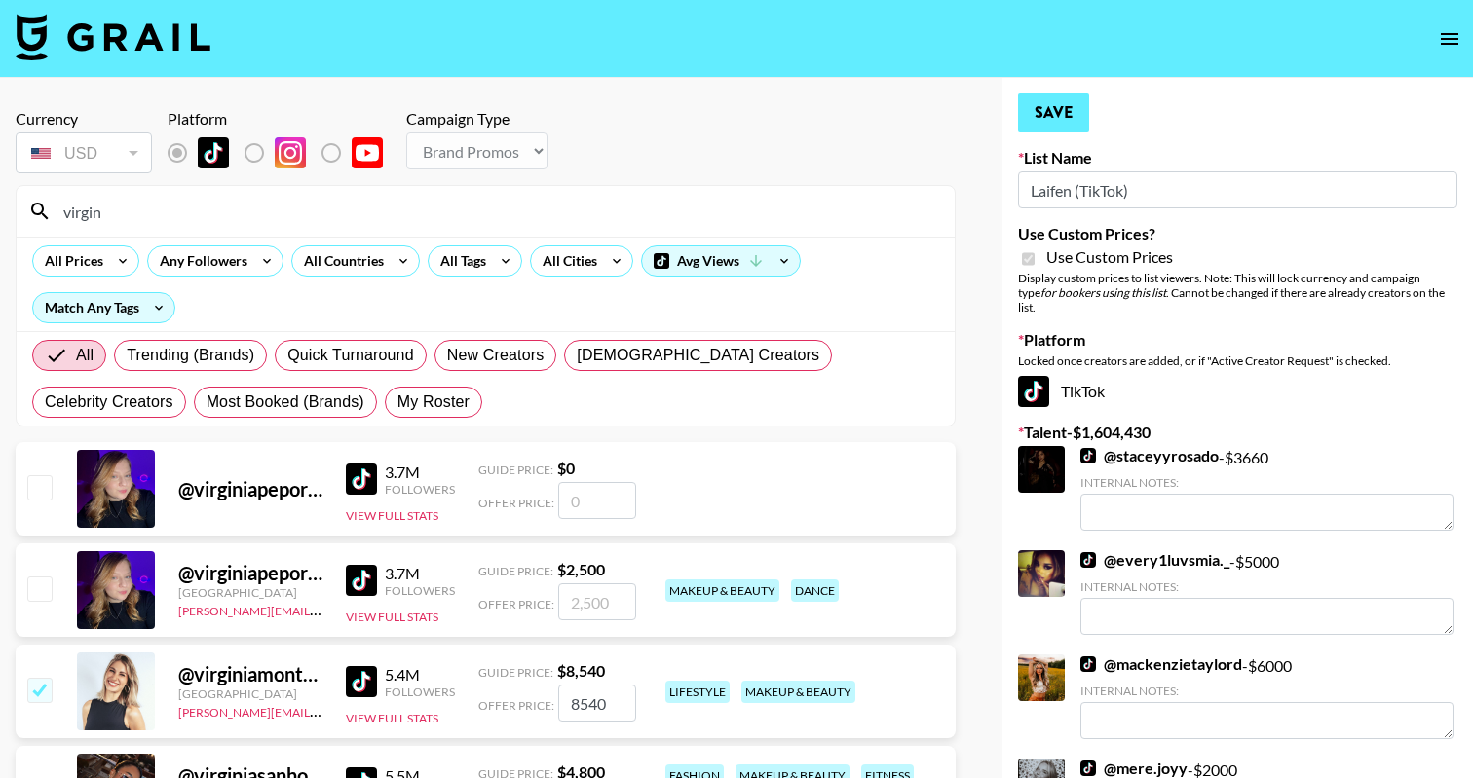
click at [1027, 129] on button "Save" at bounding box center [1053, 113] width 71 height 39
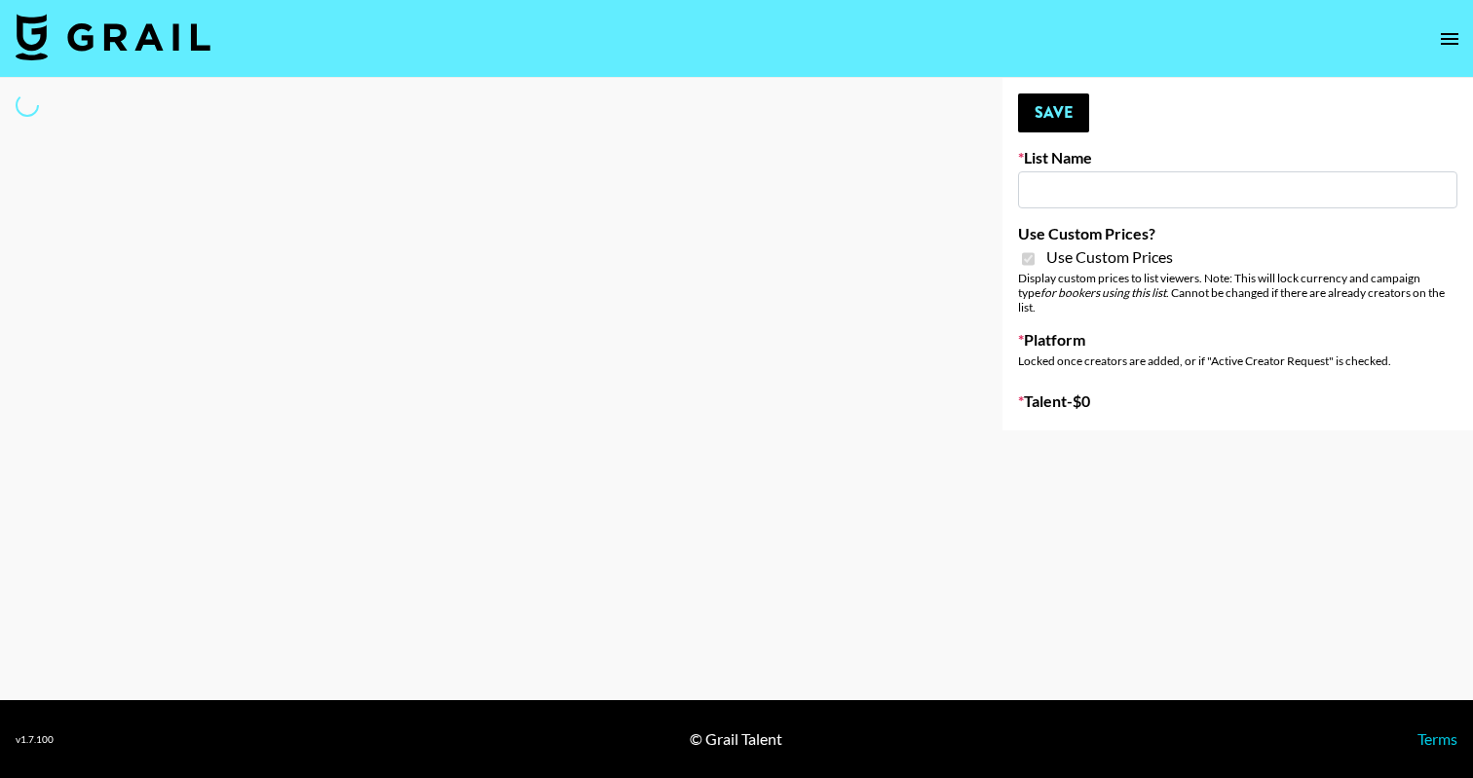
type input "[PERSON_NAME] (TikTok)"
checkbox input "true"
select select "Brand"
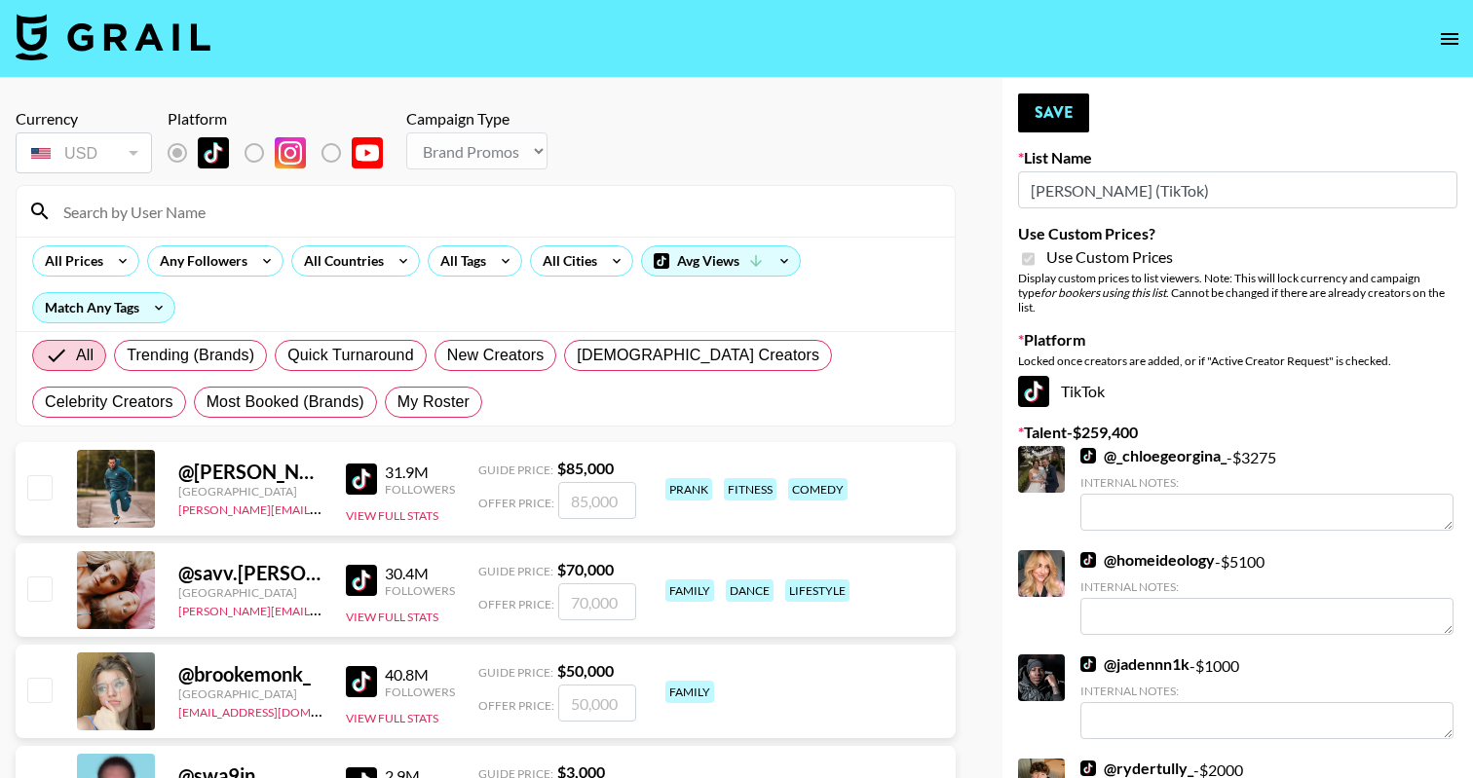
click at [235, 207] on input at bounding box center [497, 211] width 891 height 31
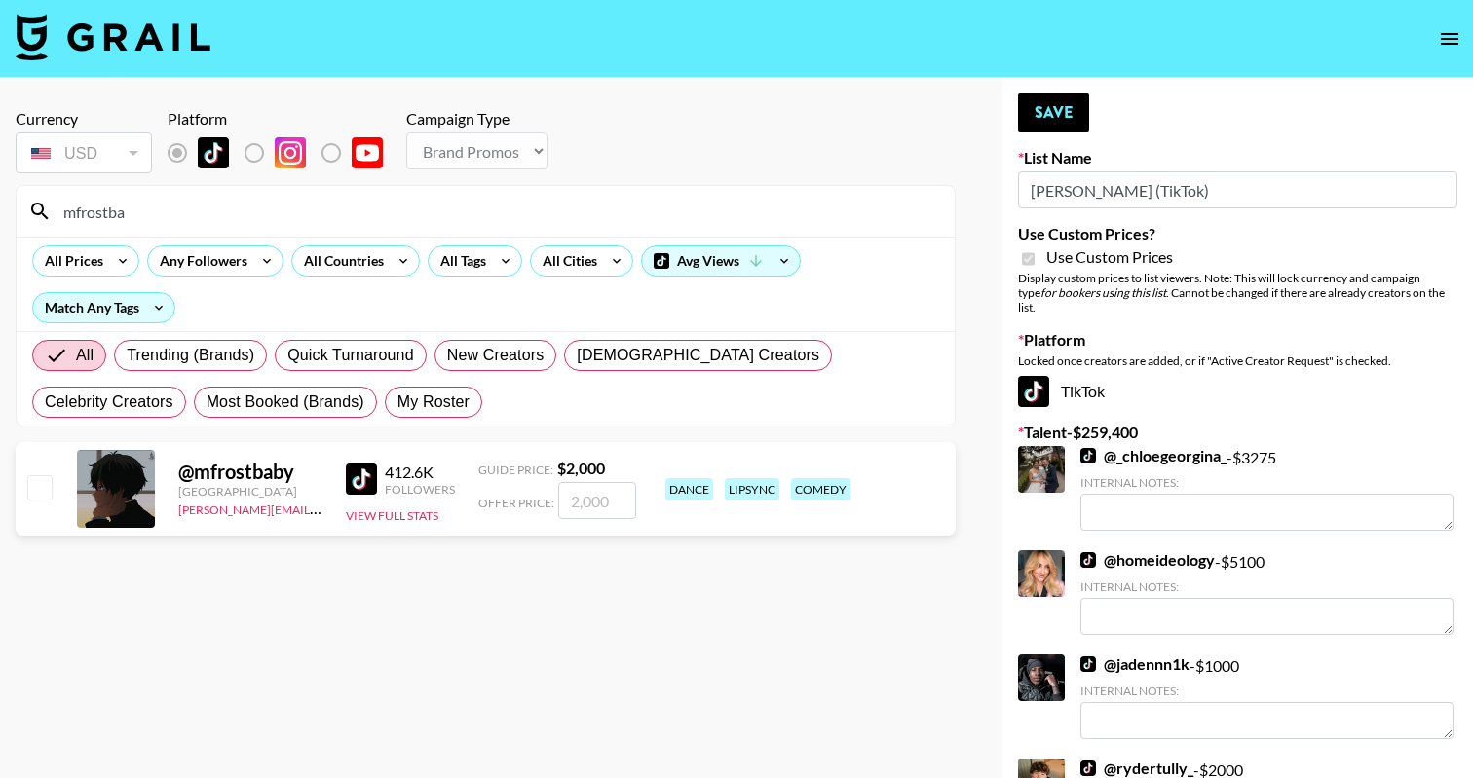
type input "mfrostba"
click at [24, 494] on div at bounding box center [38, 489] width 30 height 33
click at [41, 489] on input "checkbox" at bounding box center [38, 486] width 23 height 23
checkbox input "true"
type input "2000"
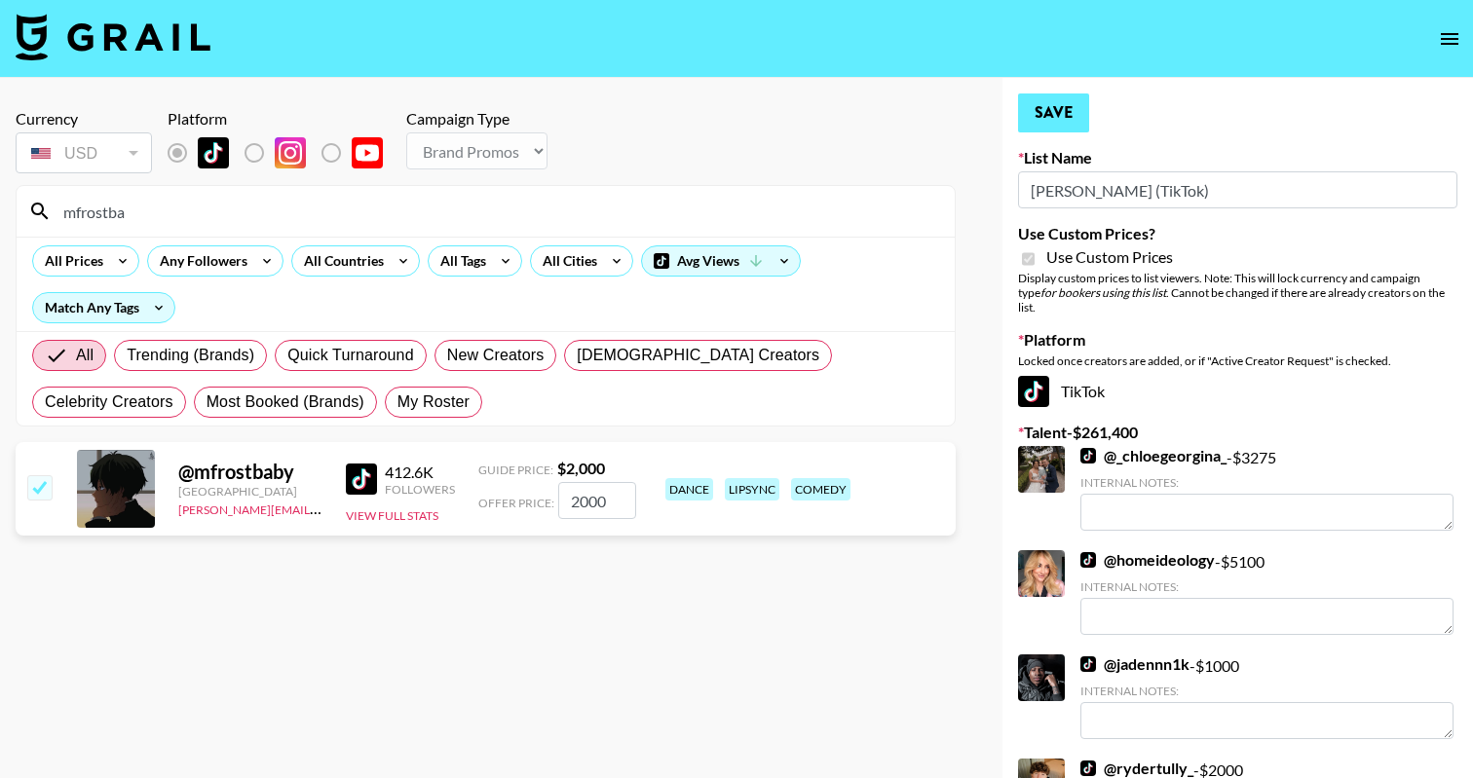
click at [1063, 112] on button "Save" at bounding box center [1053, 113] width 71 height 39
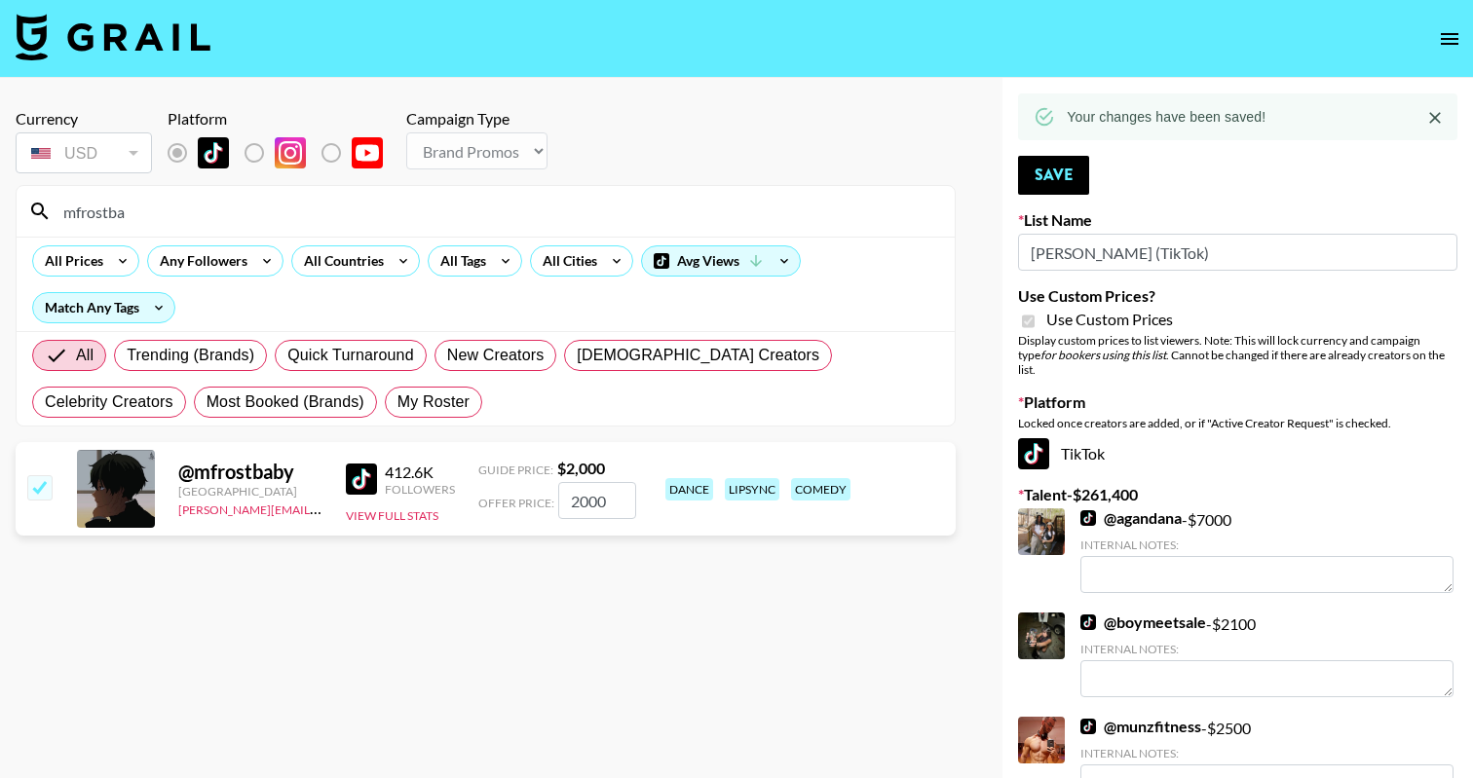
click at [202, 209] on input "mfrostba" at bounding box center [497, 211] width 891 height 31
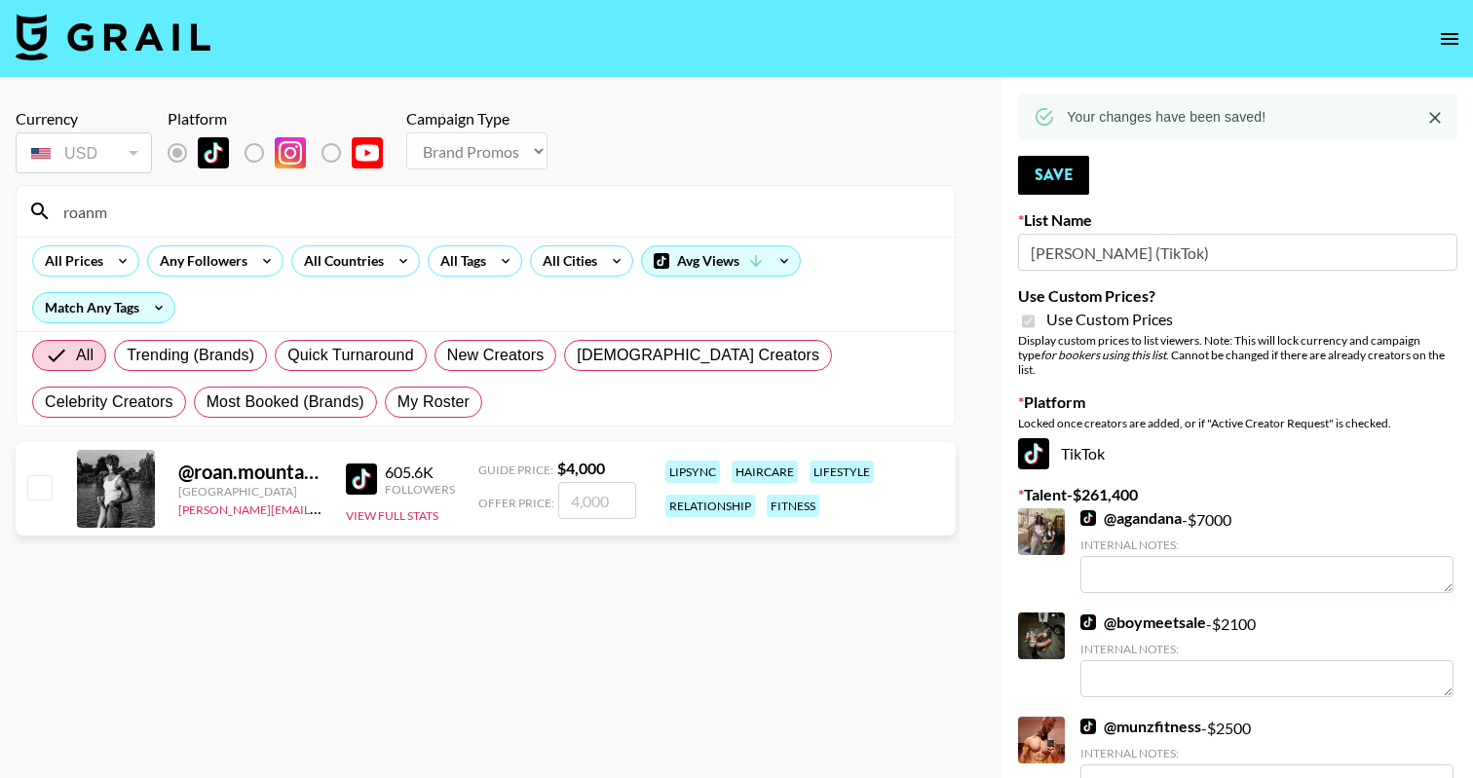
type input "roanm"
click at [42, 497] on input "checkbox" at bounding box center [38, 486] width 23 height 23
checkbox input "true"
type input "4000"
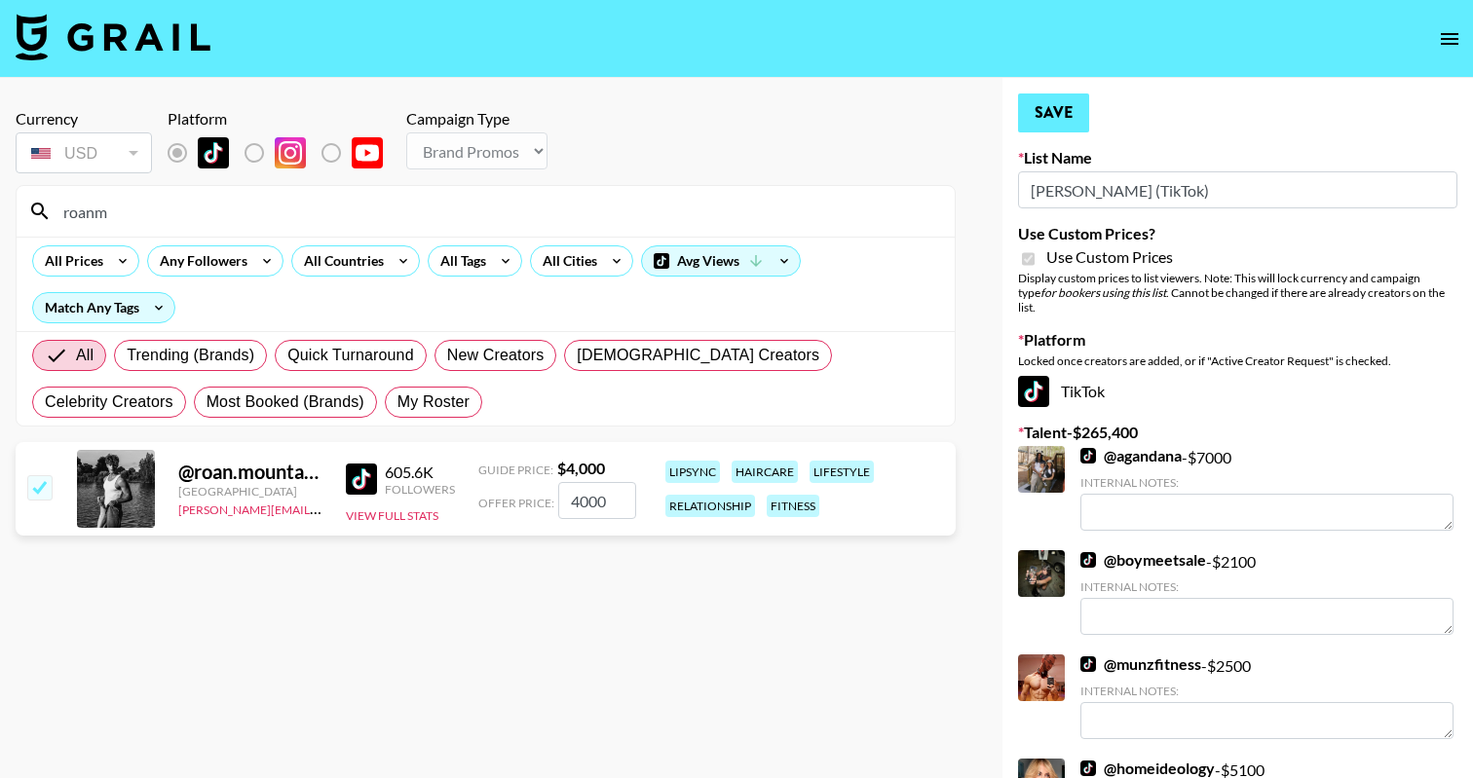
click at [1082, 95] on button "Save" at bounding box center [1053, 113] width 71 height 39
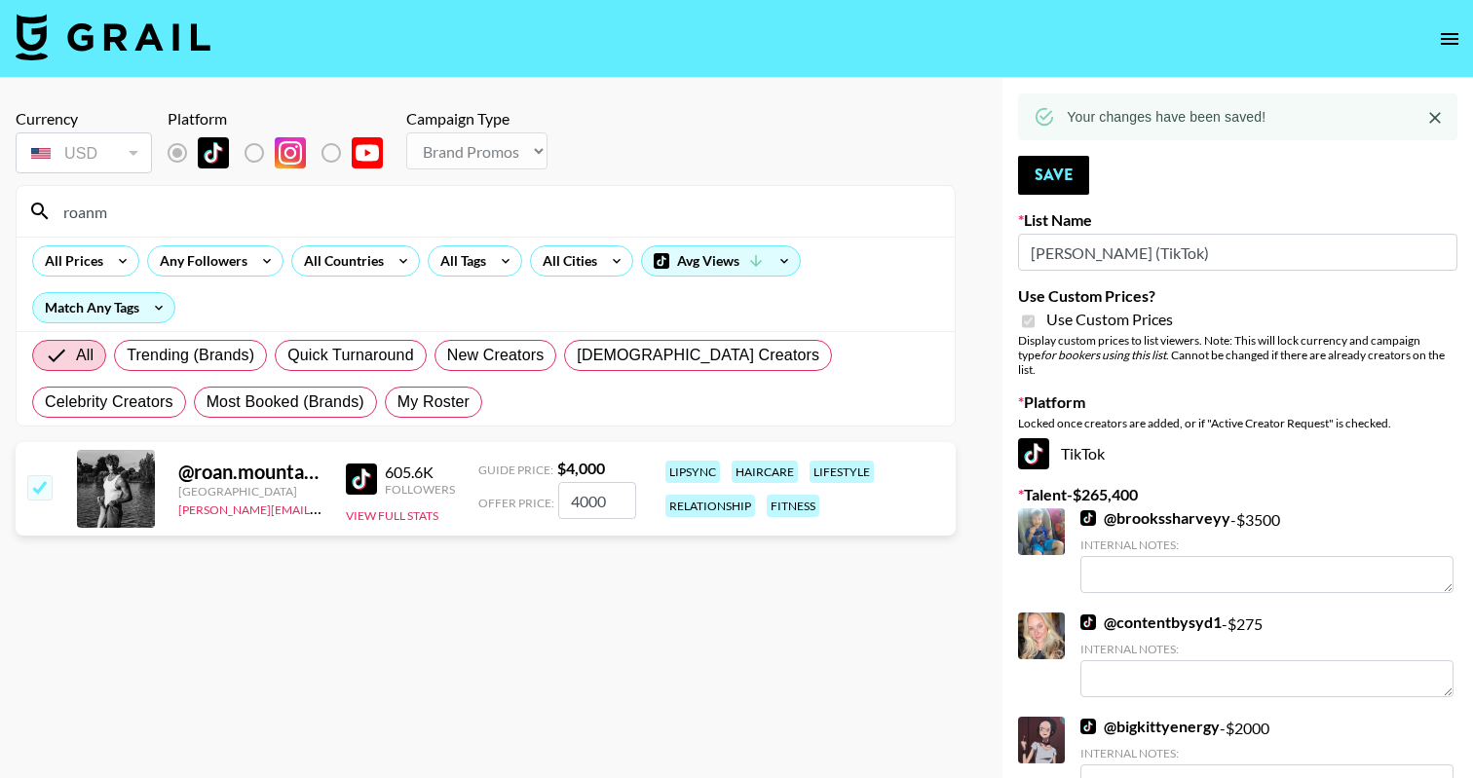
click at [471, 211] on input "roanm" at bounding box center [497, 211] width 891 height 31
type input "markie"
click at [38, 475] on input "checkbox" at bounding box center [38, 486] width 23 height 23
checkbox input "true"
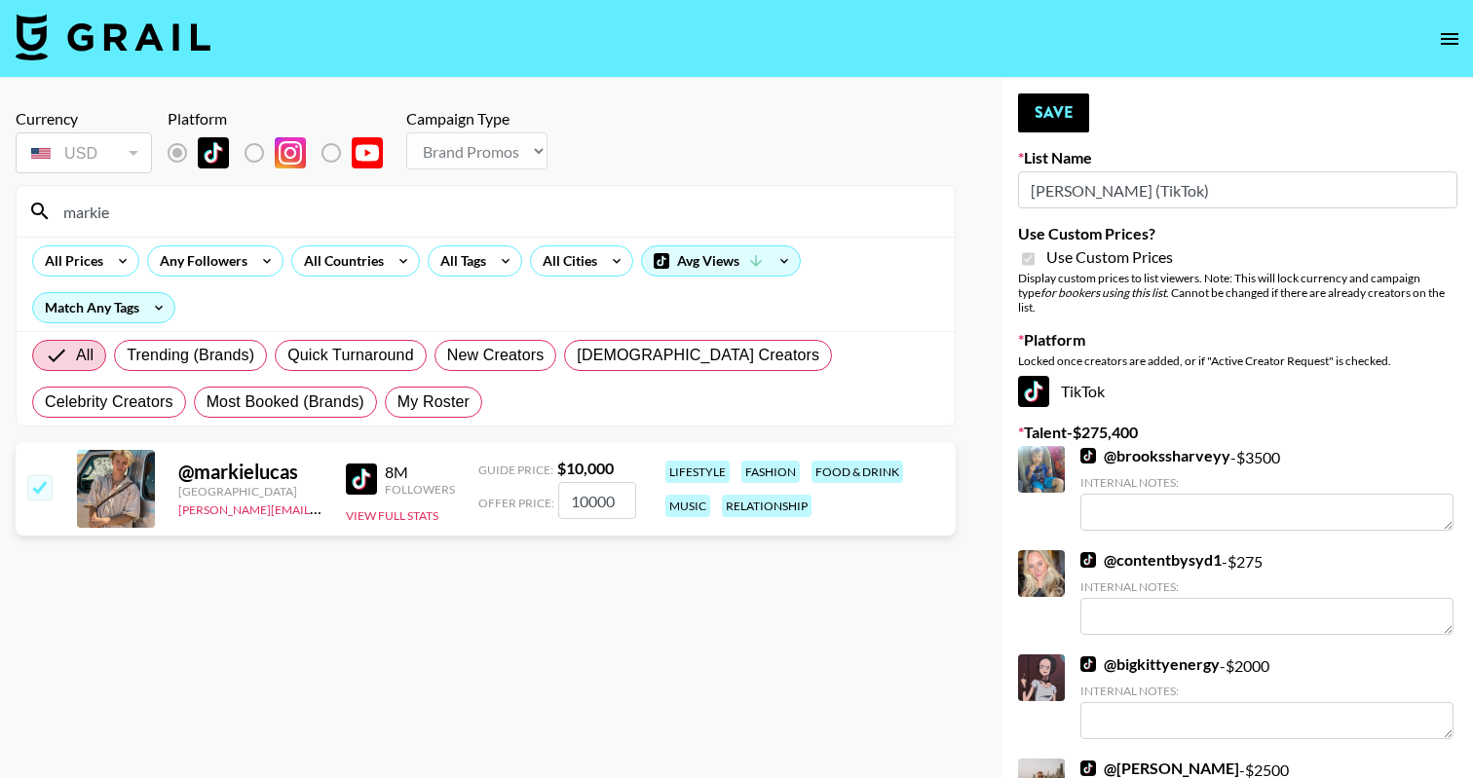
type input "10000"
click at [1058, 107] on button "Save" at bounding box center [1053, 113] width 71 height 39
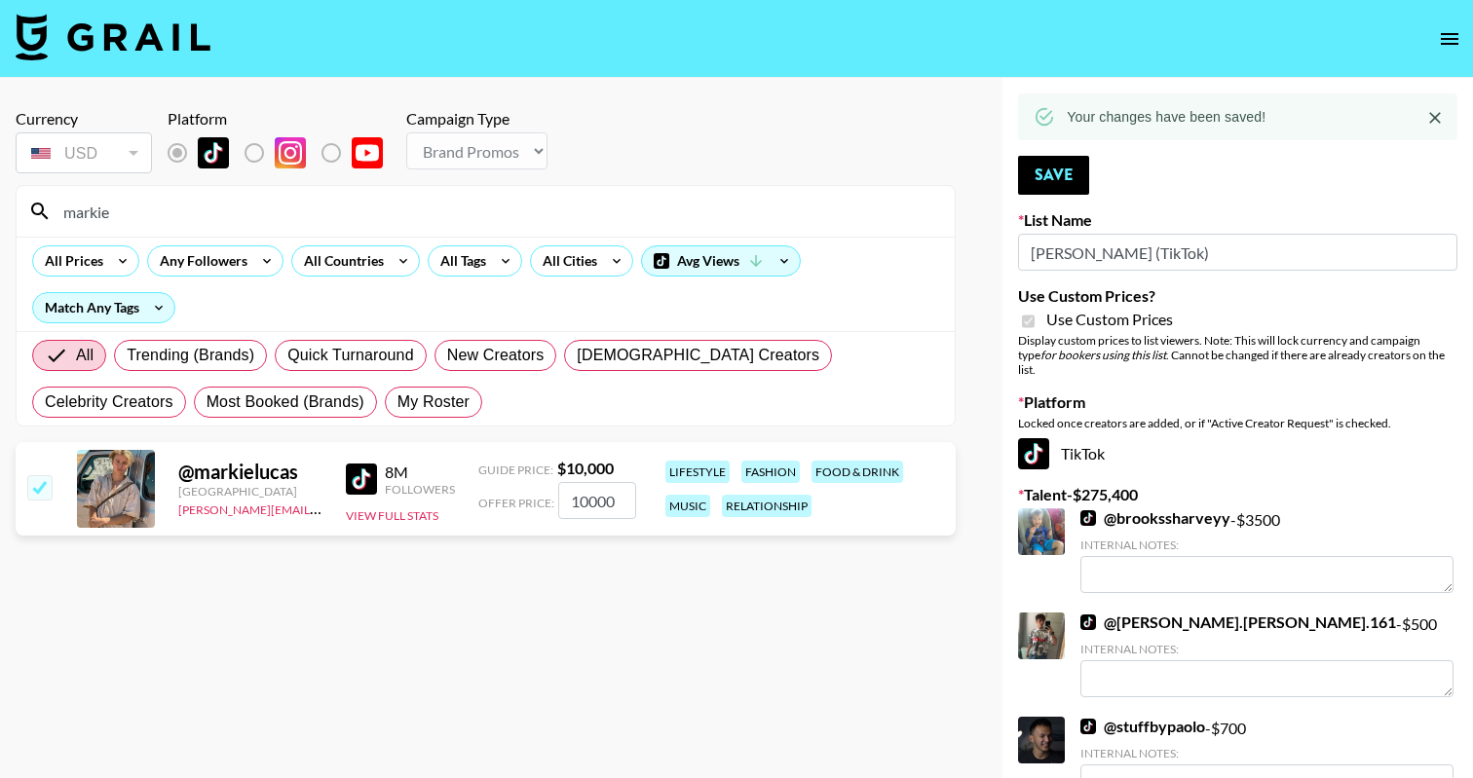
click at [307, 198] on input "markie" at bounding box center [497, 211] width 891 height 31
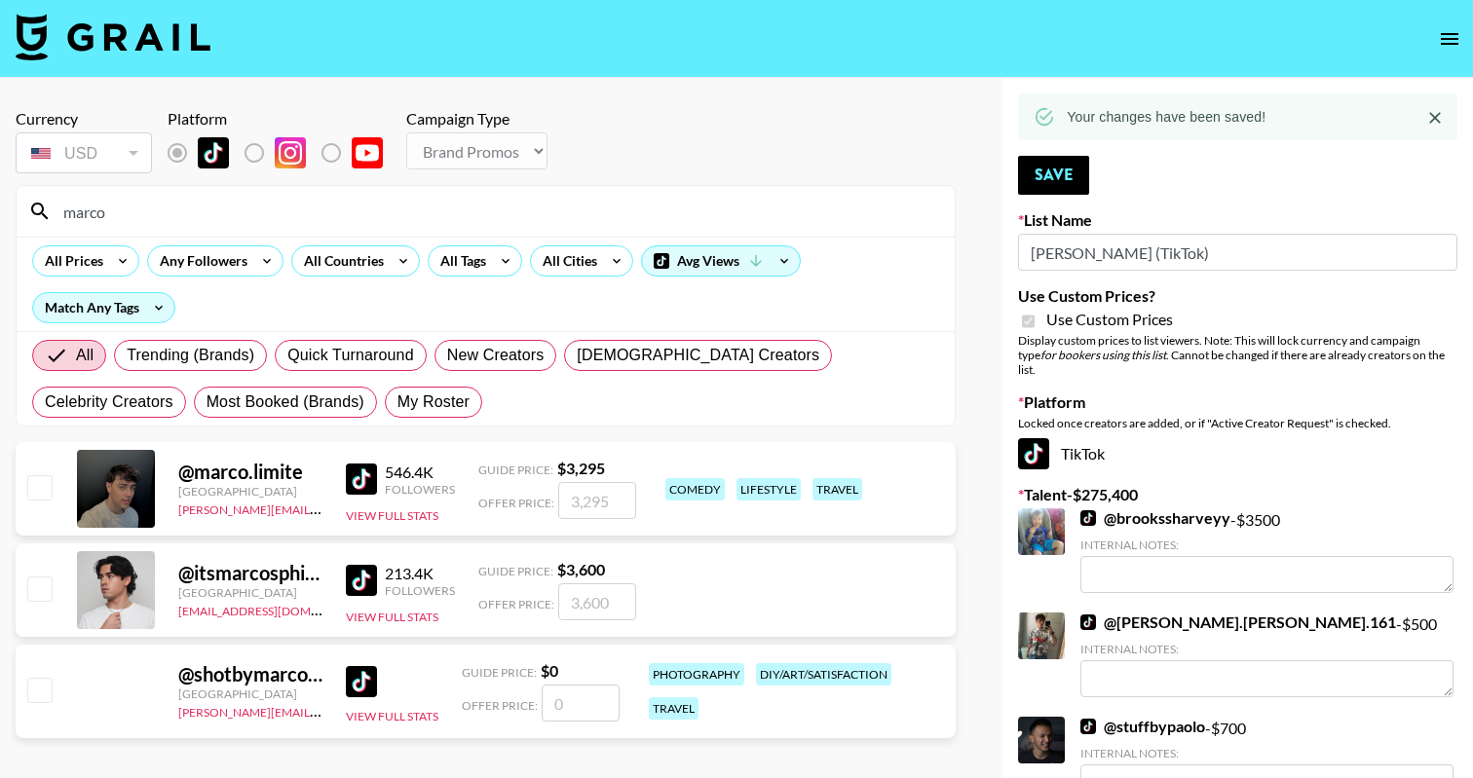
type input "marco"
click at [32, 485] on input "checkbox" at bounding box center [38, 486] width 23 height 23
checkbox input "true"
type input "3295"
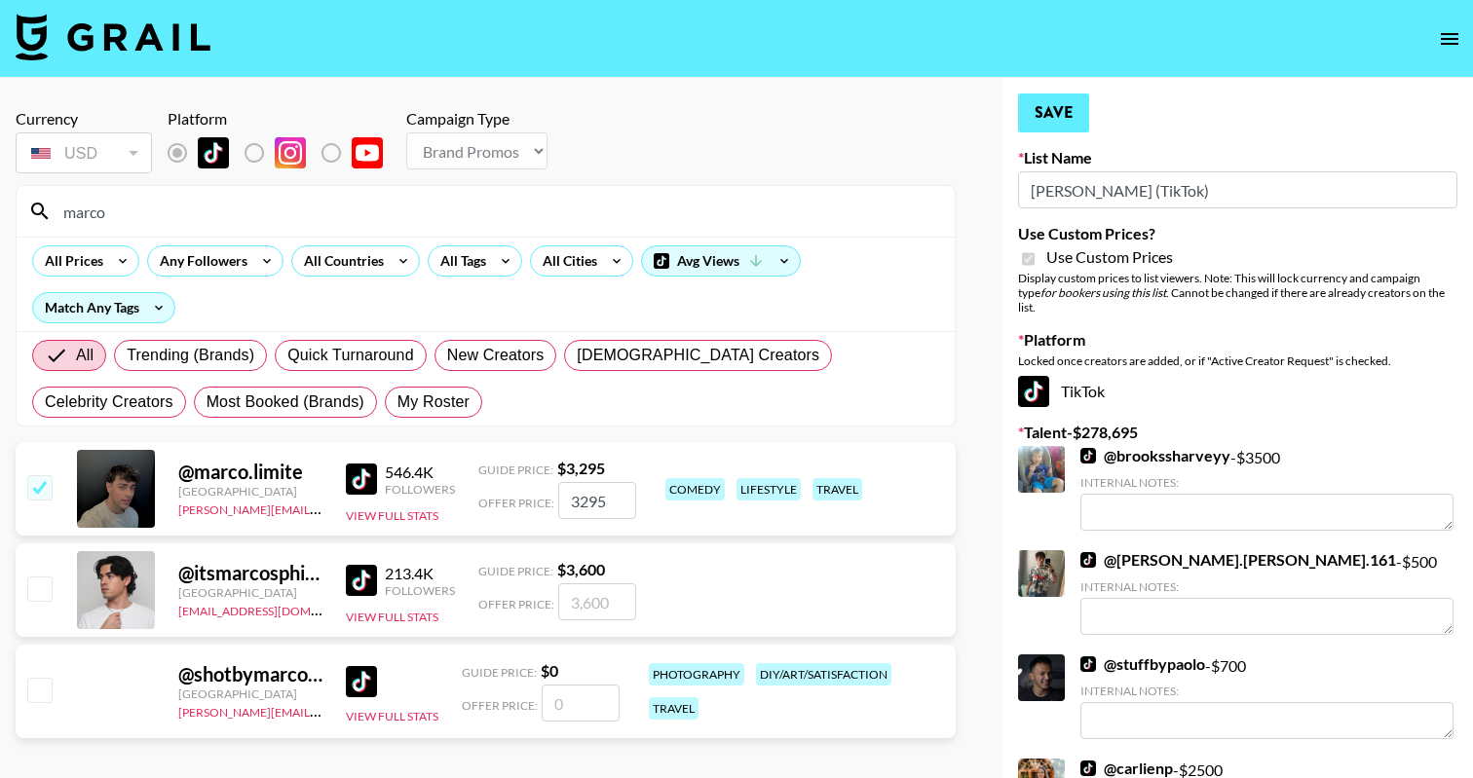
click at [1052, 105] on button "Save" at bounding box center [1053, 113] width 71 height 39
click at [534, 217] on input "marco" at bounding box center [497, 211] width 891 height 31
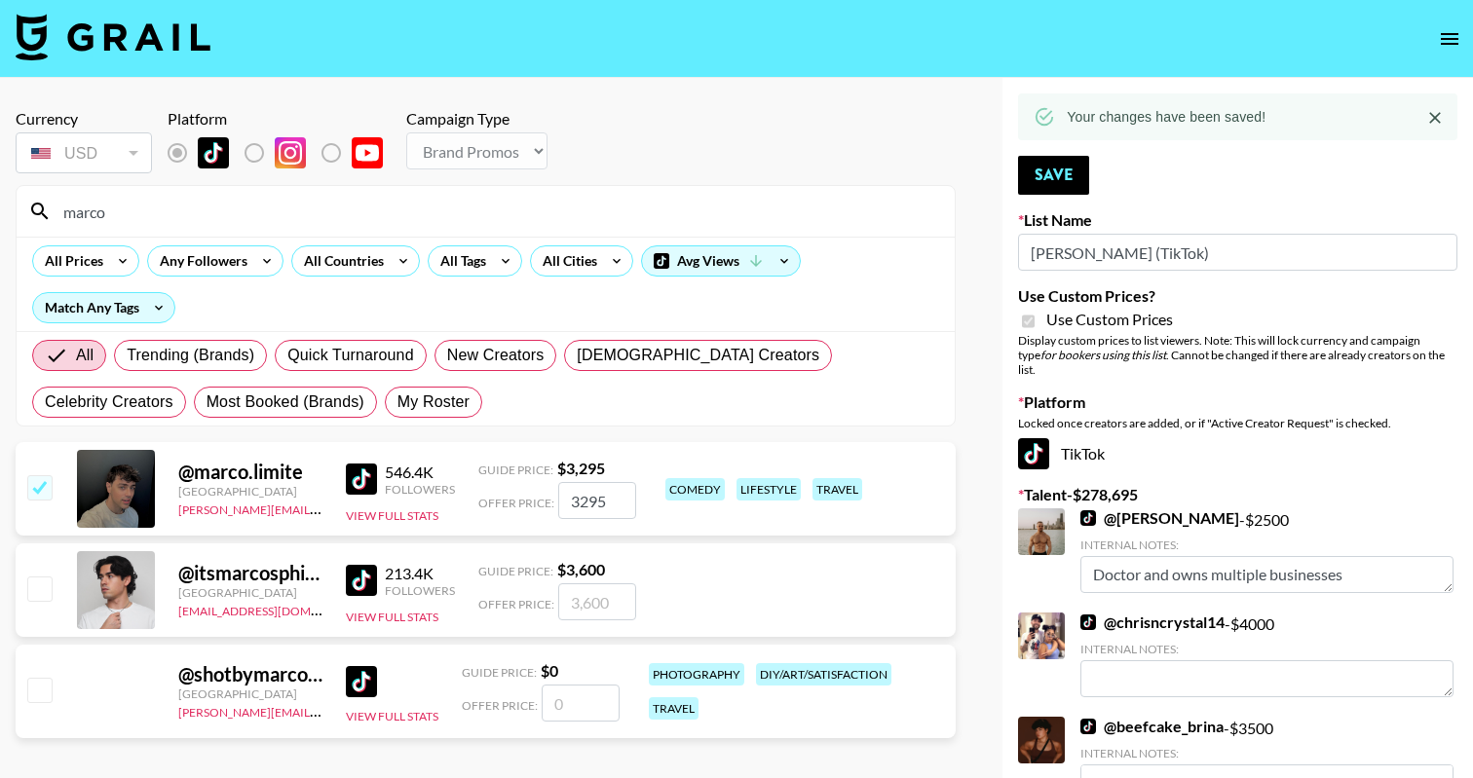
click at [534, 217] on input "marco" at bounding box center [497, 211] width 891 height 31
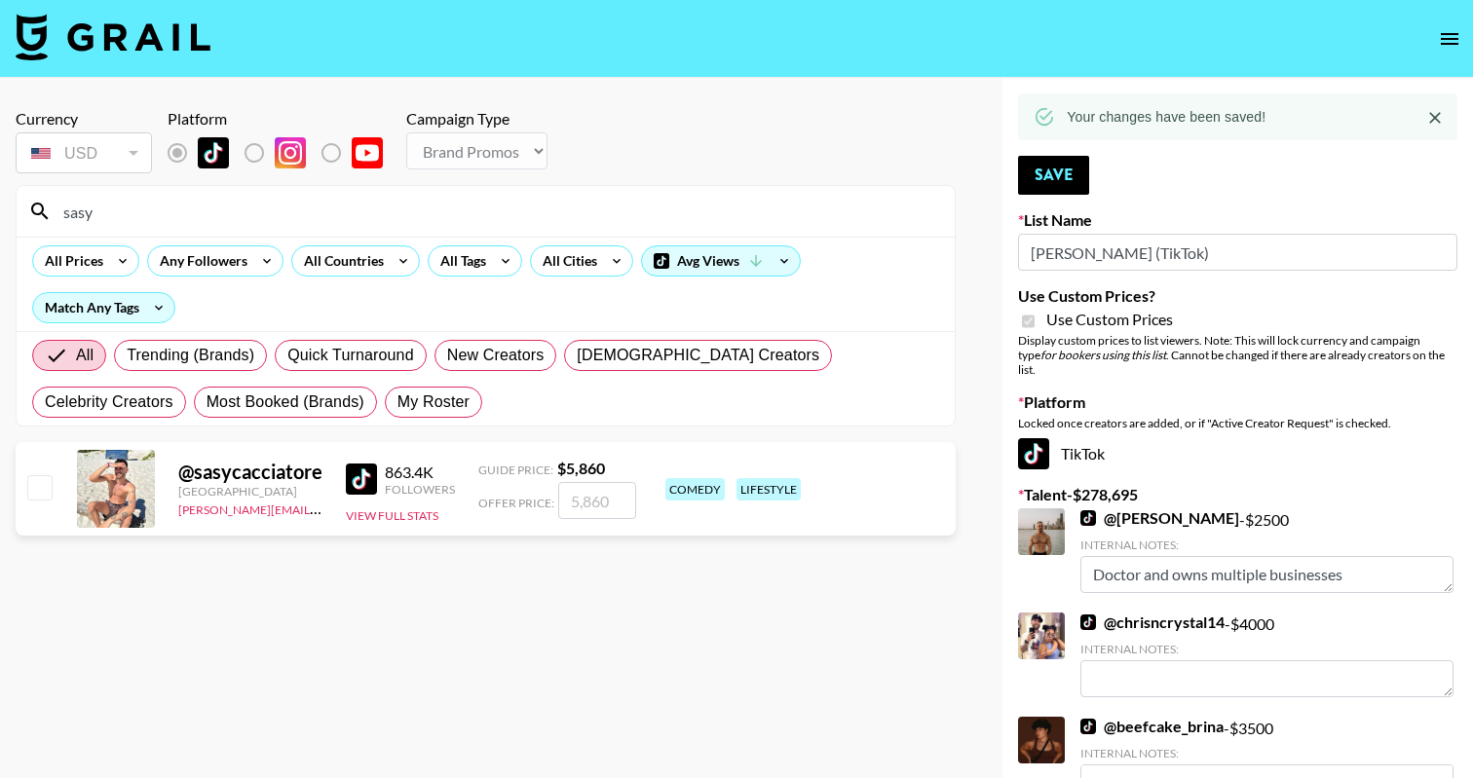
type input "sasy"
click at [35, 483] on input "checkbox" at bounding box center [38, 486] width 23 height 23
checkbox input "true"
type input "5860"
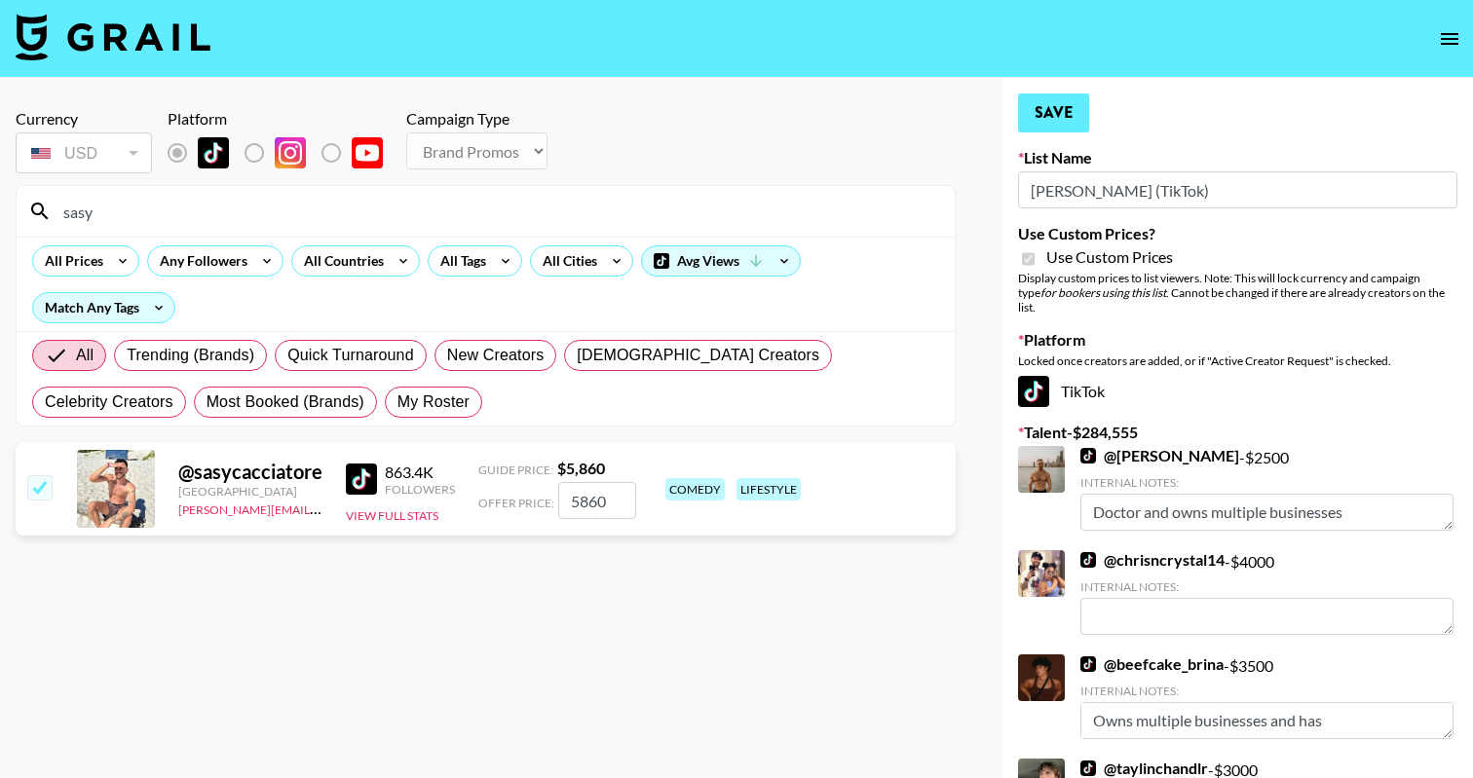
click at [1074, 108] on button "Save" at bounding box center [1053, 113] width 71 height 39
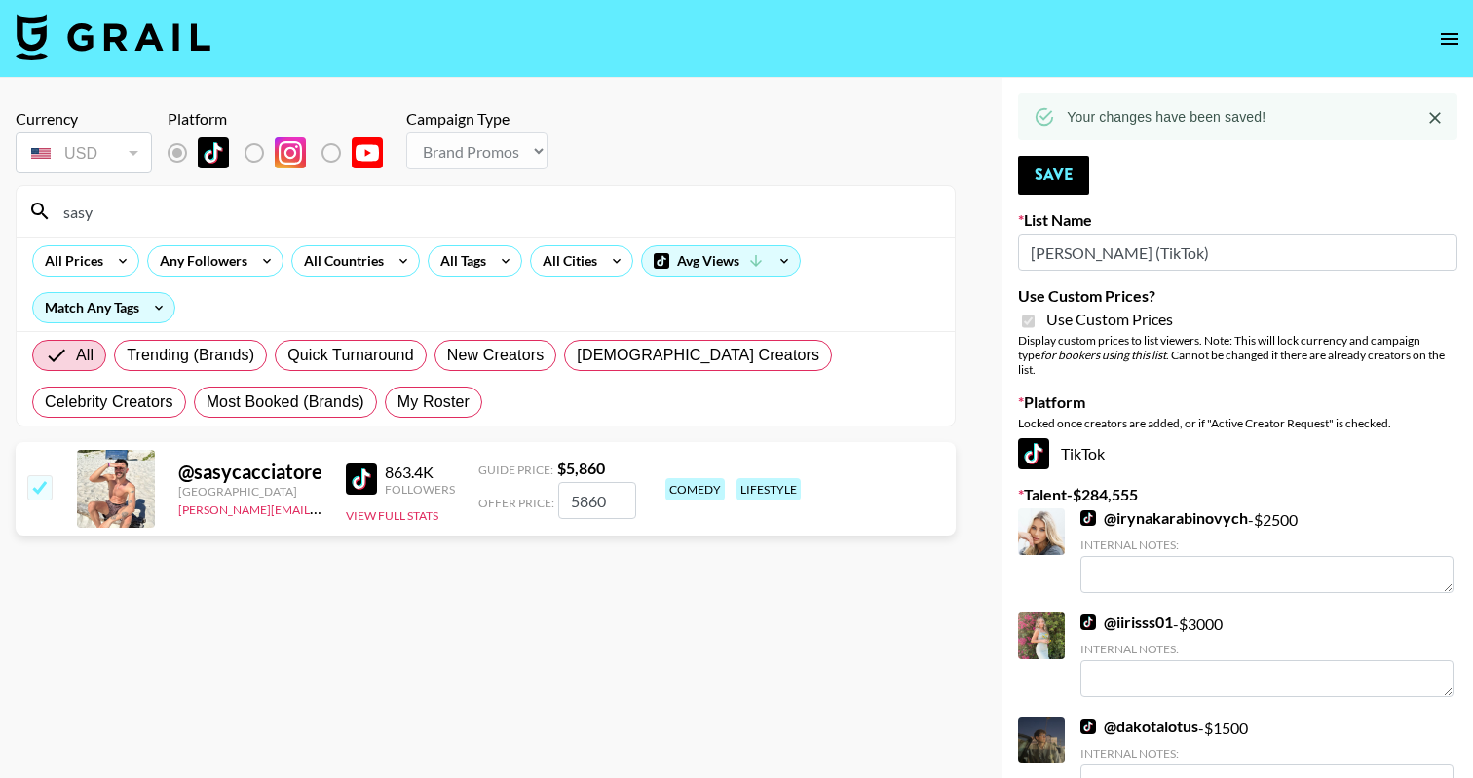
click at [517, 207] on input "sasy" at bounding box center [497, 211] width 891 height 31
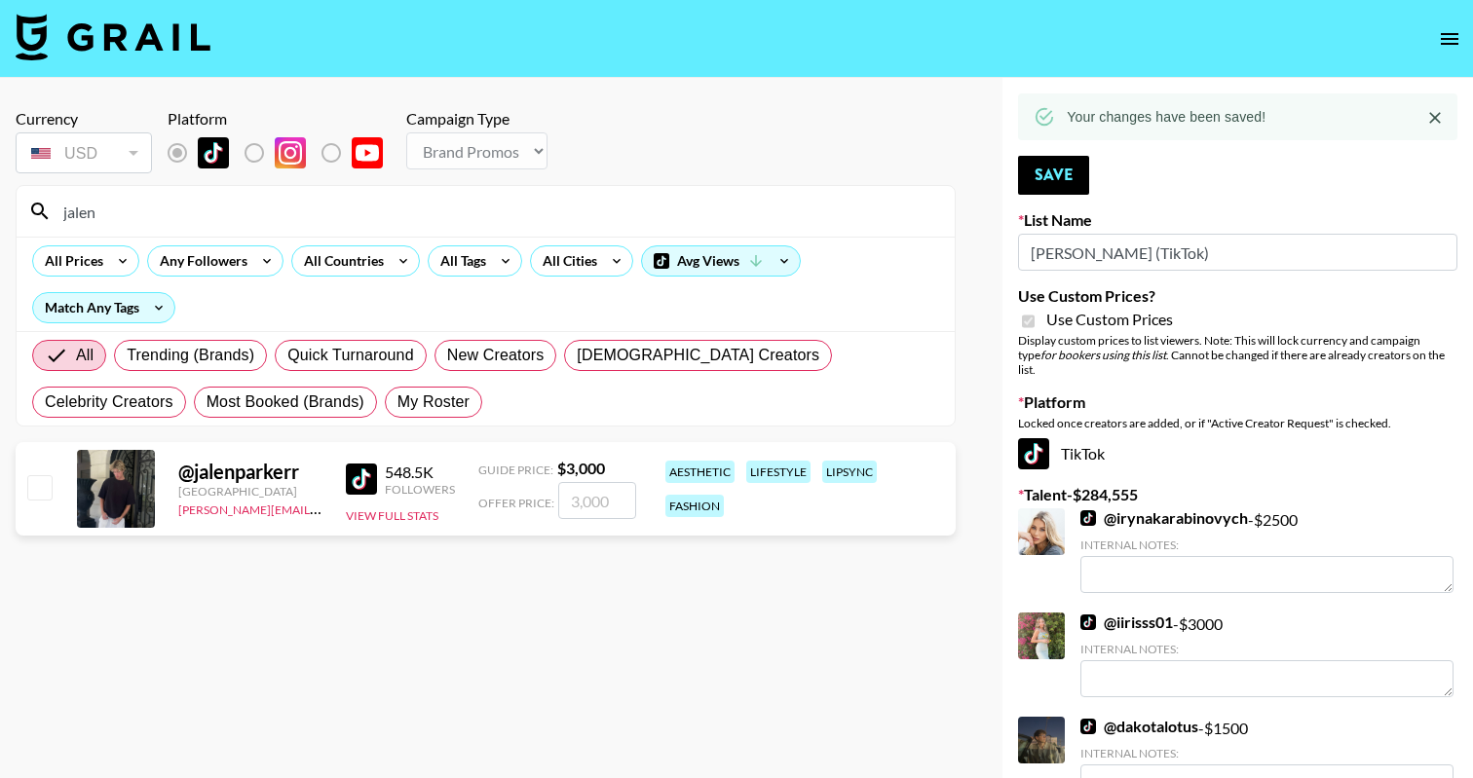
type input "jalen"
click at [579, 488] on input "number" at bounding box center [597, 500] width 78 height 37
checkbox input "true"
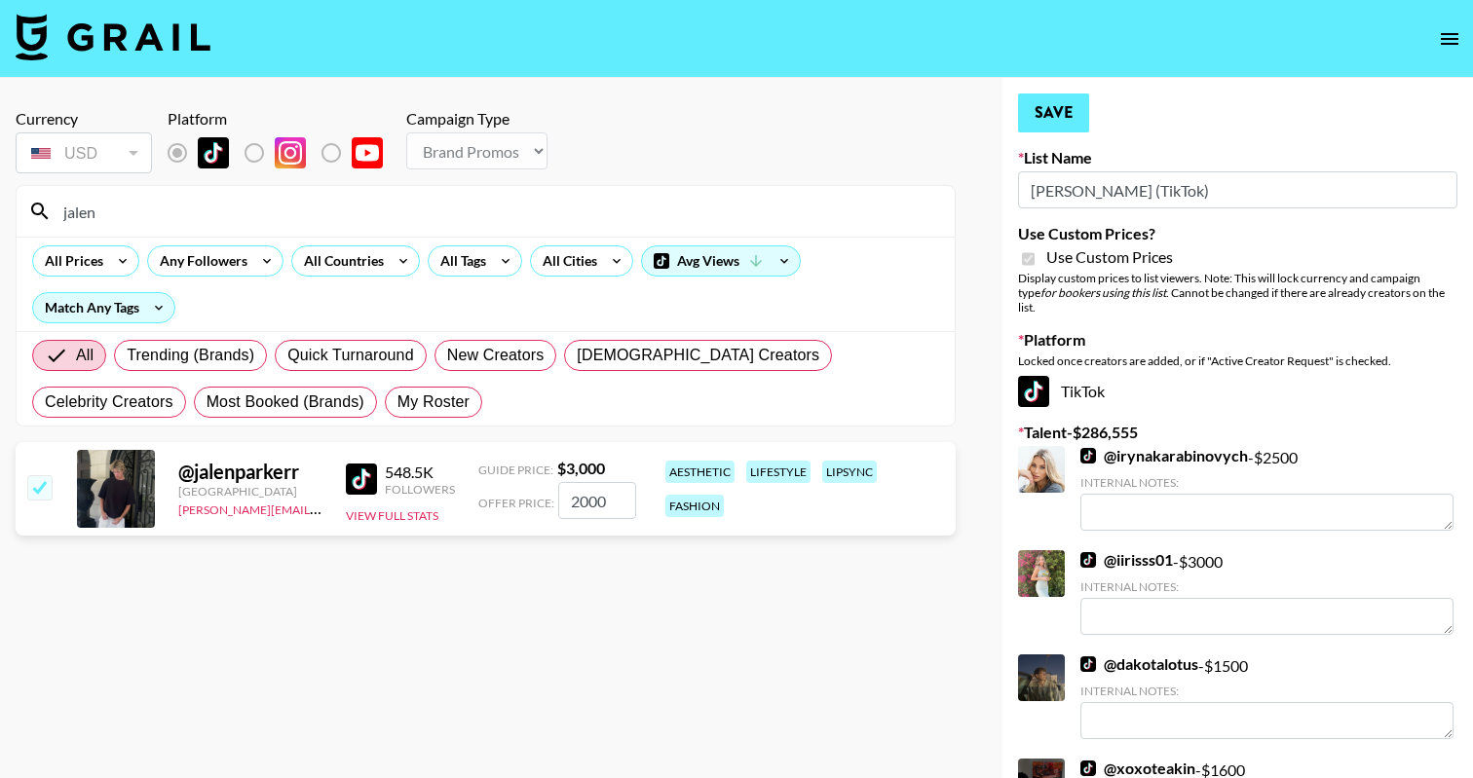
type input "2000"
click at [1038, 115] on button "Save" at bounding box center [1053, 113] width 71 height 39
